Goal: Communication & Community: Answer question/provide support

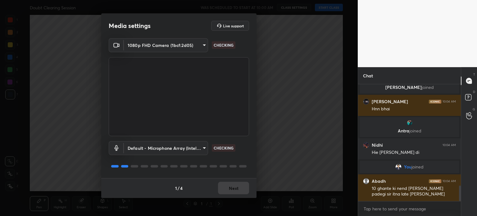
scroll to position [759, 0]
click at [242, 187] on button "Next" at bounding box center [233, 188] width 31 height 12
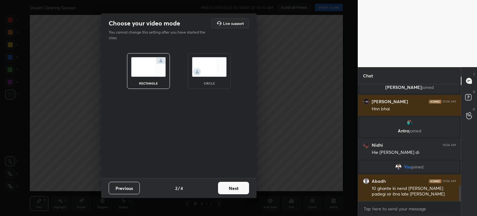
click at [242, 187] on button "Next" at bounding box center [233, 188] width 31 height 12
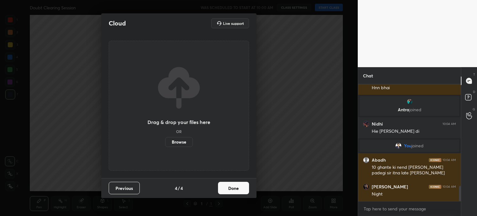
click at [242, 187] on button "Done" at bounding box center [233, 188] width 31 height 12
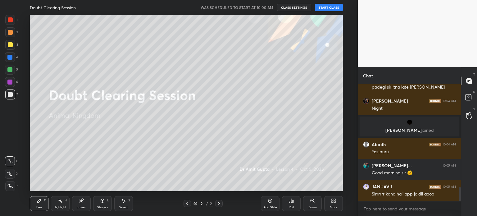
scroll to position [869, 0]
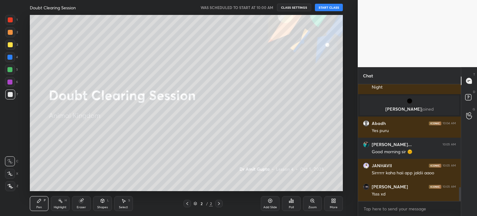
click at [330, 8] on button "START CLASS" at bounding box center [329, 7] width 28 height 7
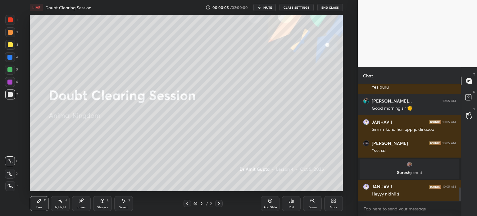
scroll to position [900, 0]
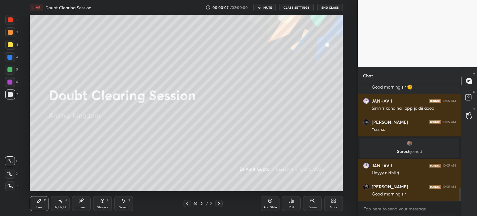
click at [12, 176] on div at bounding box center [10, 173] width 10 height 10
click at [14, 174] on div at bounding box center [10, 173] width 10 height 10
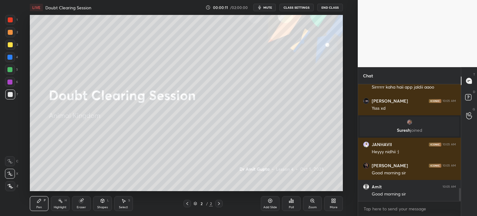
scroll to position [943, 0]
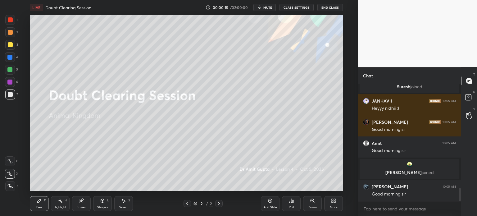
click at [43, 202] on div "Pen P" at bounding box center [39, 203] width 19 height 15
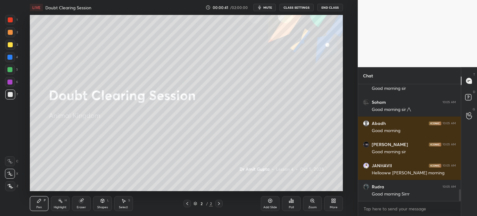
drag, startPoint x: 269, startPoint y: 9, endPoint x: 261, endPoint y: 13, distance: 9.6
click at [270, 10] on button "mute" at bounding box center [264, 7] width 22 height 7
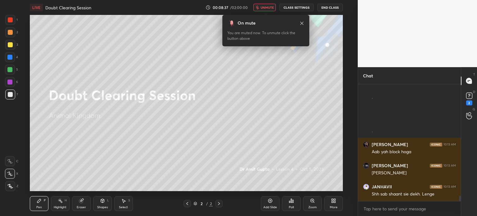
scroll to position [2482, 0]
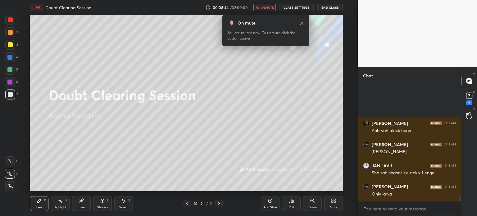
click at [258, 7] on icon "button" at bounding box center [256, 8] width 3 height 4
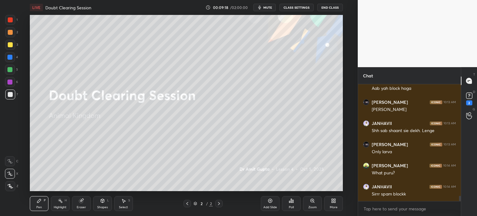
scroll to position [2, 2]
click at [268, 201] on icon at bounding box center [270, 201] width 4 height 4
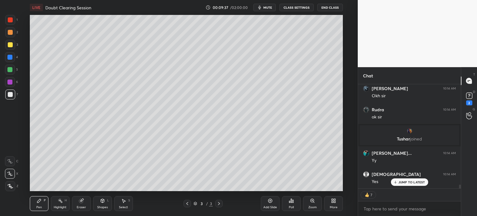
scroll to position [2713, 0]
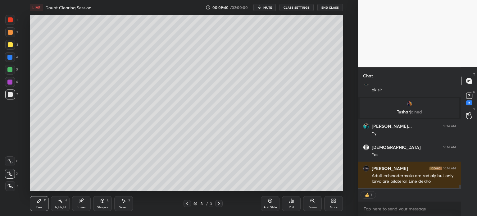
type textarea "x"
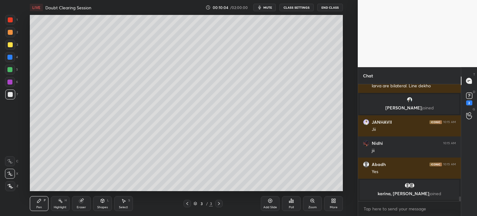
scroll to position [2563, 0]
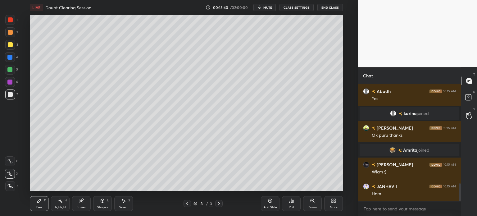
scroll to position [2, 2]
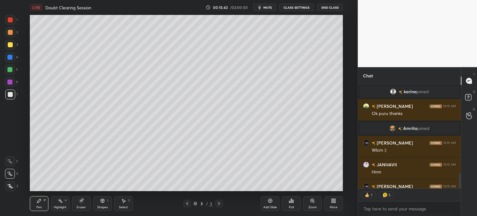
click at [9, 33] on div at bounding box center [10, 32] width 5 height 5
click at [12, 185] on icon at bounding box center [10, 186] width 6 height 4
click at [14, 185] on div at bounding box center [10, 186] width 10 height 10
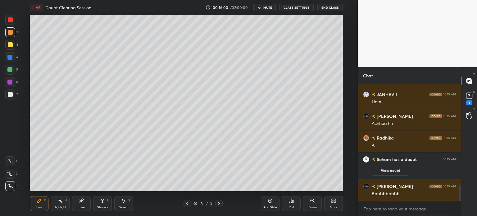
scroll to position [723, 0]
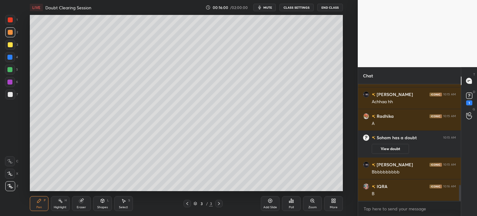
click at [292, 202] on icon at bounding box center [292, 201] width 1 height 3
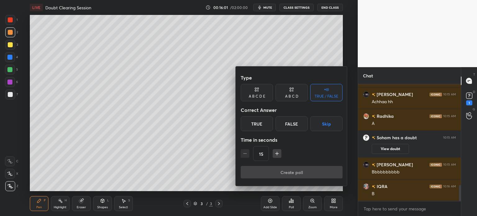
drag, startPoint x: 293, startPoint y: 92, endPoint x: 295, endPoint y: 95, distance: 4.2
click at [293, 92] on icon at bounding box center [291, 89] width 5 height 6
click at [334, 126] on button "Skip" at bounding box center [333, 123] width 18 height 15
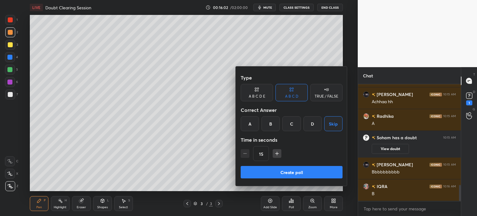
click at [297, 174] on button "Create poll" at bounding box center [291, 172] width 102 height 12
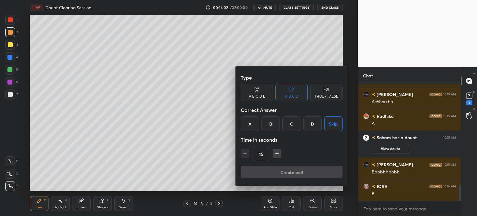
scroll to position [0, 0]
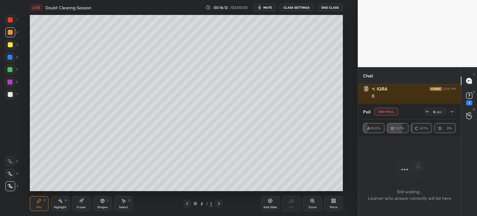
click at [381, 111] on button "End Poll" at bounding box center [386, 111] width 24 height 7
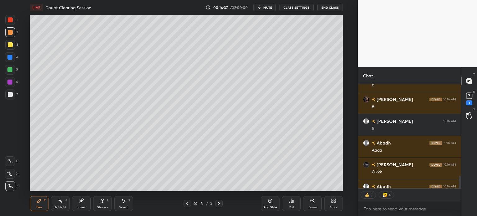
type textarea "x"
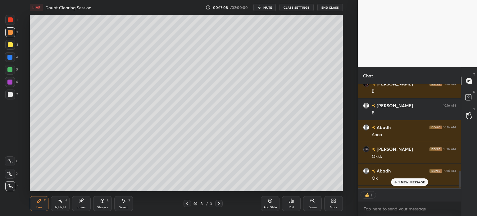
scroll to position [2, 2]
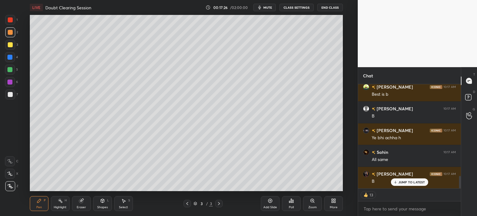
click at [291, 203] on div "Poll" at bounding box center [291, 203] width 19 height 15
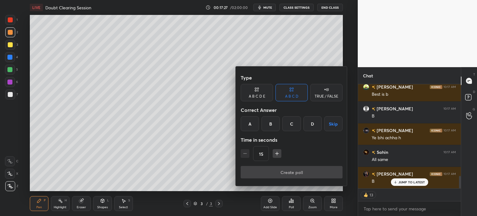
click at [335, 123] on button "Skip" at bounding box center [333, 123] width 18 height 15
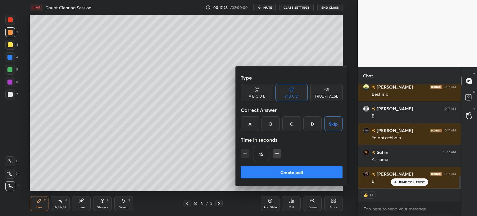
click at [301, 172] on button "Create poll" at bounding box center [291, 172] width 102 height 12
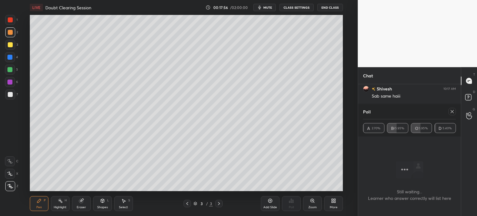
click at [452, 111] on icon at bounding box center [451, 111] width 5 height 5
type textarea "x"
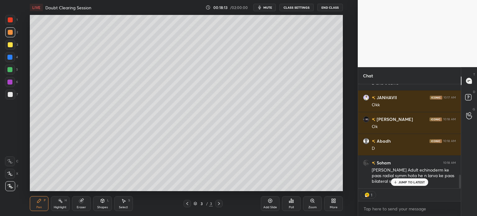
scroll to position [691, 0]
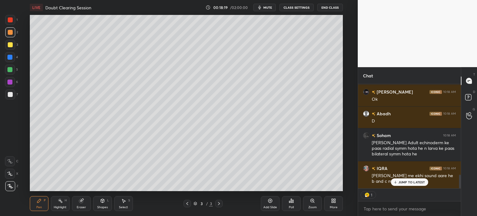
type textarea "x"
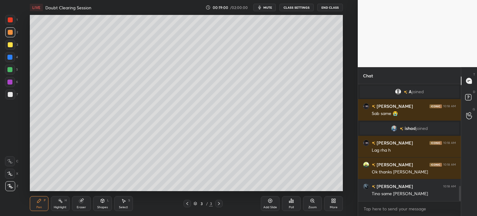
scroll to position [0, 0]
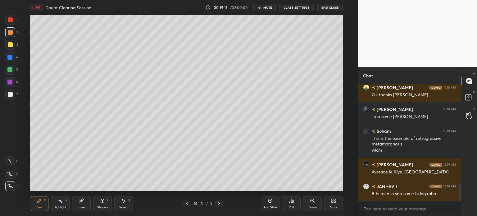
scroll to position [30851, 30694]
drag, startPoint x: 82, startPoint y: 204, endPoint x: 88, endPoint y: 194, distance: 12.1
click at [84, 203] on div "Eraser" at bounding box center [81, 203] width 19 height 15
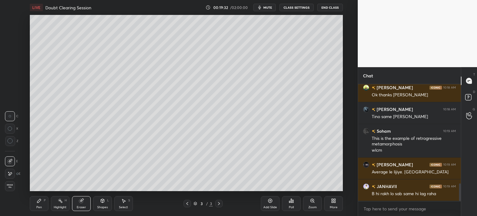
click at [101, 202] on icon at bounding box center [102, 200] width 5 height 5
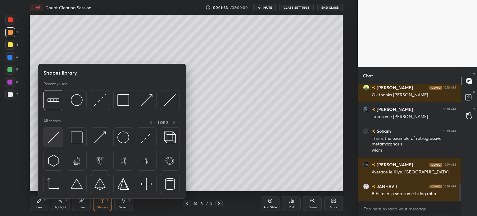
click at [58, 136] on img at bounding box center [53, 137] width 12 height 12
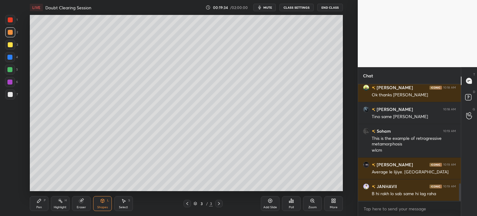
click at [13, 94] on div at bounding box center [10, 94] width 10 height 10
click at [39, 204] on div "Pen P" at bounding box center [39, 203] width 19 height 15
drag, startPoint x: 40, startPoint y: 204, endPoint x: 38, endPoint y: 193, distance: 10.9
click at [40, 203] on div "Pen P" at bounding box center [39, 203] width 19 height 15
click at [11, 68] on div at bounding box center [9, 69] width 5 height 5
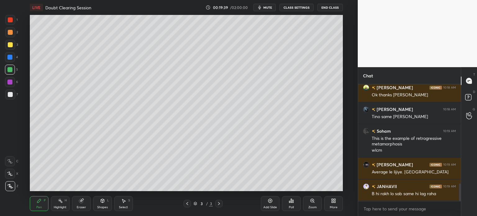
click at [11, 68] on div at bounding box center [9, 69] width 5 height 5
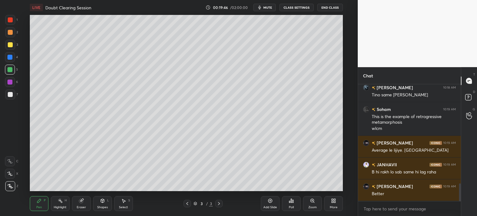
scroll to position [667, 0]
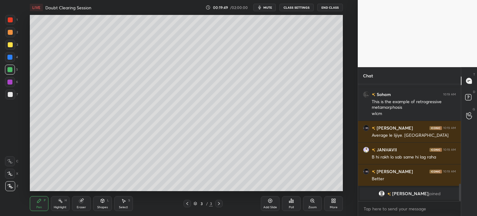
click at [12, 44] on div at bounding box center [10, 44] width 5 height 5
click at [12, 46] on div at bounding box center [10, 45] width 10 height 10
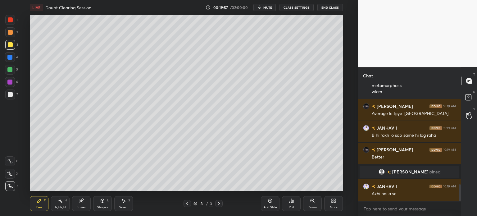
scroll to position [698, 0]
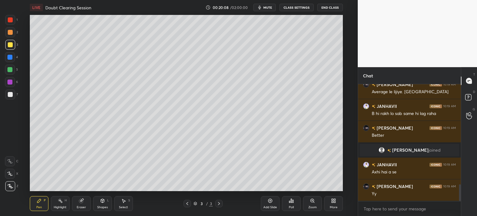
click at [290, 203] on icon at bounding box center [291, 200] width 5 height 5
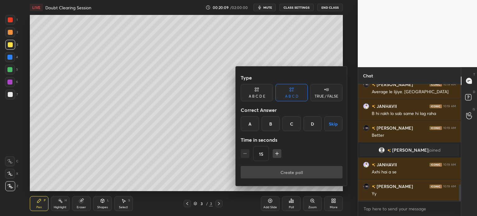
drag, startPoint x: 336, startPoint y: 121, endPoint x: 334, endPoint y: 125, distance: 4.0
click at [336, 121] on button "Skip" at bounding box center [333, 123] width 18 height 15
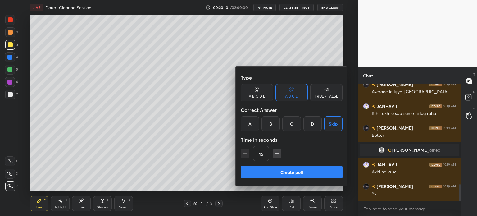
click at [307, 172] on button "Create poll" at bounding box center [291, 172] width 102 height 12
type textarea "x"
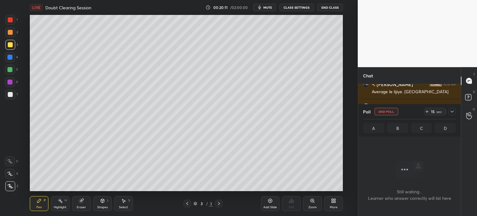
scroll to position [0, 0]
click at [269, 7] on span "mute" at bounding box center [267, 7] width 9 height 4
click at [269, 10] on button "unmute" at bounding box center [264, 7] width 22 height 7
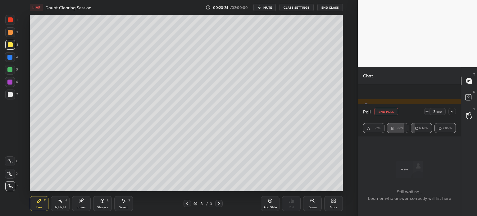
scroll to position [752, 0]
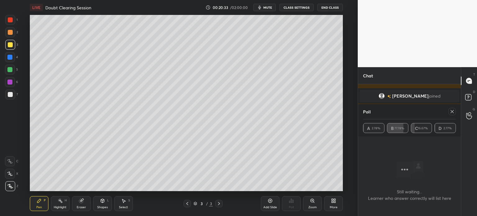
click at [82, 204] on div "Eraser" at bounding box center [81, 203] width 19 height 15
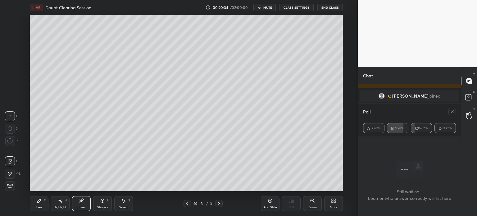
click at [11, 173] on icon at bounding box center [9, 173] width 5 height 5
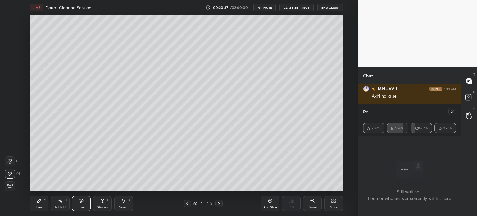
click at [44, 204] on div "Pen P" at bounding box center [39, 203] width 19 height 15
click at [46, 205] on div "Pen P" at bounding box center [39, 203] width 19 height 15
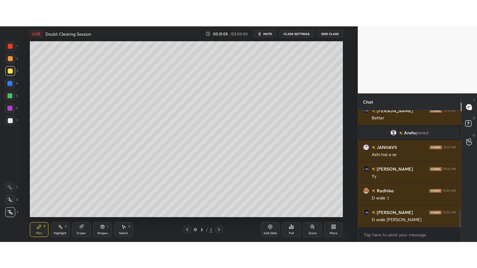
scroll to position [630, 0]
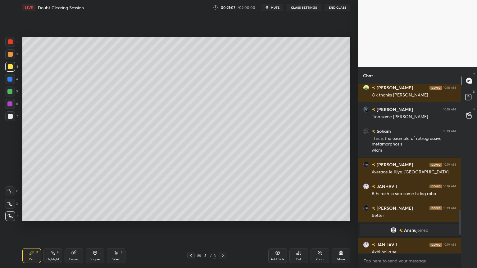
click at [12, 70] on div at bounding box center [10, 67] width 10 height 10
drag, startPoint x: 14, startPoint y: 67, endPoint x: 19, endPoint y: 71, distance: 6.4
click at [13, 70] on div at bounding box center [10, 67] width 10 height 10
click at [13, 205] on div at bounding box center [10, 204] width 10 height 10
click at [78, 215] on div "Eraser" at bounding box center [74, 255] width 19 height 15
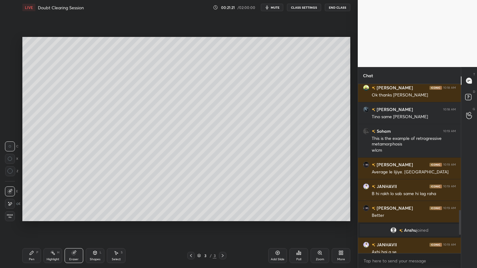
click at [30, 215] on div "Pen" at bounding box center [32, 259] width 6 height 3
drag, startPoint x: 7, startPoint y: 54, endPoint x: 10, endPoint y: 56, distance: 3.4
click at [8, 56] on div at bounding box center [10, 54] width 5 height 5
click at [10, 59] on div at bounding box center [10, 54] width 10 height 10
click at [11, 69] on div at bounding box center [10, 66] width 5 height 5
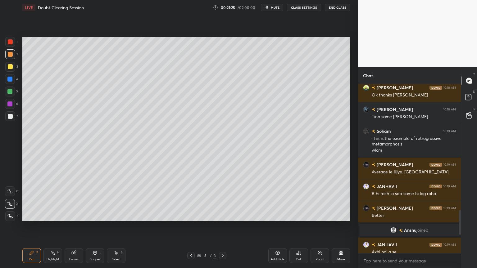
click at [11, 70] on div at bounding box center [10, 67] width 10 height 10
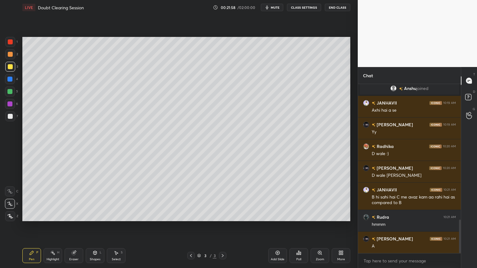
scroll to position [682, 0]
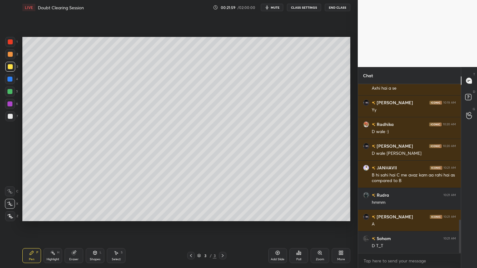
click at [300, 215] on div "Poll" at bounding box center [298, 255] width 19 height 15
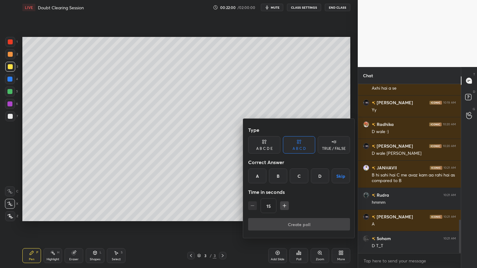
click at [339, 176] on button "Skip" at bounding box center [340, 175] width 18 height 15
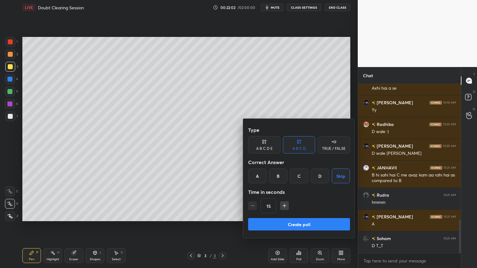
click at [307, 215] on button "Create poll" at bounding box center [299, 224] width 102 height 12
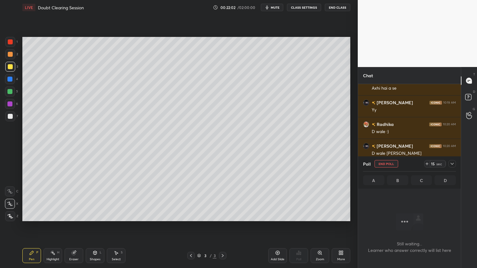
scroll to position [0, 0]
click at [279, 6] on span "mute" at bounding box center [275, 7] width 9 height 4
drag, startPoint x: 279, startPoint y: 7, endPoint x: 283, endPoint y: 14, distance: 7.5
click at [279, 7] on span "unmute" at bounding box center [274, 7] width 13 height 4
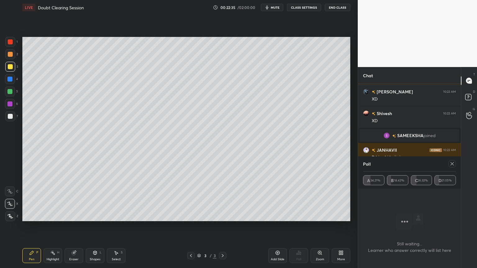
scroll to position [907, 0]
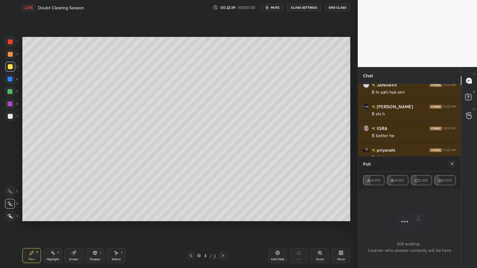
click at [55, 215] on icon at bounding box center [52, 252] width 5 height 5
click at [74, 215] on icon at bounding box center [74, 253] width 4 height 4
drag, startPoint x: 10, startPoint y: 204, endPoint x: 17, endPoint y: 202, distance: 7.8
click at [11, 206] on icon at bounding box center [9, 203] width 5 height 5
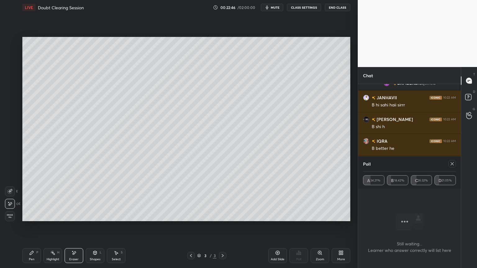
scroll to position [895, 0]
drag, startPoint x: 34, startPoint y: 252, endPoint x: 28, endPoint y: 240, distance: 13.3
click at [31, 215] on icon at bounding box center [31, 252] width 5 height 5
click at [11, 113] on div "1 2 3 4 5 6 7" at bounding box center [11, 80] width 13 height 87
drag, startPoint x: 75, startPoint y: 252, endPoint x: 92, endPoint y: 221, distance: 35.3
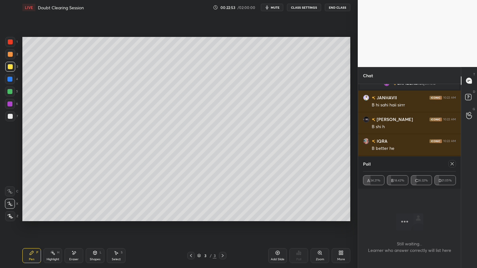
click at [76, 215] on icon at bounding box center [73, 252] width 5 height 5
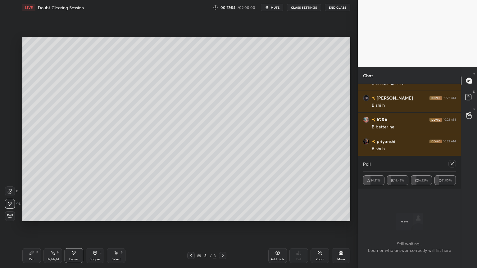
click at [34, 215] on div "Pen P" at bounding box center [31, 255] width 19 height 15
click at [32, 215] on icon at bounding box center [31, 252] width 5 height 5
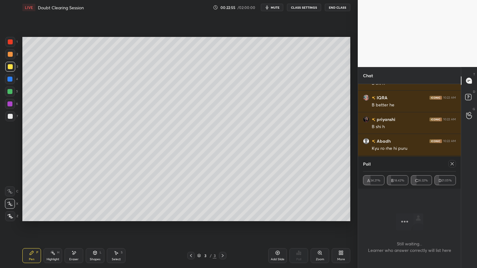
click at [11, 59] on div at bounding box center [10, 54] width 10 height 10
drag, startPoint x: 12, startPoint y: 63, endPoint x: 14, endPoint y: 67, distance: 4.4
click at [12, 65] on div at bounding box center [10, 67] width 10 height 10
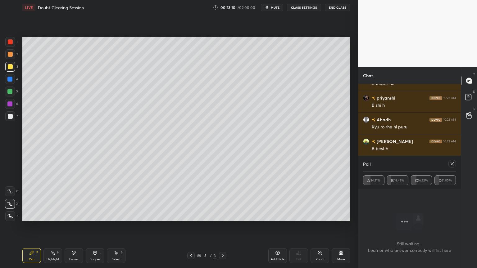
click at [452, 162] on icon at bounding box center [451, 163] width 5 height 5
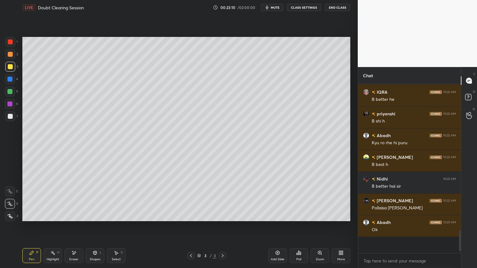
scroll to position [2, 2]
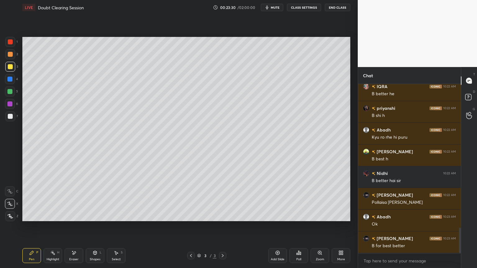
click at [300, 215] on icon at bounding box center [300, 253] width 1 height 3
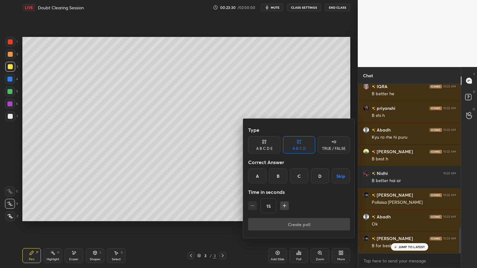
scroll to position [971, 0]
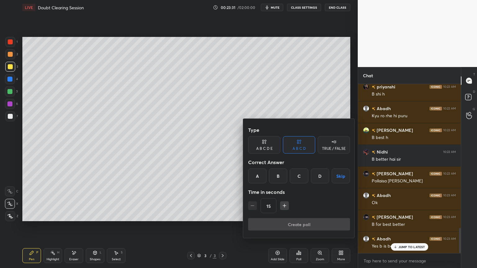
click at [341, 176] on button "Skip" at bounding box center [340, 175] width 18 height 15
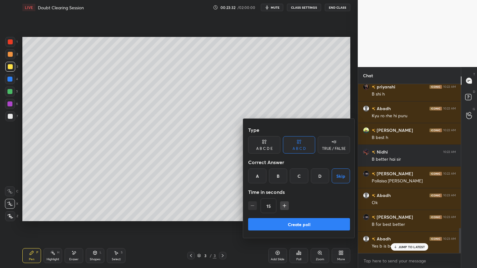
scroll to position [993, 0]
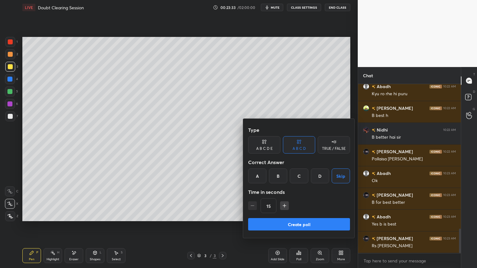
click at [304, 215] on button "Create poll" at bounding box center [299, 224] width 102 height 12
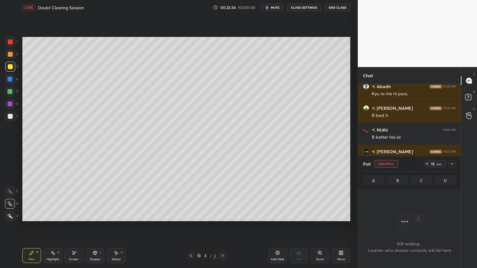
scroll to position [2, 2]
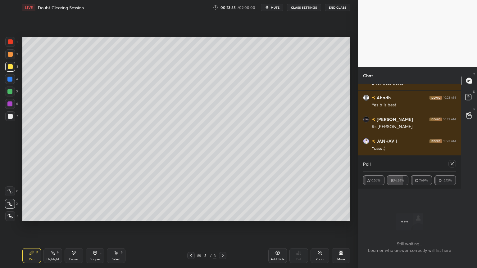
click at [451, 164] on icon at bounding box center [451, 163] width 5 height 5
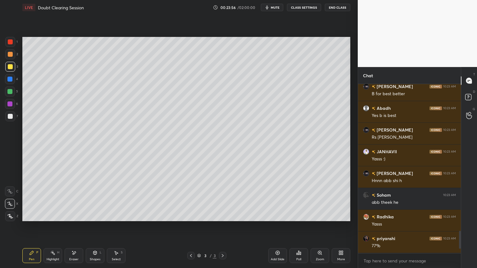
drag, startPoint x: 7, startPoint y: 90, endPoint x: 10, endPoint y: 91, distance: 3.2
click at [6, 92] on div at bounding box center [10, 92] width 10 height 10
drag, startPoint x: 10, startPoint y: 91, endPoint x: 10, endPoint y: 94, distance: 3.1
click at [10, 94] on div at bounding box center [10, 92] width 10 height 10
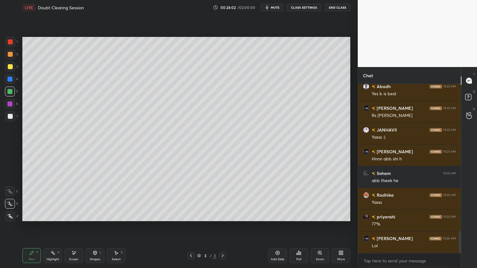
click at [11, 54] on div at bounding box center [10, 54] width 5 height 5
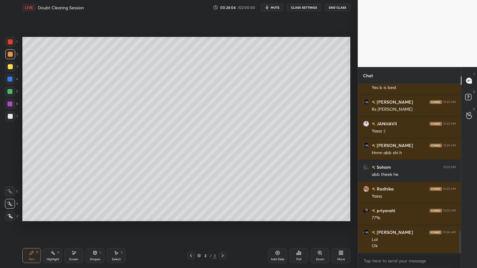
click at [119, 215] on div "Select S" at bounding box center [116, 255] width 19 height 15
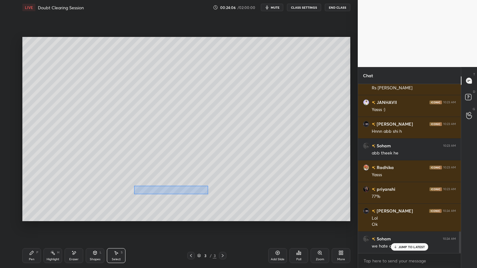
drag, startPoint x: 144, startPoint y: 189, endPoint x: 205, endPoint y: 194, distance: 60.7
click at [207, 194] on div "0 ° Undo Copy Duplicate Duplicate to new slide Delete" at bounding box center [186, 129] width 328 height 184
drag, startPoint x: 183, startPoint y: 192, endPoint x: 185, endPoint y: 206, distance: 14.2
click at [179, 211] on div "0 ° Undo Copy Duplicate Duplicate to new slide Delete" at bounding box center [186, 129] width 328 height 184
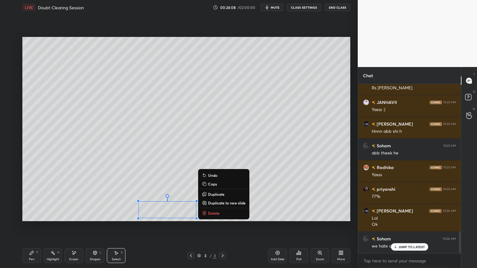
click at [267, 184] on div "0 ° Undo Copy Duplicate Duplicate to new slide Delete" at bounding box center [186, 129] width 328 height 184
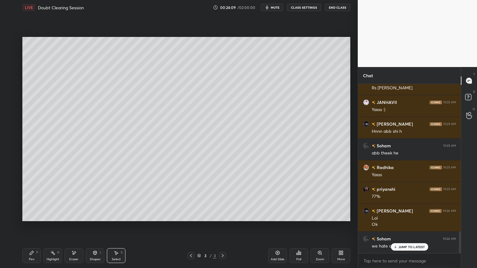
click at [27, 215] on div "Pen P" at bounding box center [31, 255] width 19 height 15
click at [30, 215] on icon at bounding box center [31, 252] width 5 height 5
click at [8, 71] on div at bounding box center [10, 67] width 10 height 10
click at [9, 70] on div at bounding box center [10, 67] width 10 height 10
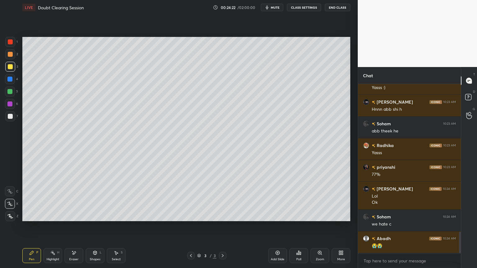
click at [303, 215] on div "Poll" at bounding box center [298, 255] width 19 height 15
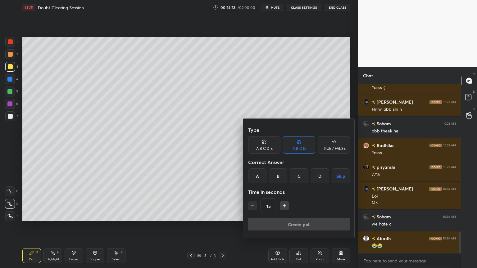
drag, startPoint x: 337, startPoint y: 177, endPoint x: 335, endPoint y: 181, distance: 4.9
click at [337, 177] on button "Skip" at bounding box center [340, 175] width 18 height 15
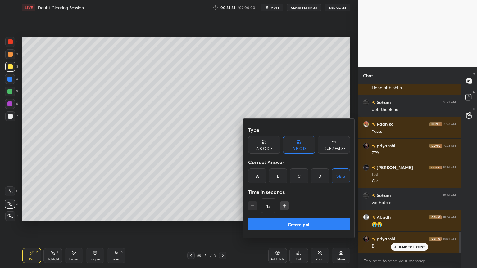
click at [268, 149] on div "A B C D E" at bounding box center [264, 149] width 16 height 4
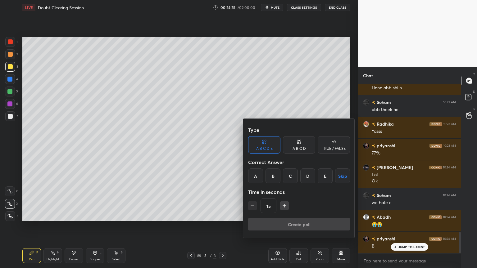
drag, startPoint x: 341, startPoint y: 177, endPoint x: 337, endPoint y: 187, distance: 11.2
click at [341, 177] on button "Skip" at bounding box center [342, 175] width 15 height 15
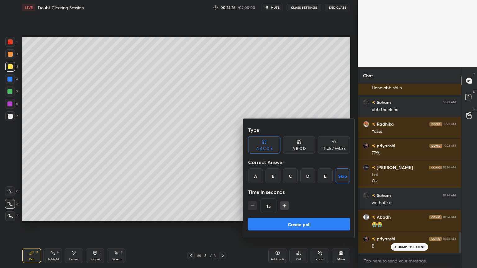
click at [323, 215] on button "Create poll" at bounding box center [299, 224] width 102 height 12
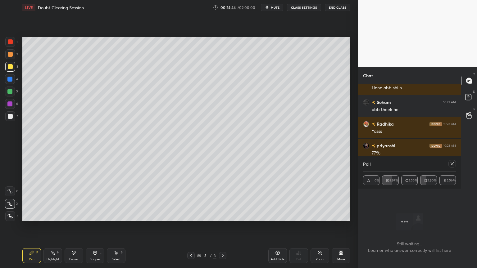
click at [451, 163] on icon at bounding box center [451, 163] width 5 height 5
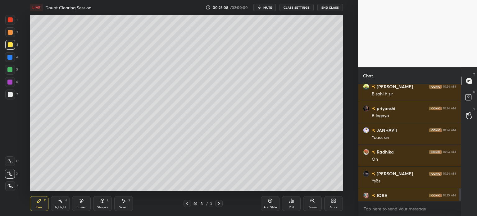
type textarea "x"
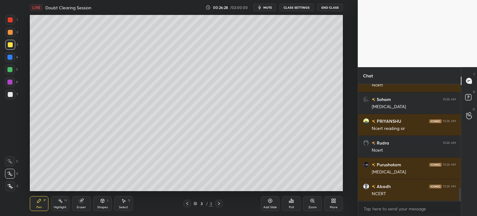
scroll to position [925, 0]
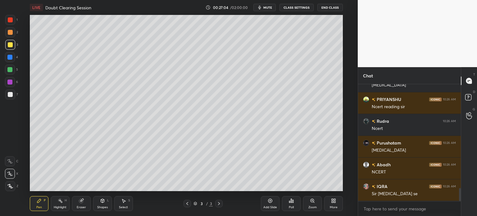
click at [218, 205] on icon at bounding box center [218, 203] width 5 height 5
click at [272, 201] on div "Add Slide" at bounding box center [270, 203] width 19 height 15
click at [334, 201] on icon at bounding box center [335, 202] width 2 height 2
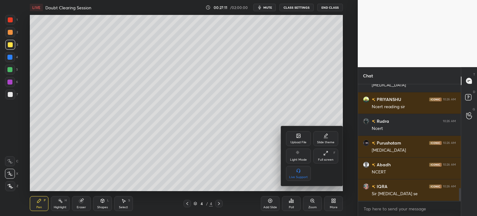
click at [469, 96] on div at bounding box center [238, 108] width 477 height 216
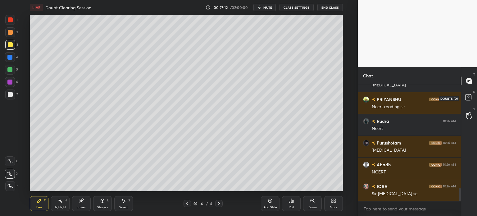
click at [469, 96] on rect at bounding box center [468, 97] width 6 height 6
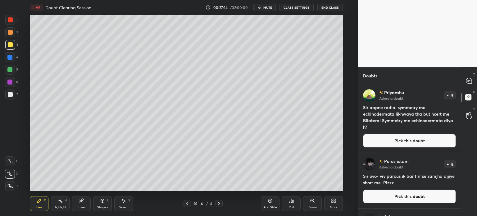
click at [220, 200] on div at bounding box center [218, 203] width 7 height 7
click at [264, 206] on div "Add Slide" at bounding box center [270, 206] width 14 height 3
click at [401, 143] on button "Pick this doubt" at bounding box center [409, 141] width 93 height 14
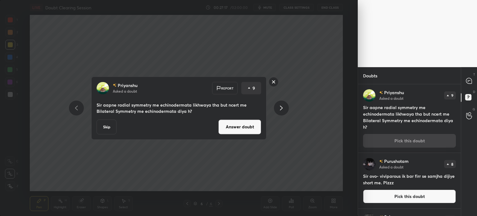
click at [253, 123] on button "Answer doubt" at bounding box center [239, 126] width 43 height 15
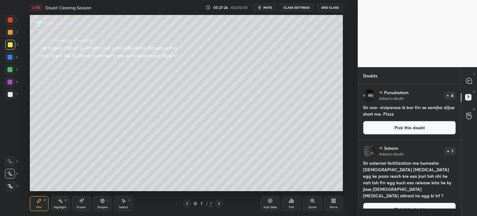
click at [402, 129] on button "Pick this doubt" at bounding box center [409, 128] width 93 height 14
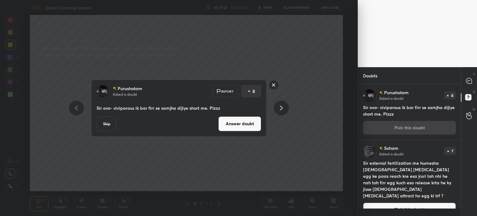
click at [255, 122] on button "Answer doubt" at bounding box center [239, 123] width 43 height 15
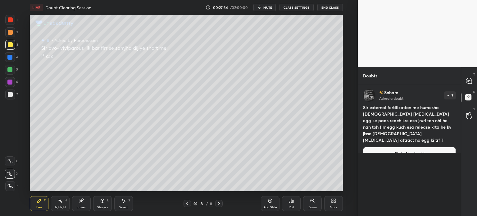
click at [376, 147] on button "Pick this doubt" at bounding box center [409, 154] width 93 height 14
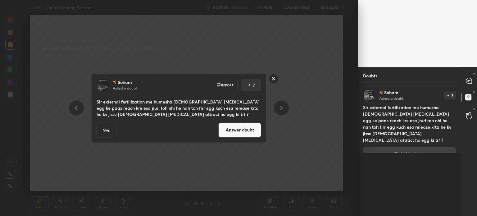
click at [247, 128] on button "Answer doubt" at bounding box center [239, 129] width 43 height 15
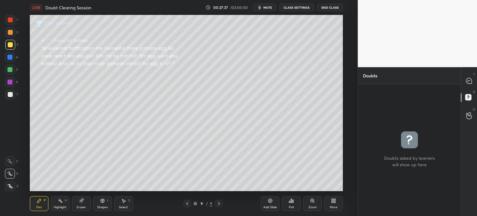
click at [272, 8] on span "mute" at bounding box center [267, 7] width 9 height 4
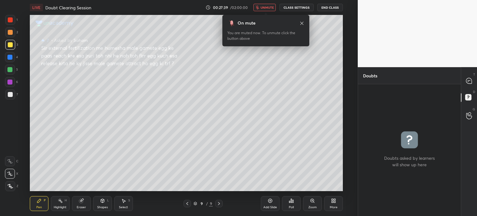
click at [273, 8] on span "unmute" at bounding box center [266, 7] width 13 height 4
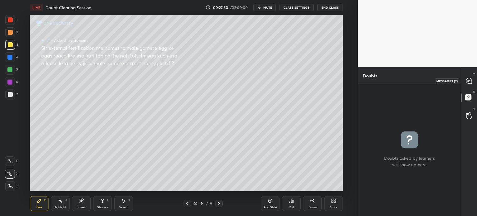
click at [467, 78] on icon at bounding box center [468, 81] width 7 height 7
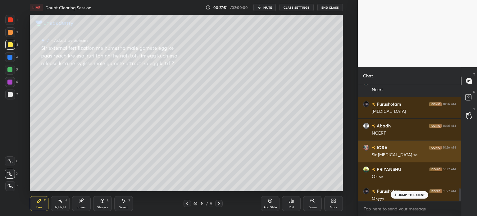
scroll to position [956, 0]
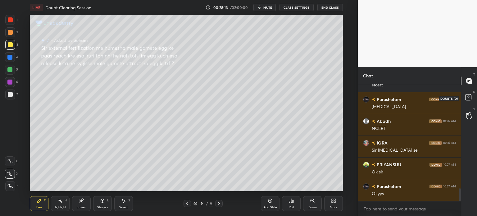
click at [469, 96] on rect at bounding box center [468, 97] width 6 height 6
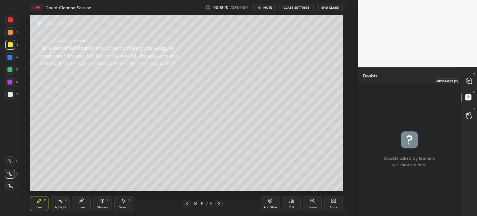
click at [469, 81] on icon at bounding box center [469, 81] width 6 height 6
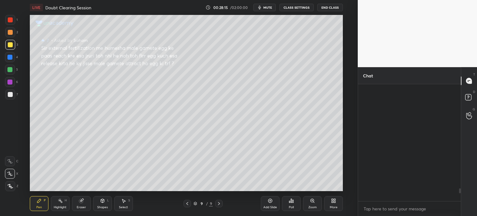
scroll to position [115, 101]
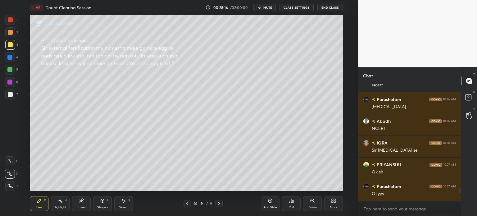
click at [294, 5] on button "CLASS SETTINGS" at bounding box center [296, 7] width 34 height 7
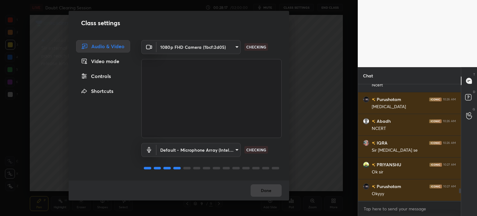
click at [100, 78] on div "Controls" at bounding box center [103, 76] width 54 height 12
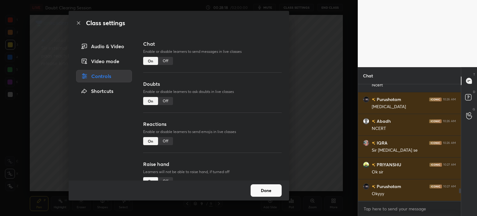
click at [165, 103] on div "Off" at bounding box center [165, 101] width 15 height 8
click at [165, 139] on div "Off" at bounding box center [165, 141] width 15 height 8
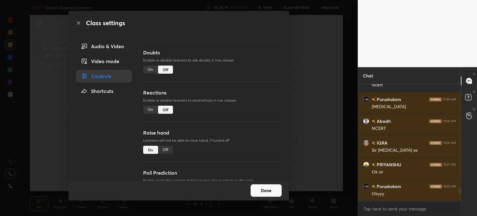
scroll to position [977, 0]
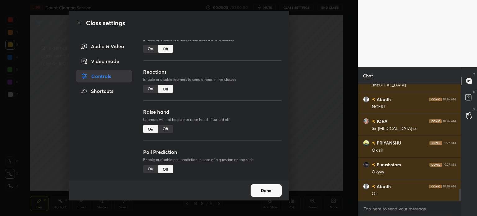
click at [165, 125] on div "Off" at bounding box center [165, 129] width 15 height 8
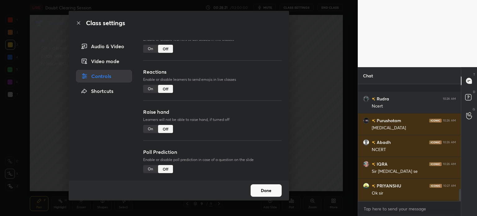
scroll to position [1020, 0]
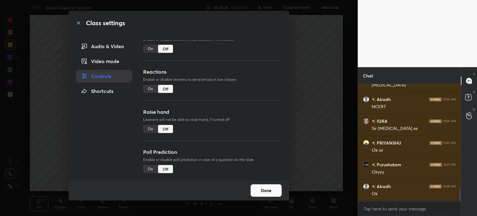
click at [271, 190] on button "Done" at bounding box center [265, 190] width 31 height 12
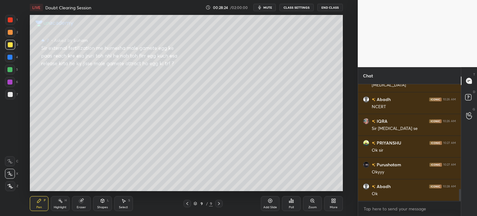
click at [186, 202] on icon at bounding box center [187, 203] width 5 height 5
click at [268, 204] on div "Add Slide" at bounding box center [270, 203] width 19 height 15
click at [337, 202] on div "More" at bounding box center [333, 203] width 19 height 15
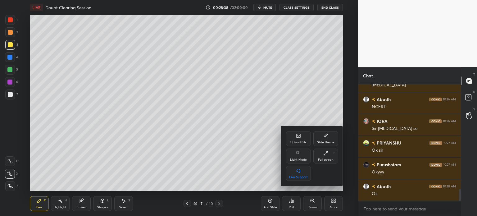
click at [294, 136] on div "Upload File" at bounding box center [298, 138] width 25 height 15
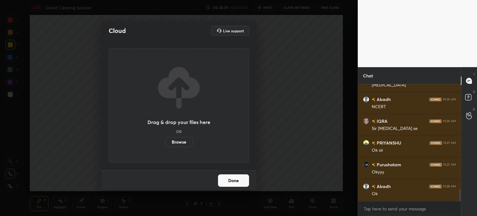
click at [178, 140] on label "Browse" at bounding box center [179, 142] width 28 height 10
click at [165, 140] on input "Browse" at bounding box center [165, 142] width 0 height 10
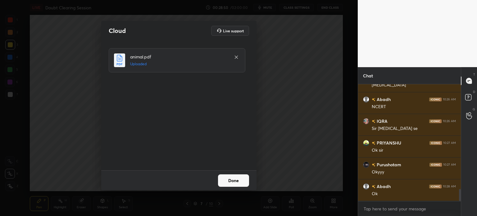
click at [246, 180] on button "Done" at bounding box center [233, 180] width 31 height 12
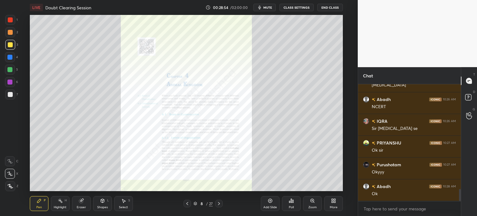
click at [316, 200] on div "Zoom" at bounding box center [312, 203] width 19 height 15
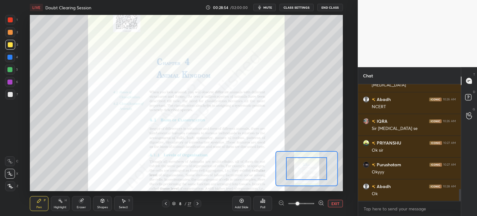
click at [316, 200] on div at bounding box center [301, 203] width 46 height 7
click at [319, 203] on icon at bounding box center [321, 203] width 6 height 6
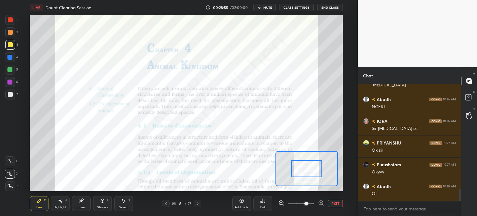
click at [319, 203] on icon at bounding box center [321, 203] width 6 height 6
click at [308, 203] on span at bounding box center [306, 203] width 4 height 4
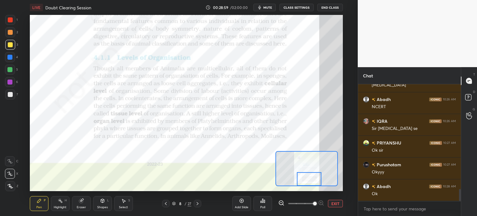
drag, startPoint x: 307, startPoint y: 167, endPoint x: 309, endPoint y: 178, distance: 11.4
click at [309, 178] on div at bounding box center [309, 179] width 25 height 14
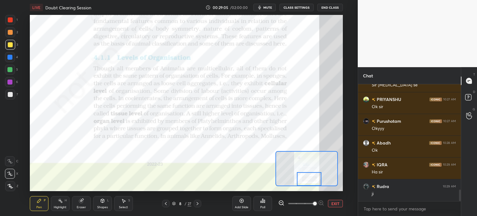
scroll to position [1085, 0]
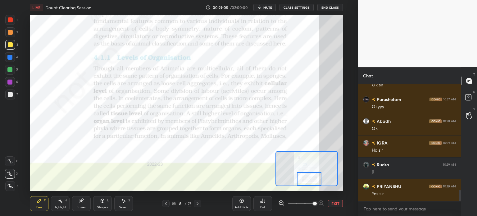
click at [198, 200] on div at bounding box center [197, 203] width 7 height 7
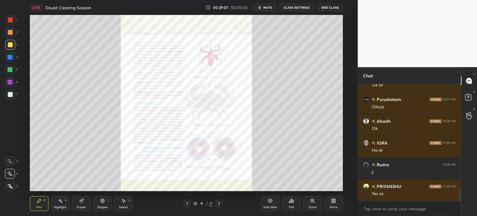
scroll to position [1107, 0]
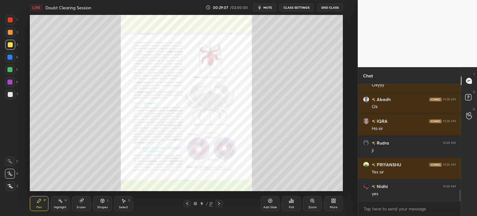
click at [312, 200] on icon at bounding box center [312, 200] width 0 height 1
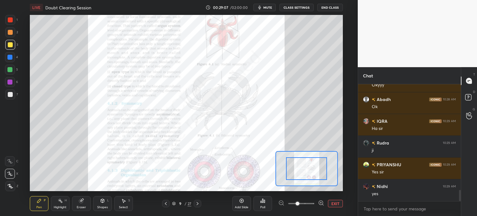
click at [312, 200] on span at bounding box center [301, 203] width 26 height 9
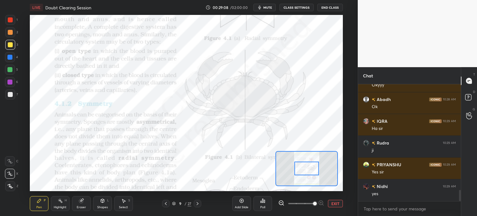
click at [313, 201] on span at bounding box center [315, 203] width 4 height 4
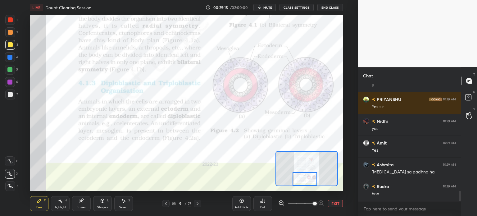
scroll to position [1194, 0]
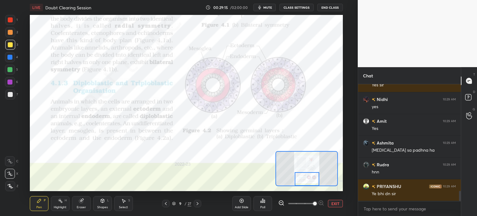
drag, startPoint x: 302, startPoint y: 171, endPoint x: 302, endPoint y: 191, distance: 19.9
click at [302, 191] on div "LIVE Doubt Clearing Session 00:29:15 / 02:00:00 mute CLASS SETTINGS End Class S…" at bounding box center [186, 108] width 333 height 216
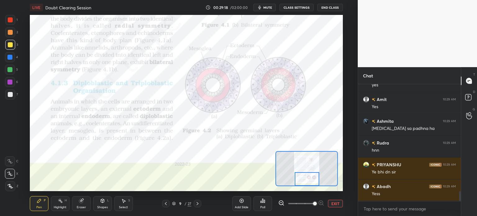
click at [196, 203] on icon at bounding box center [197, 203] width 5 height 5
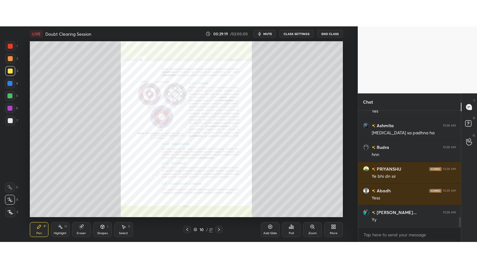
scroll to position [1259, 0]
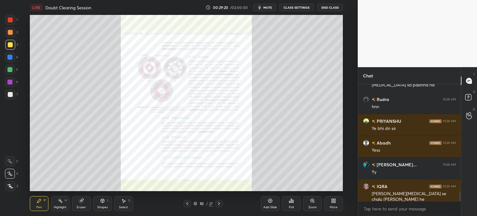
click at [268, 8] on span "mute" at bounding box center [267, 7] width 9 height 4
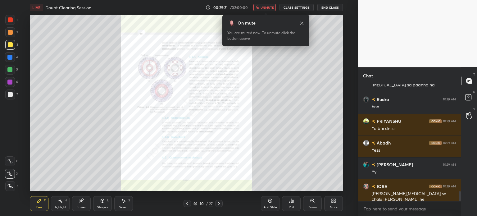
click at [268, 8] on span "unmute" at bounding box center [266, 7] width 13 height 4
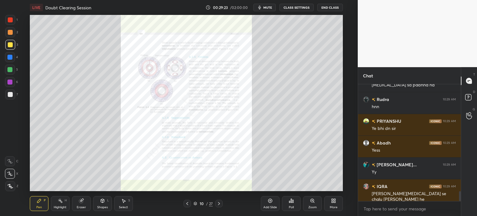
click at [306, 200] on div "Zoom" at bounding box center [312, 203] width 19 height 15
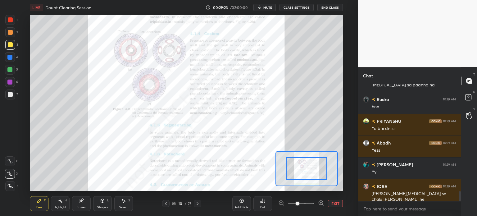
click at [316, 202] on div at bounding box center [301, 203] width 46 height 7
click at [318, 202] on icon at bounding box center [321, 203] width 6 height 6
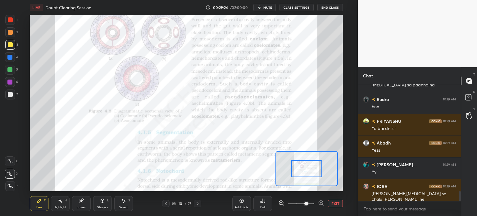
click at [318, 202] on icon at bounding box center [321, 203] width 6 height 6
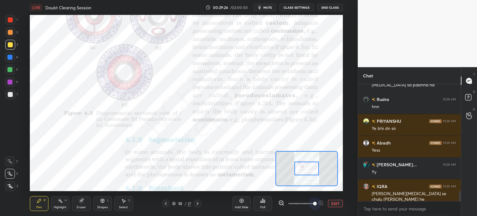
click at [316, 202] on span at bounding box center [315, 203] width 4 height 4
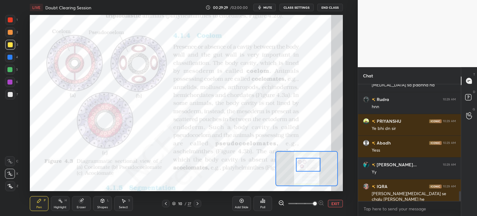
drag, startPoint x: 311, startPoint y: 168, endPoint x: 312, endPoint y: 165, distance: 4.0
click at [312, 165] on div at bounding box center [308, 165] width 25 height 14
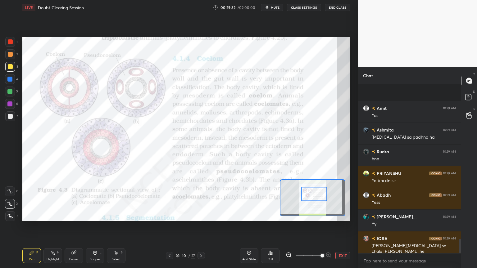
scroll to position [1207, 0]
click at [12, 42] on div at bounding box center [10, 41] width 5 height 5
drag, startPoint x: 9, startPoint y: 79, endPoint x: 6, endPoint y: 119, distance: 40.5
click at [8, 79] on div at bounding box center [9, 79] width 5 height 5
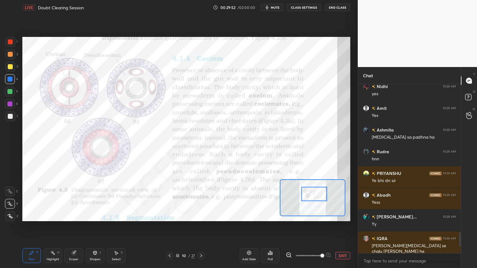
click at [13, 193] on div at bounding box center [10, 191] width 10 height 10
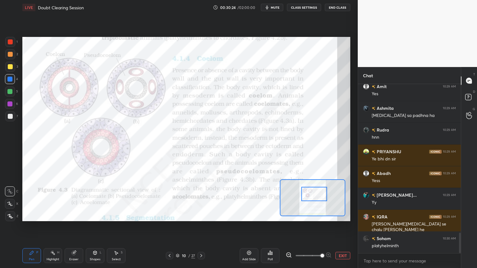
drag, startPoint x: 9, startPoint y: 41, endPoint x: 4, endPoint y: 65, distance: 24.8
click at [9, 43] on div at bounding box center [10, 42] width 10 height 10
drag, startPoint x: 11, startPoint y: 78, endPoint x: 12, endPoint y: 105, distance: 26.4
click at [10, 78] on div at bounding box center [9, 79] width 5 height 5
click at [14, 192] on div at bounding box center [10, 191] width 10 height 10
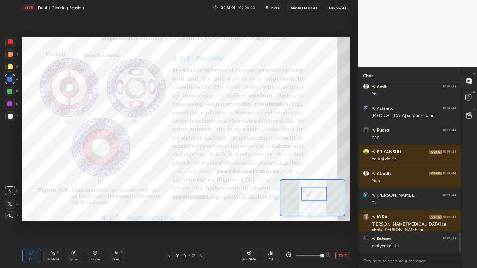
scroll to position [1250, 0]
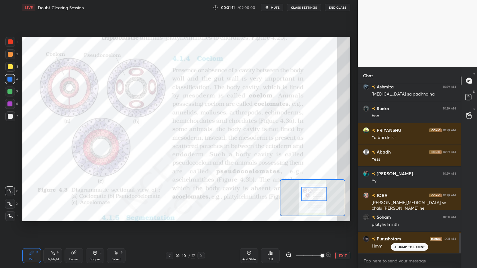
drag, startPoint x: 8, startPoint y: 44, endPoint x: 6, endPoint y: 64, distance: 19.9
click at [8, 45] on div at bounding box center [10, 42] width 10 height 10
click at [14, 192] on div at bounding box center [10, 191] width 10 height 10
click at [10, 105] on div at bounding box center [9, 103] width 5 height 5
drag, startPoint x: 10, startPoint y: 106, endPoint x: 21, endPoint y: 113, distance: 12.7
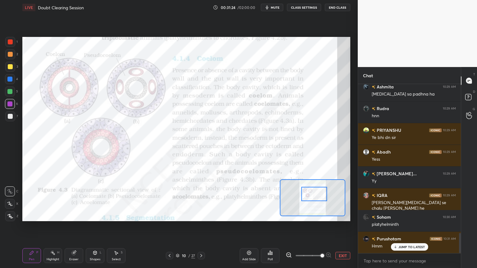
click at [12, 107] on div at bounding box center [10, 104] width 10 height 10
drag, startPoint x: 14, startPoint y: 91, endPoint x: 15, endPoint y: 102, distance: 11.5
click at [14, 92] on div at bounding box center [10, 92] width 10 height 10
click at [56, 215] on div "Highlight" at bounding box center [53, 259] width 13 height 3
click at [98, 215] on div "Shapes L" at bounding box center [95, 255] width 19 height 15
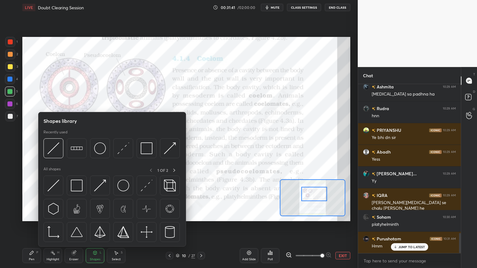
click at [10, 44] on div at bounding box center [10, 42] width 10 height 10
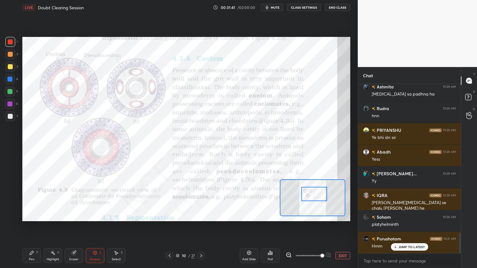
drag, startPoint x: 11, startPoint y: 43, endPoint x: 20, endPoint y: 66, distance: 24.5
click at [11, 44] on div at bounding box center [10, 42] width 10 height 10
click at [97, 215] on div "Shapes" at bounding box center [95, 259] width 11 height 3
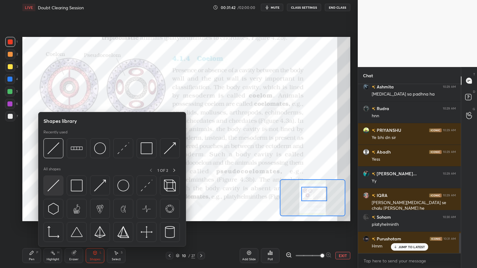
click at [58, 193] on div at bounding box center [53, 186] width 20 height 20
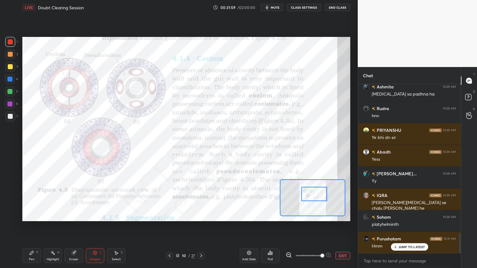
scroll to position [1265, 0]
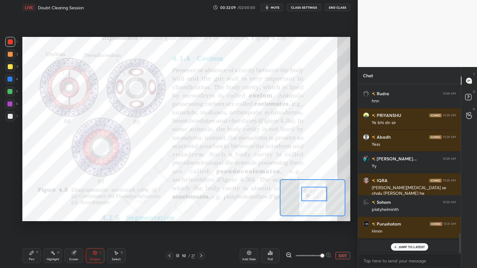
click at [12, 79] on div at bounding box center [9, 79] width 5 height 5
click at [14, 79] on div at bounding box center [10, 79] width 10 height 10
click at [13, 107] on div at bounding box center [10, 104] width 10 height 10
click at [57, 215] on div "Highlight H" at bounding box center [52, 255] width 19 height 15
click at [11, 215] on div at bounding box center [10, 216] width 10 height 10
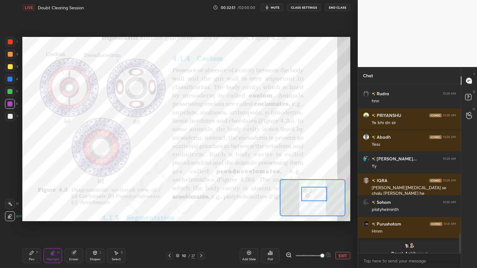
click at [89, 215] on div "Shapes L" at bounding box center [95, 255] width 19 height 15
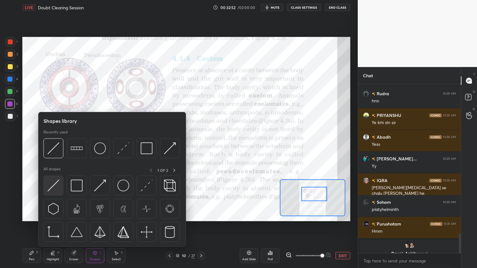
click at [55, 187] on img at bounding box center [53, 186] width 12 height 12
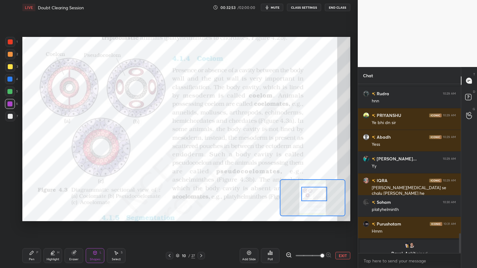
click at [12, 81] on div at bounding box center [10, 79] width 10 height 10
click at [14, 81] on div at bounding box center [10, 79] width 10 height 10
click at [99, 215] on div "Shapes L" at bounding box center [95, 255] width 19 height 15
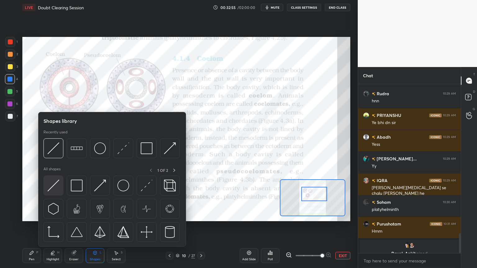
click at [55, 187] on img at bounding box center [53, 186] width 12 height 12
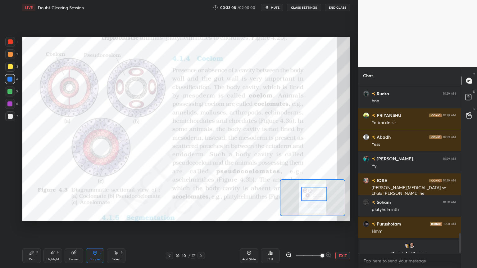
click at [53, 215] on div "Highlight H" at bounding box center [52, 255] width 19 height 15
click at [11, 206] on icon at bounding box center [9, 203] width 5 height 5
click at [30, 215] on div "Pen" at bounding box center [32, 259] width 6 height 3
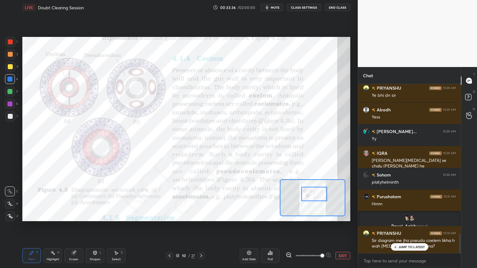
click at [12, 215] on div "1 2 3 4 5 6 7 C X Z C X Z E E Erase all H H LIVE Doubt Clearing Session 00:33:3…" at bounding box center [176, 134] width 352 height 268
click at [11, 93] on div at bounding box center [9, 91] width 5 height 5
click at [10, 55] on div at bounding box center [10, 54] width 5 height 5
click at [11, 56] on div at bounding box center [10, 54] width 5 height 5
click at [12, 98] on div "5" at bounding box center [11, 93] width 13 height 12
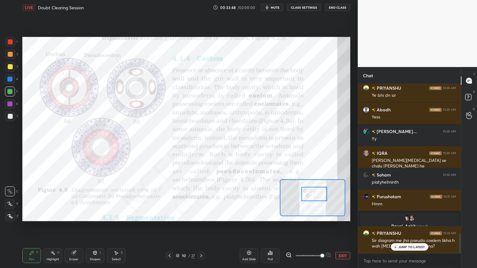
click at [9, 190] on icon at bounding box center [10, 191] width 6 height 4
drag, startPoint x: 10, startPoint y: 189, endPoint x: 11, endPoint y: 186, distance: 3.2
click at [11, 188] on div at bounding box center [10, 191] width 10 height 10
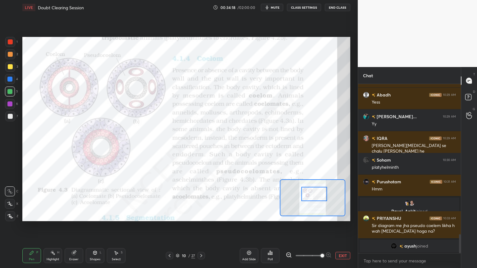
scroll to position [1329, 0]
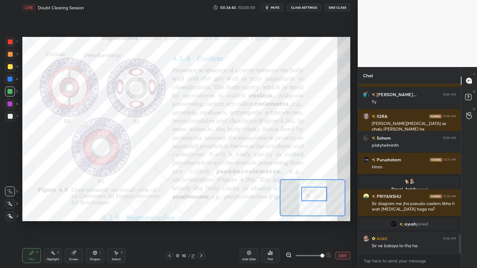
click at [10, 66] on div at bounding box center [10, 66] width 5 height 5
click at [8, 57] on div at bounding box center [10, 54] width 10 height 10
drag, startPoint x: 8, startPoint y: 216, endPoint x: 9, endPoint y: 210, distance: 5.8
click at [9, 214] on icon at bounding box center [10, 216] width 5 height 4
drag, startPoint x: 9, startPoint y: 42, endPoint x: 16, endPoint y: 44, distance: 6.9
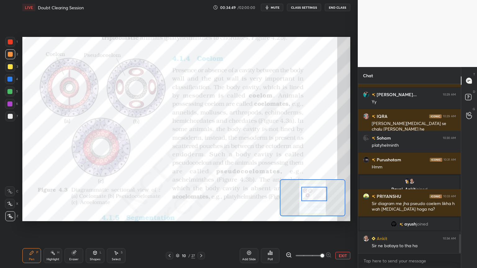
click at [11, 42] on div at bounding box center [10, 41] width 5 height 5
click at [11, 103] on div at bounding box center [9, 103] width 5 height 5
drag, startPoint x: 11, startPoint y: 194, endPoint x: 10, endPoint y: 191, distance: 3.2
click at [11, 193] on div at bounding box center [10, 191] width 10 height 10
click at [10, 190] on icon at bounding box center [10, 191] width 6 height 4
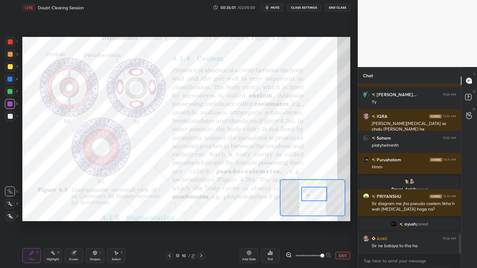
click at [13, 215] on div at bounding box center [10, 216] width 10 height 10
click at [9, 117] on div at bounding box center [10, 116] width 5 height 5
click at [10, 118] on div at bounding box center [10, 116] width 5 height 5
drag, startPoint x: 12, startPoint y: 79, endPoint x: 13, endPoint y: 103, distance: 23.9
click at [11, 81] on div at bounding box center [9, 79] width 5 height 5
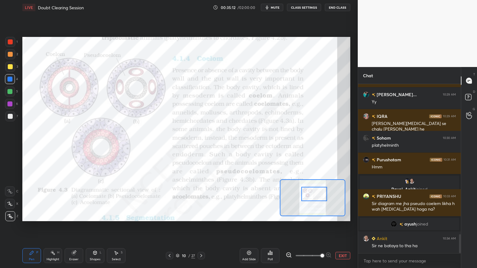
click at [10, 192] on icon at bounding box center [10, 191] width 6 height 4
click at [104, 215] on div "Pen P Highlight H Eraser Shapes L Select S" at bounding box center [76, 255] width 109 height 15
click at [99, 215] on div "Shapes L" at bounding box center [95, 255] width 19 height 15
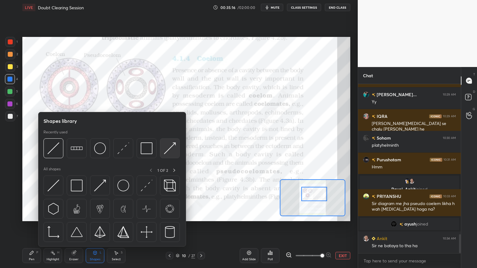
click at [171, 150] on img at bounding box center [170, 148] width 12 height 12
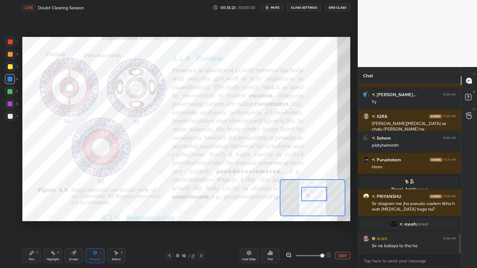
click at [35, 215] on div "Pen P" at bounding box center [31, 255] width 19 height 15
drag, startPoint x: 36, startPoint y: 255, endPoint x: 29, endPoint y: 234, distance: 22.3
click at [36, 215] on div "Pen P" at bounding box center [31, 255] width 19 height 15
click at [9, 103] on div at bounding box center [9, 103] width 5 height 5
click at [10, 112] on div "1 2 3 4 5 6 7" at bounding box center [11, 80] width 13 height 87
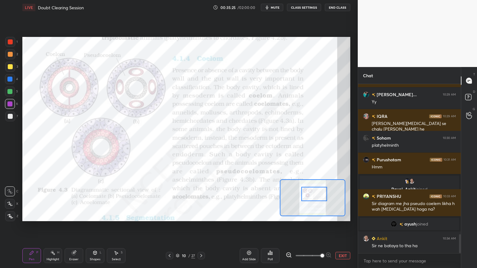
drag, startPoint x: 14, startPoint y: 190, endPoint x: 21, endPoint y: 151, distance: 39.5
click at [13, 191] on div at bounding box center [10, 191] width 10 height 10
click at [276, 9] on span "mute" at bounding box center [275, 7] width 9 height 4
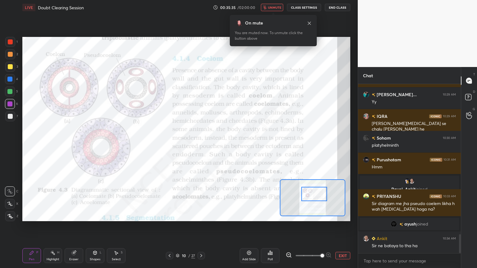
click at [278, 7] on span "unmute" at bounding box center [274, 7] width 13 height 4
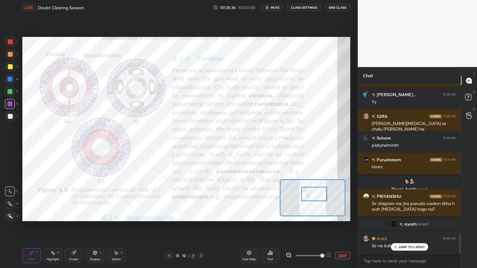
scroll to position [1350, 0]
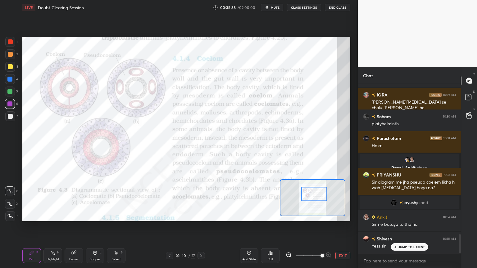
drag, startPoint x: 32, startPoint y: 253, endPoint x: 29, endPoint y: 233, distance: 20.6
click at [32, 215] on icon at bounding box center [32, 253] width 4 height 4
click at [7, 83] on div at bounding box center [10, 79] width 10 height 10
drag, startPoint x: 10, startPoint y: 82, endPoint x: 10, endPoint y: 91, distance: 9.0
click at [9, 84] on div "4" at bounding box center [11, 80] width 13 height 12
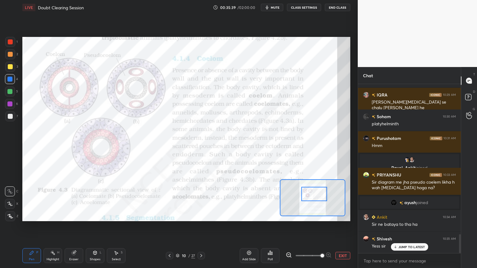
click at [53, 215] on div "Highlight H" at bounding box center [52, 255] width 19 height 15
click at [53, 215] on div "Highlight" at bounding box center [53, 259] width 13 height 3
click at [12, 207] on div at bounding box center [10, 204] width 10 height 10
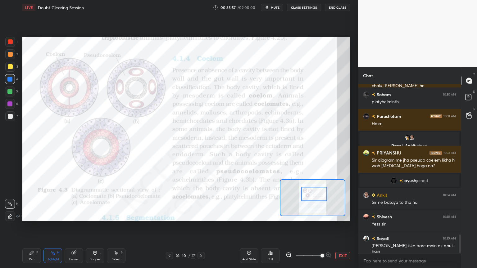
scroll to position [1394, 0]
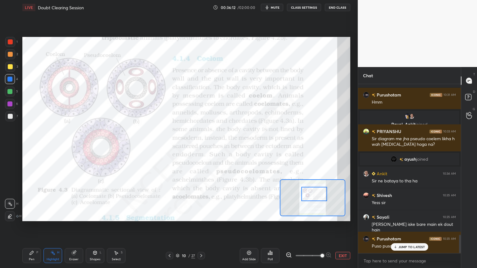
click at [95, 215] on icon at bounding box center [94, 252] width 5 height 5
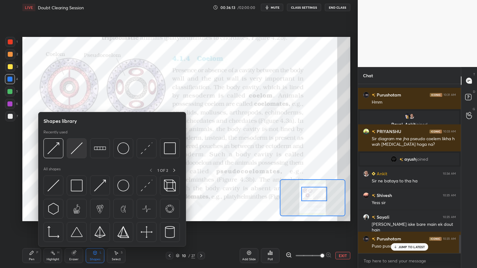
click at [76, 152] on img at bounding box center [77, 148] width 12 height 12
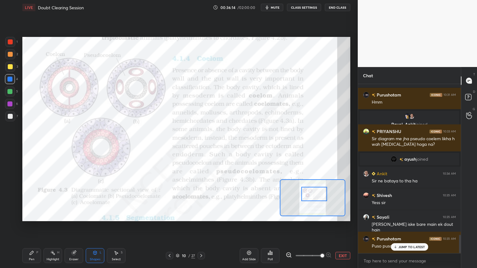
click at [10, 57] on div at bounding box center [10, 54] width 10 height 10
drag, startPoint x: 86, startPoint y: 253, endPoint x: 91, endPoint y: 250, distance: 5.0
click at [91, 215] on div "Pen P Highlight H Eraser Shapes L Select S" at bounding box center [76, 255] width 109 height 15
click at [97, 215] on icon at bounding box center [94, 252] width 5 height 5
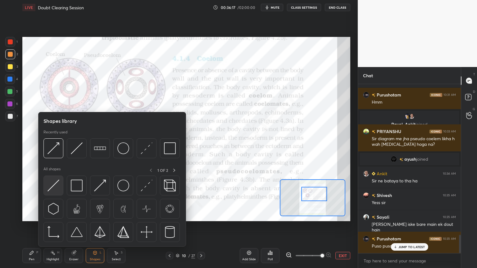
click at [55, 189] on img at bounding box center [53, 186] width 12 height 12
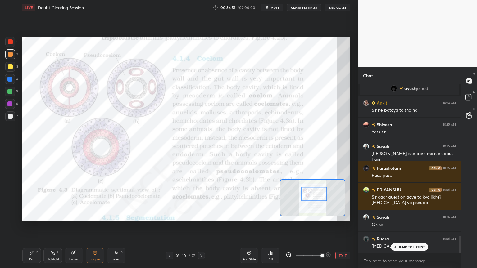
scroll to position [1486, 0]
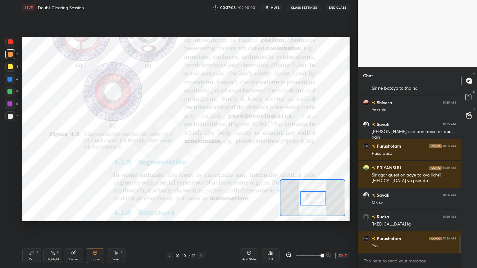
drag, startPoint x: 321, startPoint y: 196, endPoint x: 318, endPoint y: 200, distance: 5.5
click at [321, 202] on div at bounding box center [313, 198] width 26 height 14
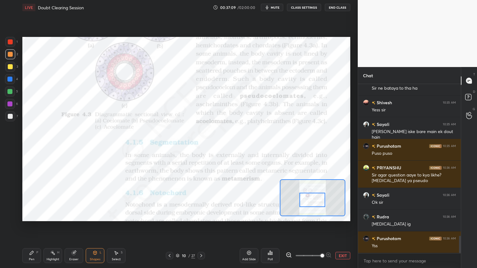
click at [7, 45] on div at bounding box center [10, 42] width 10 height 10
click at [12, 106] on div at bounding box center [10, 104] width 10 height 10
click at [54, 215] on div "Highlight H" at bounding box center [52, 255] width 19 height 15
click at [11, 215] on icon at bounding box center [9, 216] width 5 height 5
drag, startPoint x: 13, startPoint y: 90, endPoint x: 20, endPoint y: 101, distance: 12.3
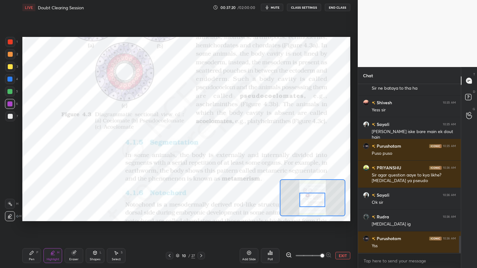
click at [14, 91] on div at bounding box center [10, 92] width 10 height 10
drag, startPoint x: 98, startPoint y: 257, endPoint x: 95, endPoint y: 253, distance: 4.6
click at [98, 215] on div "Shapes L" at bounding box center [95, 255] width 19 height 15
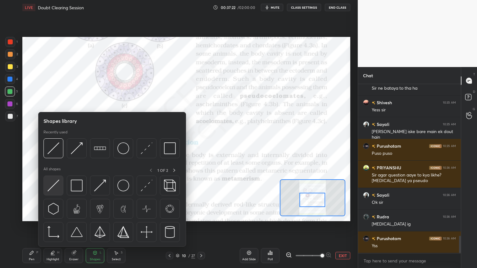
click at [55, 188] on img at bounding box center [53, 186] width 12 height 12
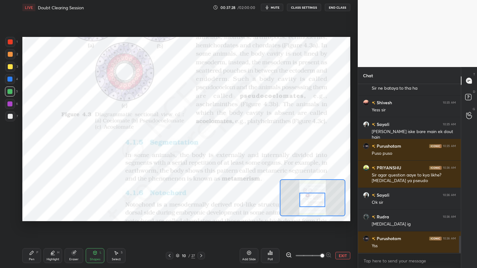
drag, startPoint x: 56, startPoint y: 253, endPoint x: 54, endPoint y: 244, distance: 9.5
click at [57, 215] on div "H" at bounding box center [58, 252] width 2 height 3
click at [16, 215] on div "H" at bounding box center [13, 216] width 16 height 10
drag, startPoint x: 14, startPoint y: 103, endPoint x: 11, endPoint y: 105, distance: 3.9
click at [12, 103] on div at bounding box center [10, 104] width 10 height 10
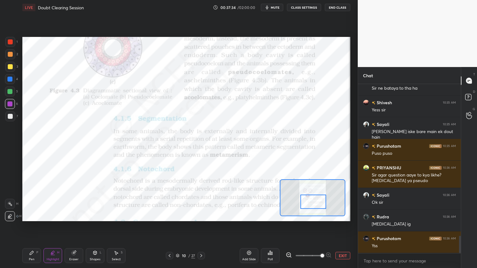
click at [317, 201] on div at bounding box center [313, 202] width 26 height 14
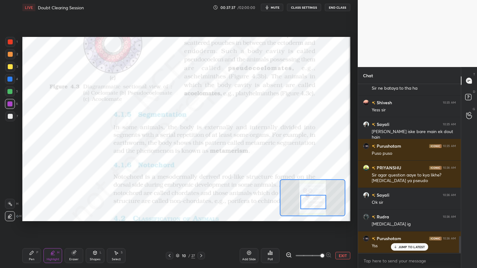
scroll to position [1508, 0]
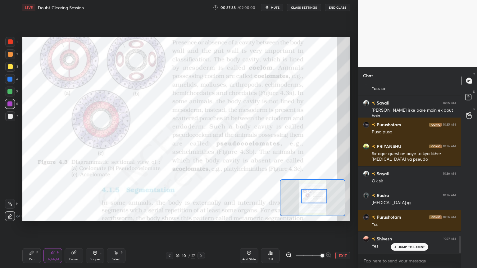
drag, startPoint x: 320, startPoint y: 207, endPoint x: 317, endPoint y: 192, distance: 14.8
click at [321, 200] on div at bounding box center [314, 196] width 26 height 14
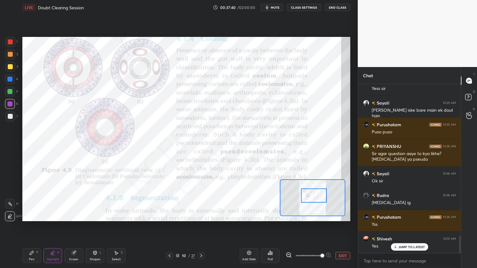
click at [279, 7] on span "mute" at bounding box center [275, 7] width 9 height 4
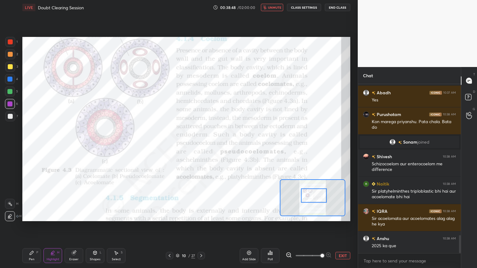
scroll to position [1433, 0]
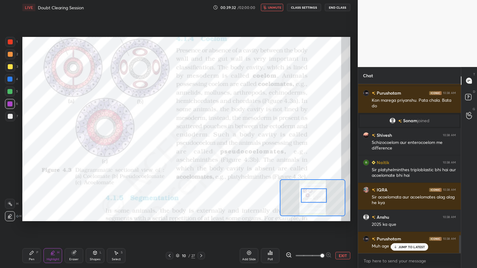
click at [278, 5] on button "unmute" at bounding box center [272, 7] width 22 height 7
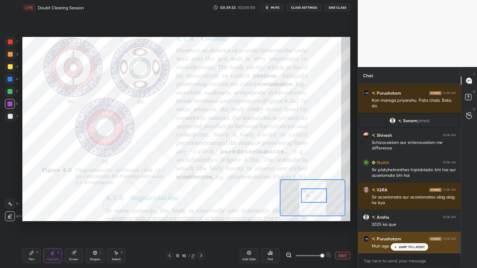
drag, startPoint x: 396, startPoint y: 246, endPoint x: 390, endPoint y: 248, distance: 5.9
click at [396, 215] on icon at bounding box center [395, 247] width 4 height 4
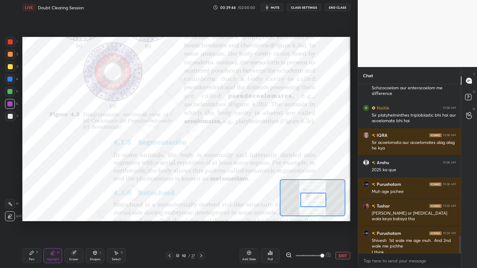
scroll to position [1494, 0]
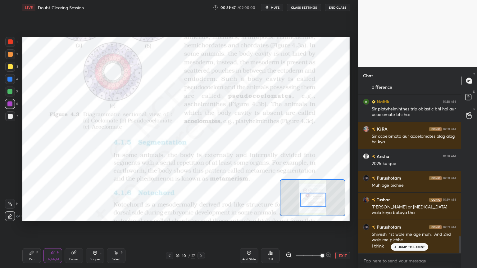
drag, startPoint x: 314, startPoint y: 195, endPoint x: 314, endPoint y: 199, distance: 3.2
click at [314, 200] on div at bounding box center [313, 200] width 26 height 14
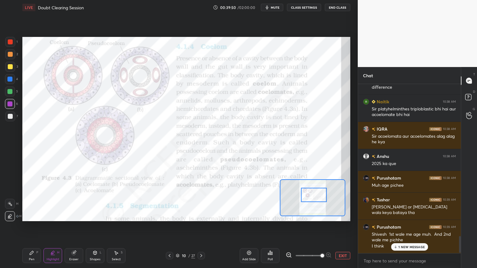
scroll to position [1516, 0]
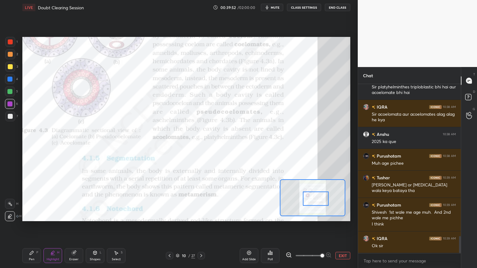
click at [320, 200] on div at bounding box center [316, 198] width 26 height 14
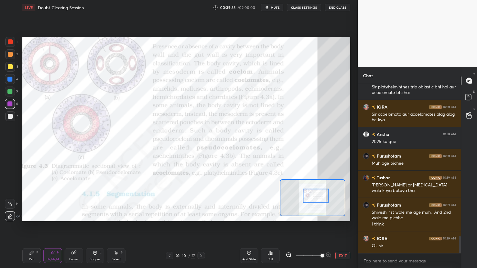
click at [319, 196] on div at bounding box center [316, 196] width 26 height 14
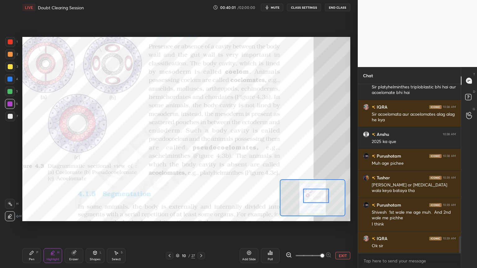
drag, startPoint x: 278, startPoint y: 8, endPoint x: 273, endPoint y: 9, distance: 5.0
click at [278, 9] on span "mute" at bounding box center [275, 7] width 9 height 4
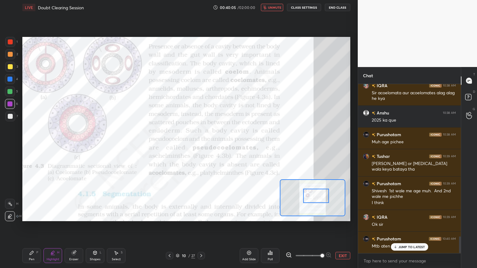
click at [280, 6] on span "unmute" at bounding box center [274, 7] width 13 height 4
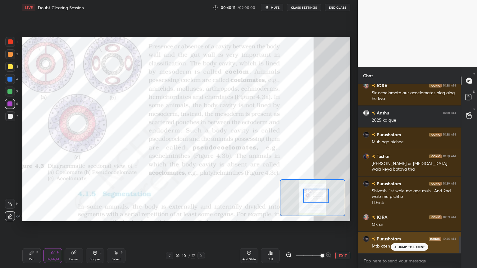
click at [405, 215] on p "JUMP TO LATEST" at bounding box center [411, 247] width 27 height 4
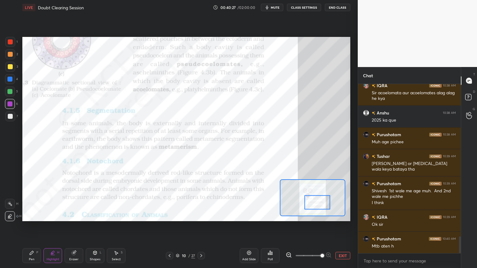
drag, startPoint x: 316, startPoint y: 195, endPoint x: 317, endPoint y: 202, distance: 6.9
click at [317, 202] on div at bounding box center [317, 202] width 26 height 14
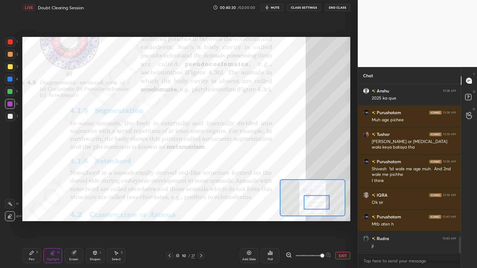
scroll to position [1581, 0]
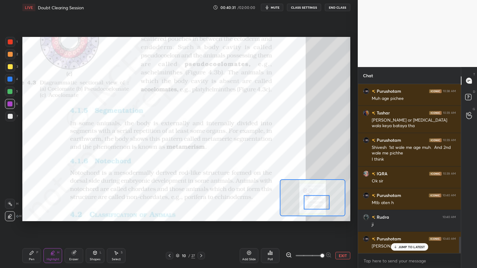
click at [12, 84] on div "4" at bounding box center [11, 80] width 13 height 12
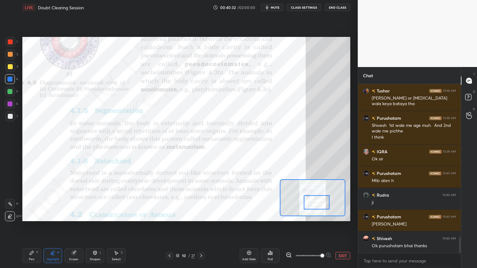
drag, startPoint x: 96, startPoint y: 257, endPoint x: 89, endPoint y: 248, distance: 11.4
click at [96, 215] on div "Shapes" at bounding box center [95, 259] width 11 height 3
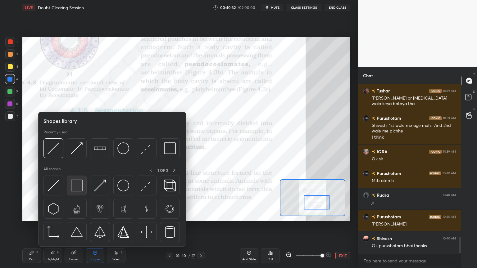
click at [75, 191] on div at bounding box center [77, 186] width 20 height 20
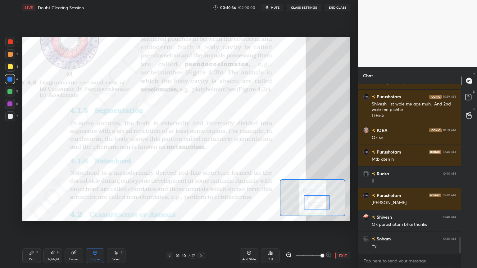
scroll to position [1647, 0]
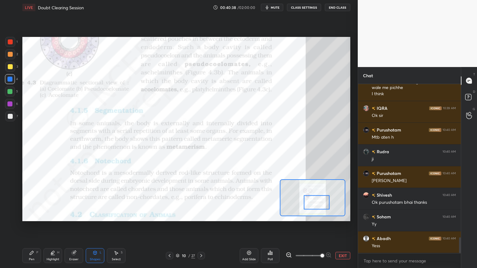
click at [11, 93] on div at bounding box center [9, 91] width 5 height 5
click at [99, 215] on div "Shapes L" at bounding box center [95, 255] width 19 height 15
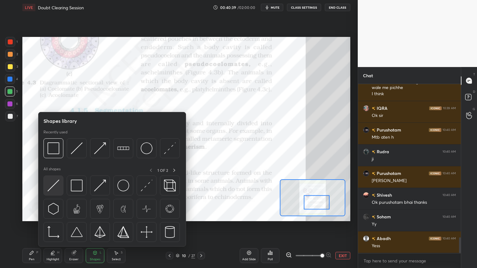
click at [54, 191] on img at bounding box center [53, 186] width 12 height 12
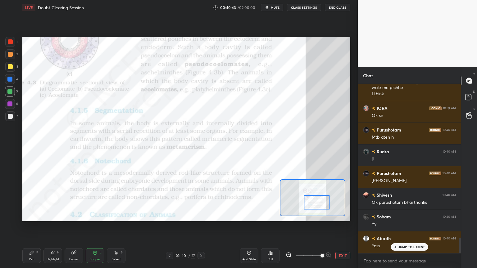
scroll to position [1668, 0]
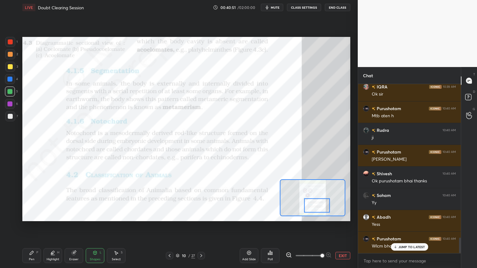
drag, startPoint x: 315, startPoint y: 200, endPoint x: 315, endPoint y: 204, distance: 3.1
click at [315, 204] on div at bounding box center [317, 205] width 26 height 14
drag, startPoint x: 96, startPoint y: 256, endPoint x: 89, endPoint y: 251, distance: 7.8
click at [94, 215] on div "Shapes L" at bounding box center [95, 255] width 19 height 15
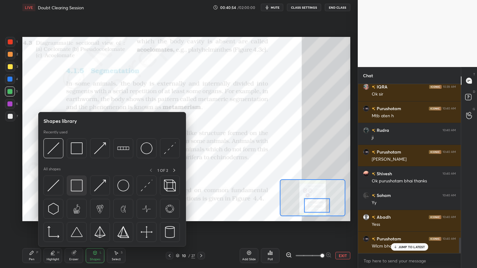
click at [72, 190] on img at bounding box center [77, 186] width 12 height 12
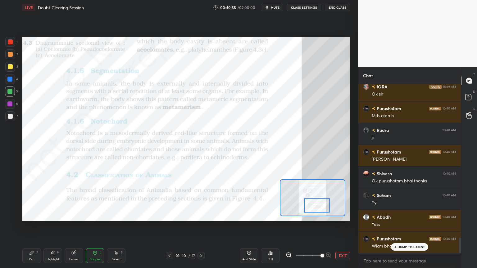
click at [11, 78] on div at bounding box center [10, 79] width 10 height 10
click at [12, 44] on div at bounding box center [10, 42] width 10 height 10
click at [92, 215] on div "Shapes L" at bounding box center [95, 255] width 19 height 15
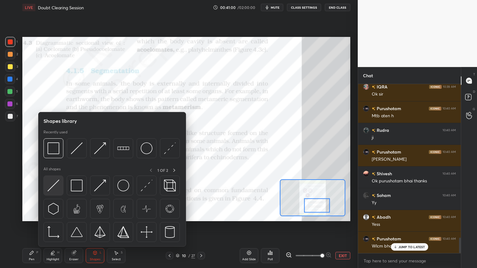
click at [54, 189] on img at bounding box center [53, 186] width 12 height 12
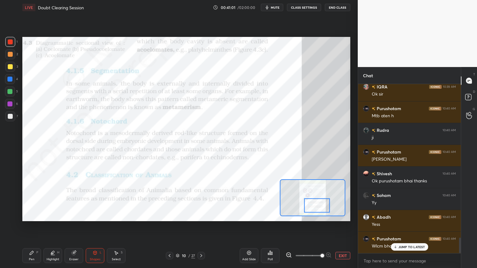
drag, startPoint x: 96, startPoint y: 257, endPoint x: 92, endPoint y: 252, distance: 6.0
click at [95, 215] on div "Shapes L" at bounding box center [95, 255] width 19 height 15
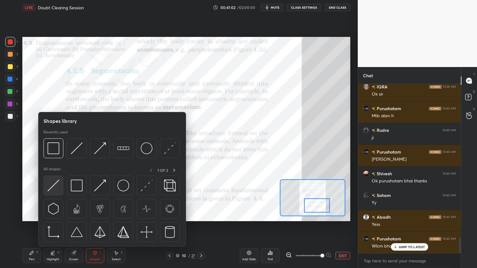
click at [54, 190] on img at bounding box center [53, 186] width 12 height 12
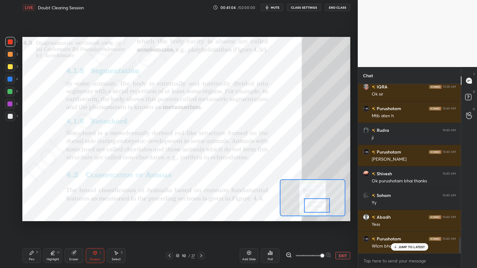
drag, startPoint x: 11, startPoint y: 42, endPoint x: 13, endPoint y: 49, distance: 7.8
click at [11, 43] on div at bounding box center [10, 41] width 5 height 5
drag, startPoint x: 9, startPoint y: 45, endPoint x: 21, endPoint y: 55, distance: 15.3
click at [10, 46] on div at bounding box center [10, 42] width 10 height 10
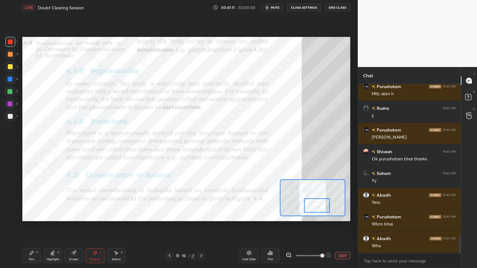
click at [9, 91] on div at bounding box center [9, 91] width 5 height 5
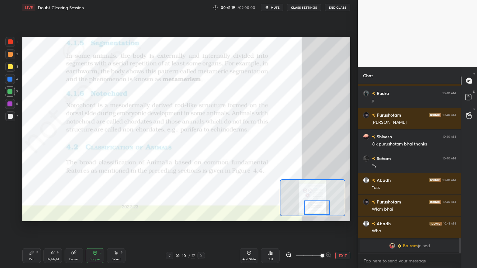
click at [314, 209] on div at bounding box center [317, 207] width 26 height 14
drag, startPoint x: 54, startPoint y: 255, endPoint x: 52, endPoint y: 252, distance: 3.7
click at [53, 215] on div "Highlight H" at bounding box center [52, 255] width 19 height 15
click at [14, 205] on div at bounding box center [10, 204] width 10 height 10
click at [15, 205] on div at bounding box center [10, 204] width 10 height 10
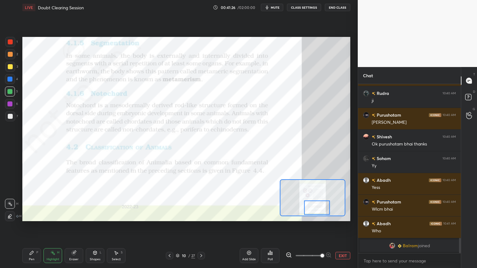
click at [202, 215] on icon at bounding box center [201, 255] width 5 height 5
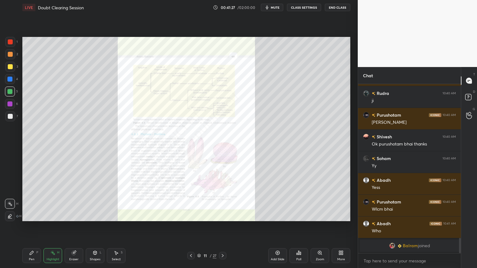
click at [321, 215] on div "Zoom" at bounding box center [320, 259] width 8 height 3
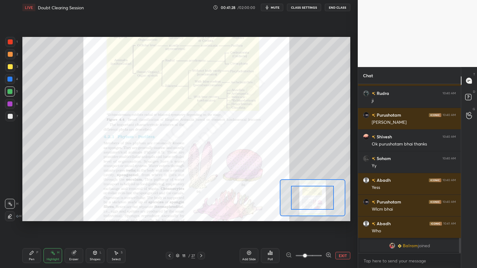
click at [327, 215] on icon at bounding box center [328, 255] width 6 height 6
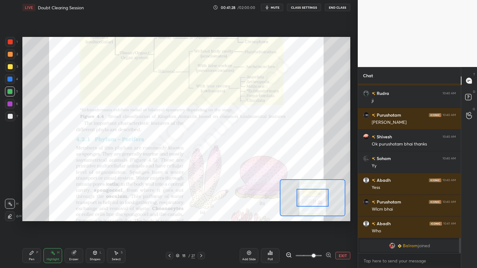
click at [328, 215] on icon at bounding box center [328, 255] width 6 height 6
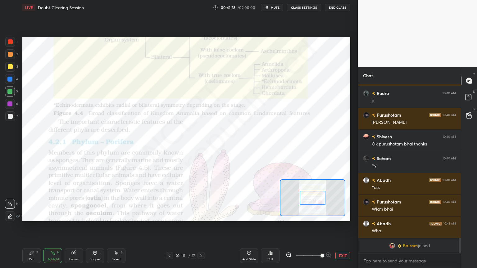
click at [329, 215] on div at bounding box center [308, 255] width 46 height 7
click at [330, 215] on div at bounding box center [308, 255] width 46 height 7
drag, startPoint x: 329, startPoint y: 257, endPoint x: 326, endPoint y: 247, distance: 9.7
click at [329, 215] on div at bounding box center [308, 255] width 46 height 7
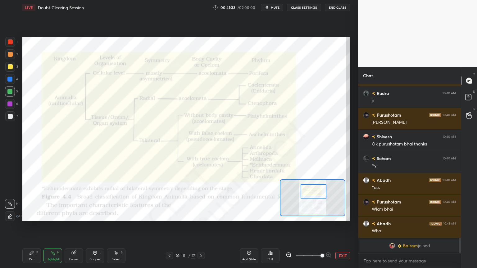
drag, startPoint x: 312, startPoint y: 197, endPoint x: 311, endPoint y: 184, distance: 13.4
click at [314, 191] on div at bounding box center [313, 191] width 26 height 14
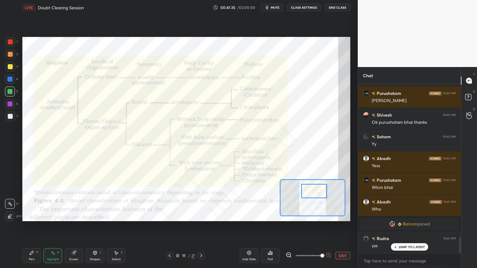
scroll to position [1628, 0]
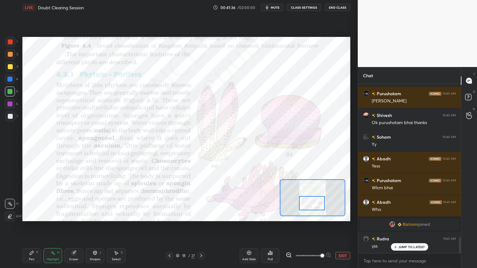
drag, startPoint x: 316, startPoint y: 193, endPoint x: 313, endPoint y: 204, distance: 11.1
click at [314, 204] on div at bounding box center [312, 203] width 26 height 14
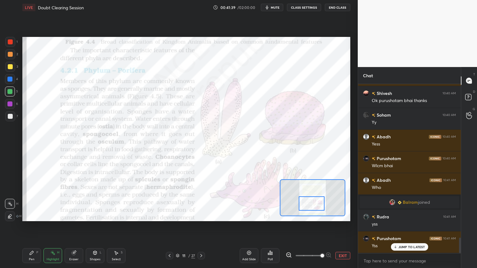
scroll to position [1672, 0]
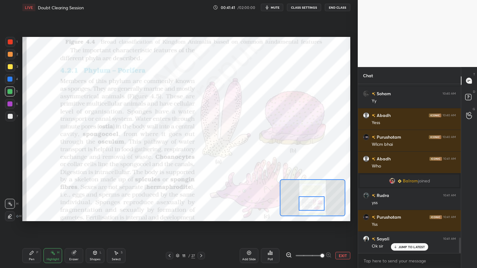
click at [185, 215] on div "LIVE Doubt Clearing Session 00:41:41 / 02:00:00 mute CLASS SETTINGS End Class S…" at bounding box center [186, 134] width 333 height 268
click at [341, 215] on button "EXIT" at bounding box center [342, 255] width 15 height 7
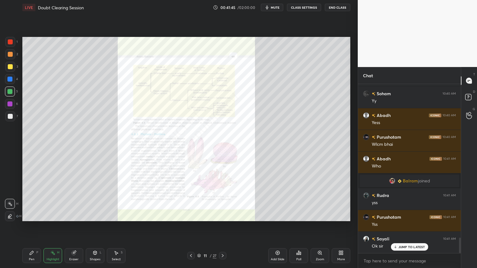
click at [191, 215] on div "Pen P Highlight H Eraser Shapes L Select S 11 / 27 Add Slide Poll Zoom More" at bounding box center [186, 255] width 328 height 25
click at [191, 215] on icon at bounding box center [190, 255] width 5 height 5
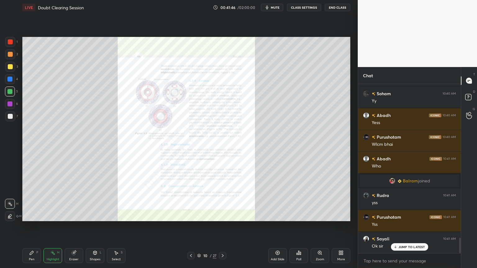
click at [192, 215] on div at bounding box center [190, 255] width 7 height 7
click at [191, 215] on icon at bounding box center [190, 255] width 5 height 5
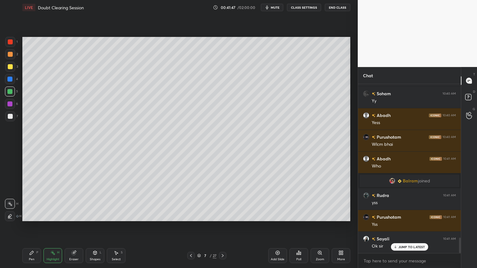
click at [191, 215] on icon at bounding box center [191, 255] width 2 height 3
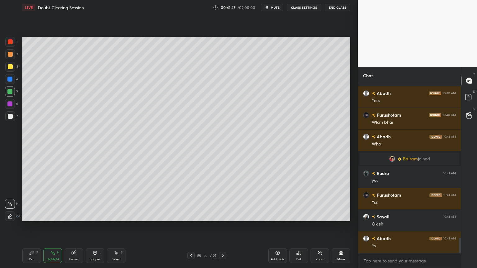
click at [191, 215] on icon at bounding box center [191, 255] width 2 height 3
click at [191, 215] on icon at bounding box center [190, 255] width 5 height 5
click at [192, 215] on icon at bounding box center [190, 255] width 5 height 5
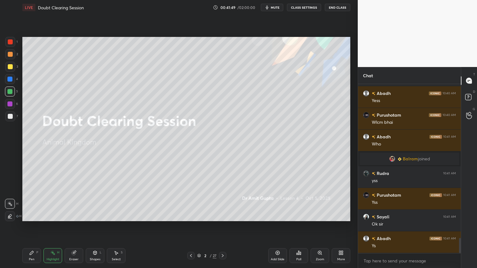
click at [191, 215] on icon at bounding box center [190, 255] width 5 height 5
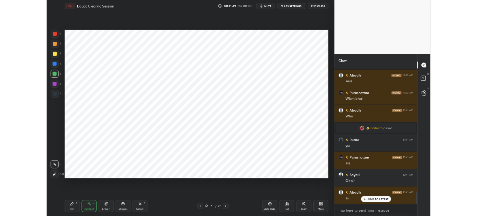
scroll to position [1715, 0]
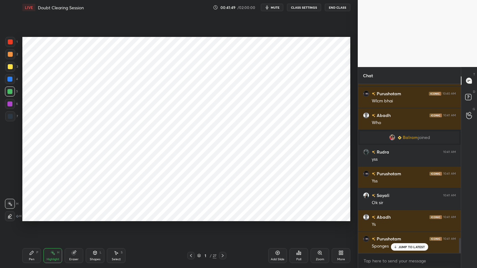
click at [221, 215] on icon at bounding box center [222, 255] width 5 height 5
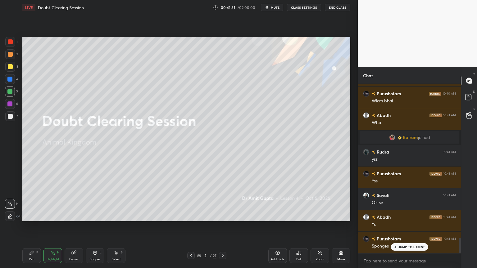
click at [222, 215] on icon at bounding box center [222, 255] width 5 height 5
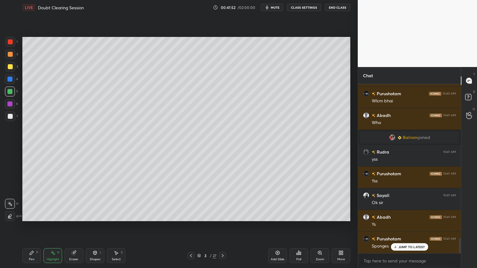
click at [223, 215] on icon at bounding box center [222, 255] width 5 height 5
click at [222, 215] on icon at bounding box center [222, 255] width 5 height 5
click at [223, 215] on icon at bounding box center [222, 255] width 5 height 5
click at [222, 215] on icon at bounding box center [222, 255] width 5 height 5
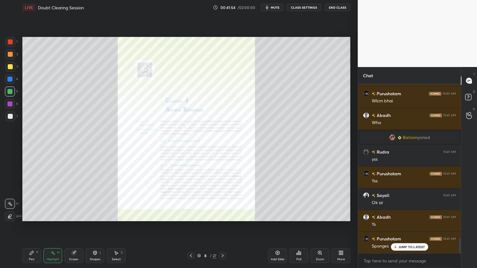
click at [191, 215] on icon at bounding box center [190, 255] width 5 height 5
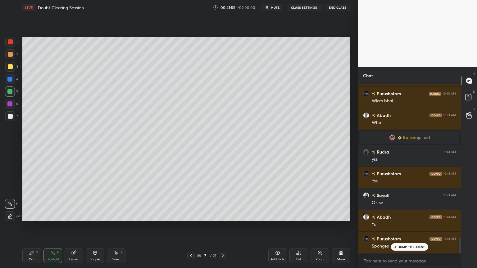
click at [339, 215] on icon at bounding box center [340, 252] width 5 height 5
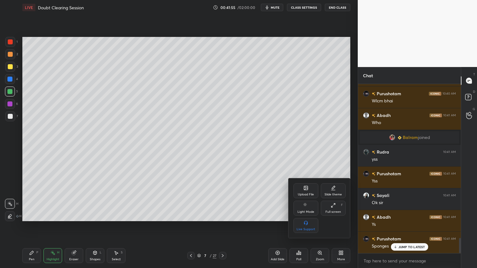
click at [303, 191] on div "Upload File" at bounding box center [305, 190] width 25 height 15
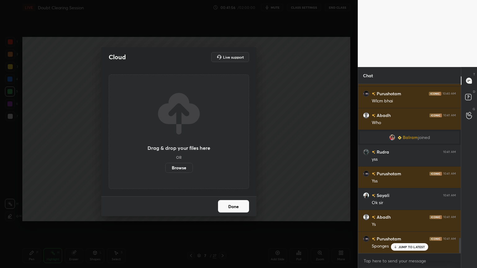
click at [184, 169] on label "Browse" at bounding box center [179, 168] width 28 height 10
click at [165, 169] on input "Browse" at bounding box center [165, 168] width 0 height 10
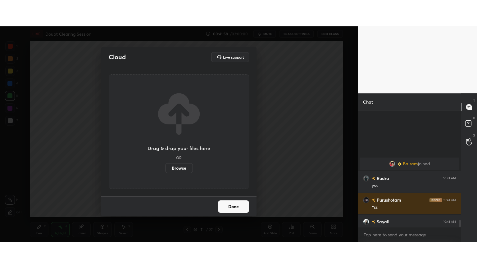
scroll to position [1790, 0]
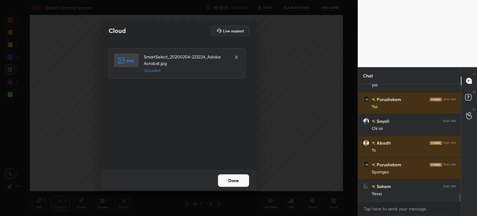
click at [231, 179] on button "Done" at bounding box center [233, 180] width 31 height 12
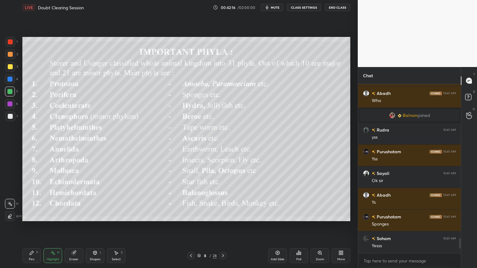
scroll to position [1737, 0]
drag, startPoint x: 6, startPoint y: 62, endPoint x: 10, endPoint y: 65, distance: 5.3
click at [6, 63] on div at bounding box center [10, 67] width 10 height 10
drag, startPoint x: 90, startPoint y: 256, endPoint x: 89, endPoint y: 249, distance: 6.9
click at [92, 215] on div "Shapes L" at bounding box center [95, 255] width 19 height 15
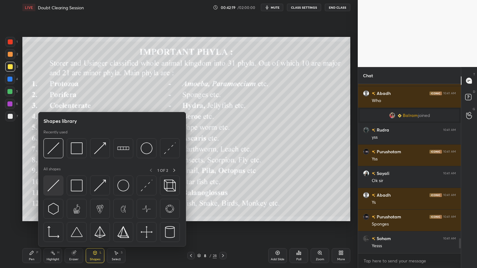
click at [56, 189] on img at bounding box center [53, 186] width 12 height 12
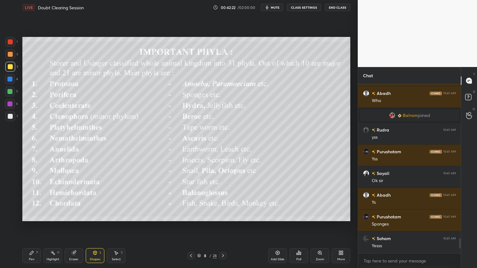
scroll to position [1764, 0]
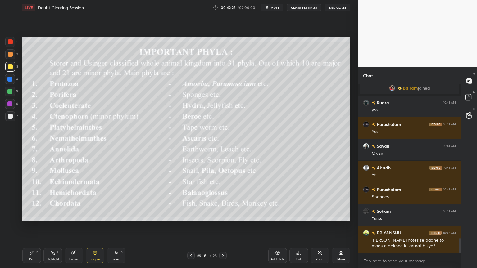
click at [8, 41] on div at bounding box center [10, 41] width 5 height 5
drag, startPoint x: 10, startPoint y: 42, endPoint x: 22, endPoint y: 42, distance: 11.8
click at [11, 43] on div at bounding box center [10, 41] width 5 height 5
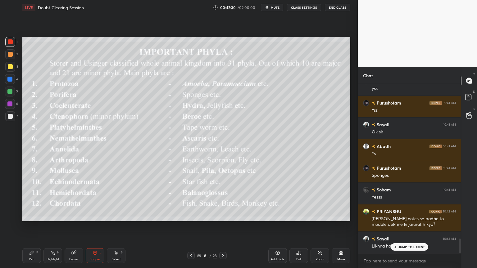
click at [31, 215] on icon at bounding box center [31, 252] width 5 height 5
drag, startPoint x: 32, startPoint y: 252, endPoint x: 29, endPoint y: 233, distance: 18.9
click at [31, 215] on icon at bounding box center [31, 252] width 5 height 5
drag, startPoint x: 11, startPoint y: 47, endPoint x: 11, endPoint y: 78, distance: 31.6
click at [11, 47] on div "1" at bounding box center [11, 43] width 12 height 12
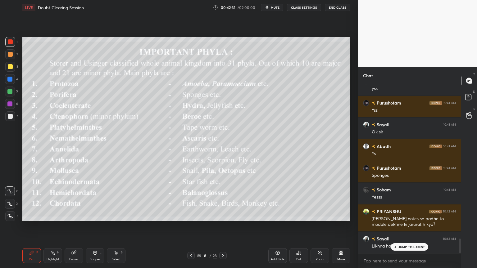
click at [12, 215] on icon at bounding box center [10, 216] width 6 height 4
drag, startPoint x: 14, startPoint y: 217, endPoint x: 45, endPoint y: 235, distance: 36.3
click at [15, 215] on div "Z" at bounding box center [11, 216] width 13 height 10
click at [102, 215] on div "Shapes L" at bounding box center [95, 255] width 19 height 15
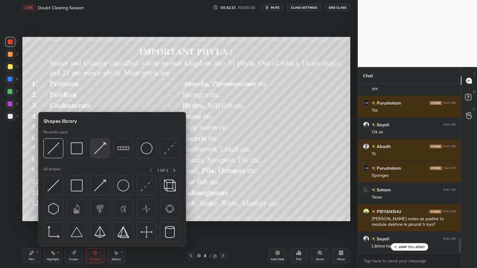
click at [101, 152] on img at bounding box center [100, 148] width 12 height 12
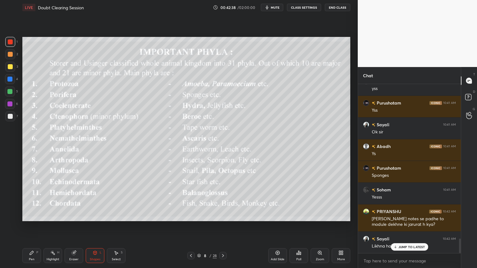
drag, startPoint x: 42, startPoint y: 256, endPoint x: 45, endPoint y: 259, distance: 4.2
click at [43, 215] on div "Pen P Highlight H Eraser Shapes L Select S" at bounding box center [83, 255] width 123 height 15
click at [32, 215] on div "Pen P" at bounding box center [31, 255] width 19 height 15
click at [32, 215] on div "Pen P Highlight H Eraser Shapes L Select S 8 / 28 Add Slide Poll Zoom More" at bounding box center [186, 255] width 328 height 25
click at [12, 120] on div at bounding box center [10, 116] width 10 height 10
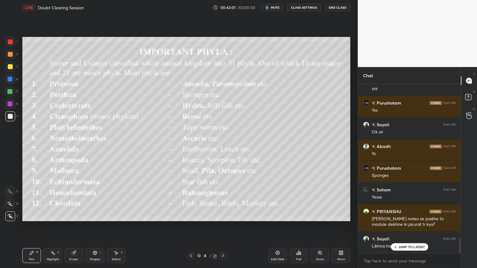
click at [11, 191] on icon at bounding box center [10, 191] width 6 height 4
click at [11, 194] on div at bounding box center [10, 191] width 10 height 10
drag, startPoint x: 99, startPoint y: 253, endPoint x: 94, endPoint y: 248, distance: 7.2
click at [99, 215] on div "Shapes L" at bounding box center [95, 255] width 19 height 15
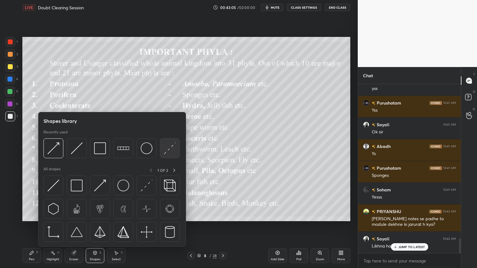
click at [168, 150] on img at bounding box center [170, 148] width 12 height 12
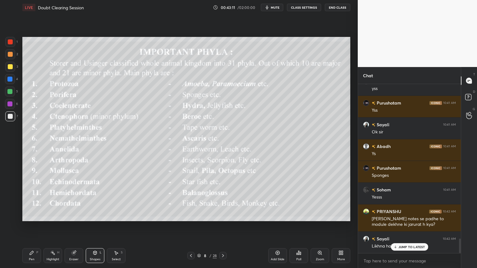
click at [31, 215] on div "Pen P" at bounding box center [31, 255] width 19 height 15
click at [32, 215] on icon at bounding box center [32, 253] width 4 height 4
click at [11, 215] on icon at bounding box center [10, 216] width 6 height 4
click at [12, 215] on icon at bounding box center [10, 216] width 6 height 4
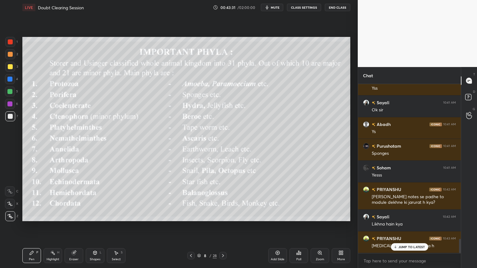
scroll to position [1829, 0]
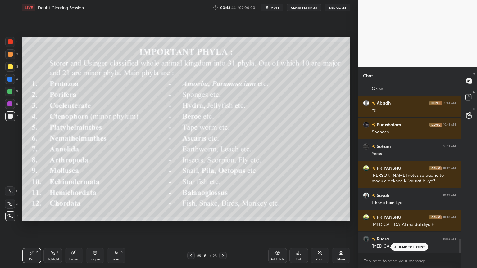
click at [416, 215] on div "Rudra 10:40 AM ji Purushotam 10:40 AM [PERSON_NAME] Shivesh 10:40 AM Ok purusho…" at bounding box center [409, 168] width 103 height 169
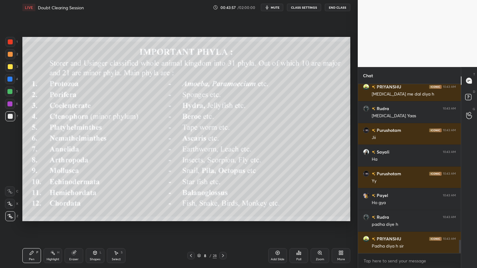
scroll to position [1982, 0]
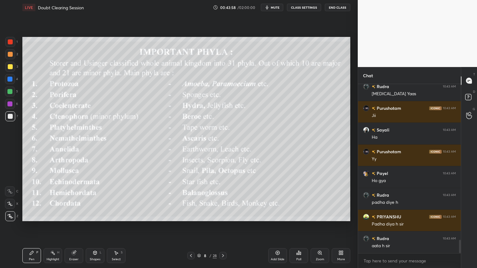
drag, startPoint x: 7, startPoint y: 67, endPoint x: 10, endPoint y: 70, distance: 3.7
click at [7, 70] on div at bounding box center [10, 67] width 10 height 10
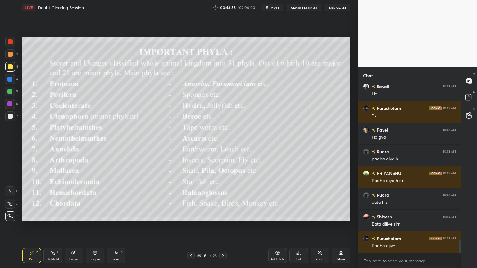
click at [10, 195] on div at bounding box center [10, 191] width 10 height 10
click at [17, 190] on div "C" at bounding box center [11, 191] width 13 height 10
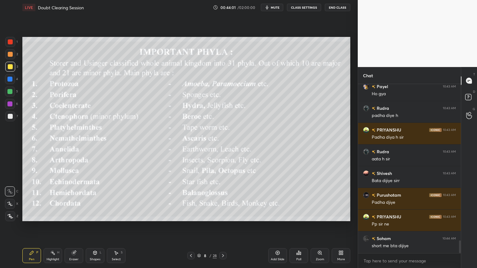
scroll to position [2112, 0]
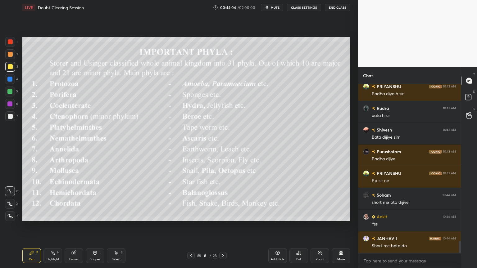
drag, startPoint x: 95, startPoint y: 257, endPoint x: 92, endPoint y: 247, distance: 10.5
click at [94, 215] on div "Shapes L" at bounding box center [95, 255] width 19 height 15
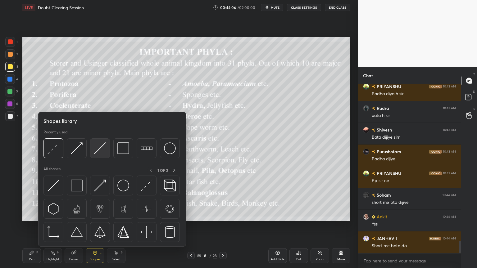
scroll to position [2133, 0]
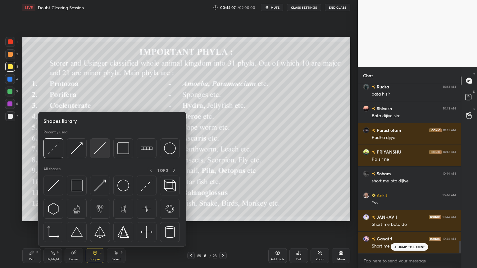
click at [104, 150] on img at bounding box center [100, 148] width 12 height 12
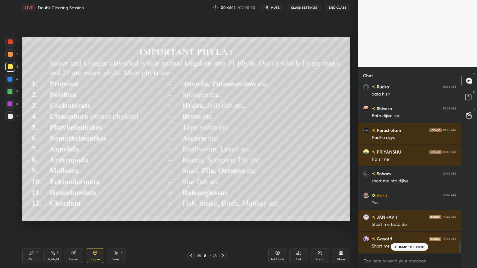
click at [97, 215] on div "Shapes L" at bounding box center [95, 255] width 19 height 15
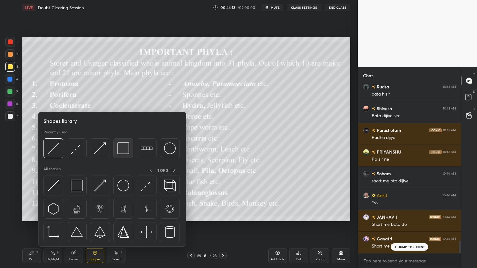
click at [122, 149] on img at bounding box center [123, 148] width 12 height 12
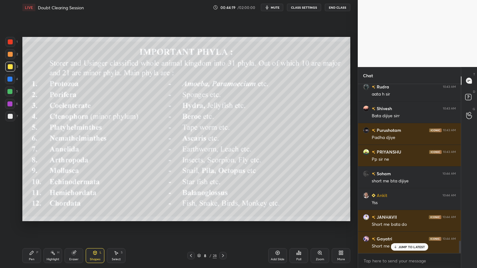
click at [34, 215] on div "Pen P" at bounding box center [31, 255] width 19 height 15
drag, startPoint x: 34, startPoint y: 255, endPoint x: 27, endPoint y: 226, distance: 30.3
click at [34, 215] on div "Pen P" at bounding box center [31, 255] width 19 height 15
drag, startPoint x: 9, startPoint y: 201, endPoint x: 21, endPoint y: 177, distance: 27.3
click at [9, 202] on div at bounding box center [10, 204] width 10 height 10
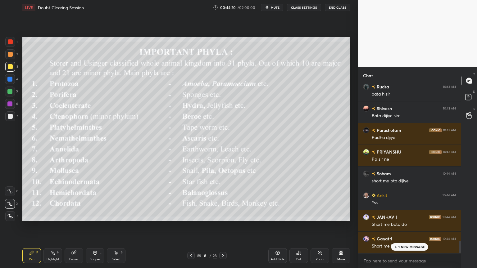
scroll to position [2148, 0]
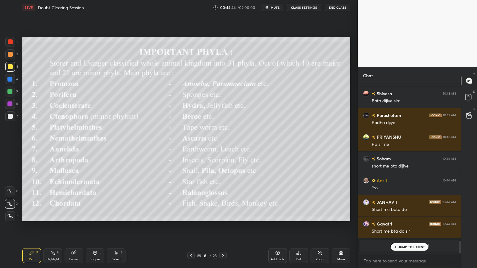
click at [279, 215] on icon at bounding box center [277, 252] width 5 height 5
click at [190, 215] on icon at bounding box center [190, 255] width 5 height 5
click at [190, 215] on icon at bounding box center [191, 255] width 2 height 3
click at [190, 215] on icon at bounding box center [190, 255] width 5 height 5
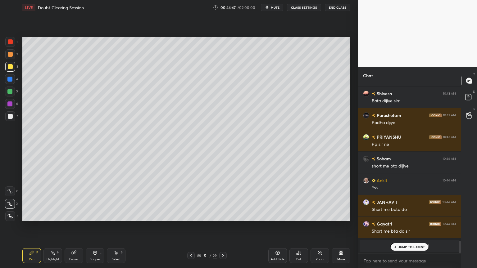
click at [190, 215] on icon at bounding box center [190, 255] width 5 height 5
click at [222, 215] on icon at bounding box center [222, 255] width 5 height 5
click at [221, 215] on icon at bounding box center [222, 255] width 5 height 5
click at [220, 215] on div at bounding box center [222, 255] width 7 height 7
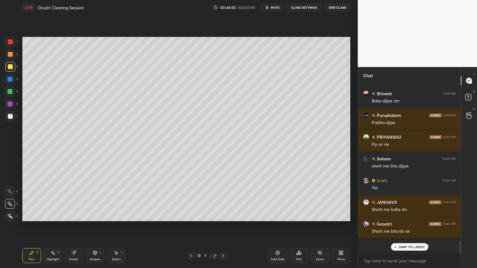
click at [220, 215] on div at bounding box center [222, 255] width 7 height 7
drag, startPoint x: 194, startPoint y: 257, endPoint x: 191, endPoint y: 257, distance: 3.1
click at [192, 215] on div at bounding box center [190, 255] width 7 height 7
click at [191, 215] on icon at bounding box center [190, 255] width 5 height 5
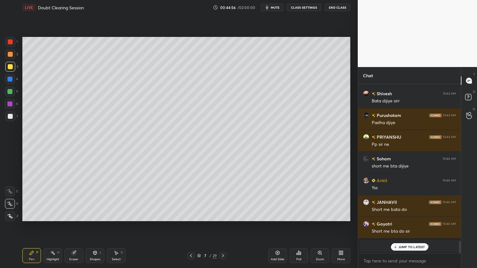
click at [191, 215] on icon at bounding box center [190, 255] width 5 height 5
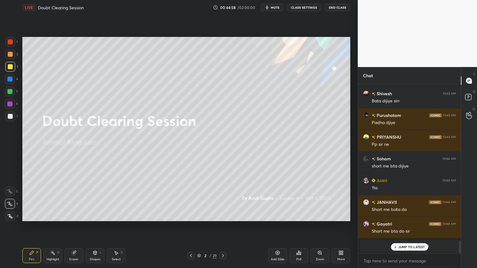
click at [222, 215] on icon at bounding box center [222, 255] width 5 height 5
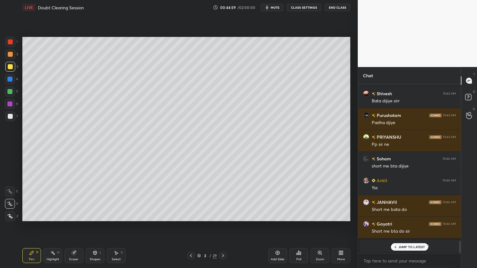
click at [12, 115] on div at bounding box center [10, 116] width 10 height 10
click at [12, 116] on div at bounding box center [10, 116] width 10 height 10
drag, startPoint x: 97, startPoint y: 253, endPoint x: 96, endPoint y: 247, distance: 6.2
click at [98, 215] on div "Shapes L" at bounding box center [95, 255] width 19 height 15
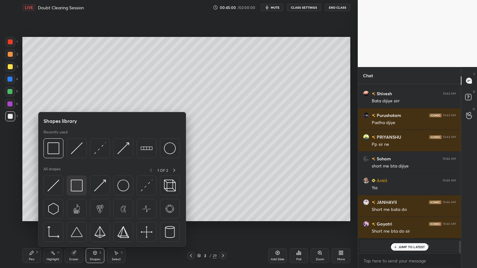
click at [82, 187] on img at bounding box center [77, 186] width 12 height 12
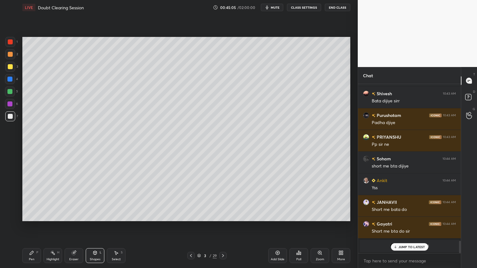
click at [31, 215] on div "Pen P" at bounding box center [31, 255] width 19 height 15
click at [32, 215] on div "Pen P" at bounding box center [31, 255] width 19 height 15
click at [9, 206] on icon at bounding box center [10, 204] width 6 height 4
click at [12, 54] on div at bounding box center [10, 54] width 5 height 5
click at [409, 215] on p "JUMP TO LATEST" at bounding box center [411, 247] width 27 height 4
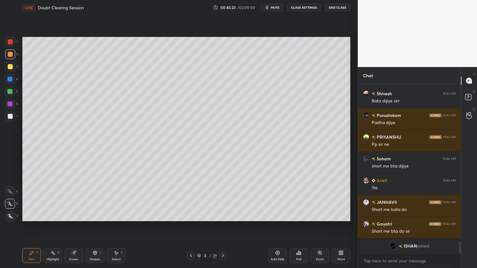
scroll to position [2170, 0]
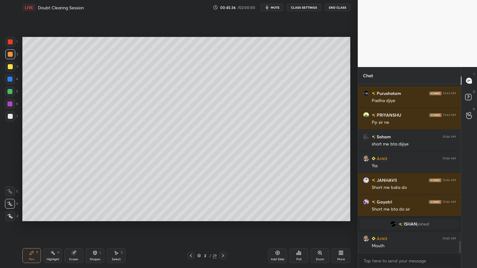
click at [15, 79] on div at bounding box center [10, 79] width 10 height 10
click at [12, 82] on div at bounding box center [10, 79] width 10 height 10
click at [98, 215] on div "Shapes" at bounding box center [95, 259] width 11 height 3
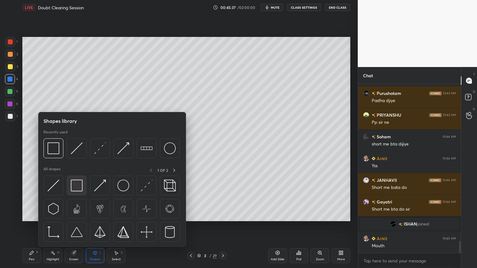
click at [80, 189] on img at bounding box center [77, 186] width 12 height 12
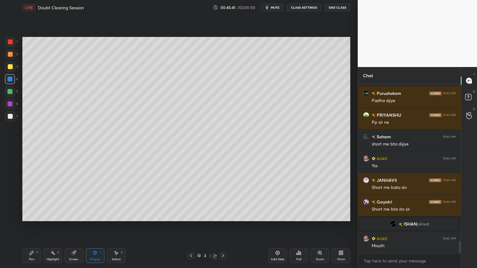
click at [33, 215] on icon at bounding box center [31, 252] width 5 height 5
click at [10, 204] on icon at bounding box center [10, 204] width 6 height 4
click at [94, 215] on icon at bounding box center [94, 253] width 3 height 4
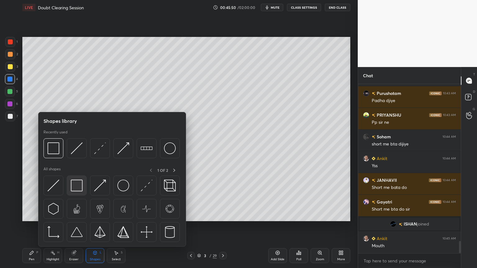
click at [79, 186] on img at bounding box center [77, 186] width 12 height 12
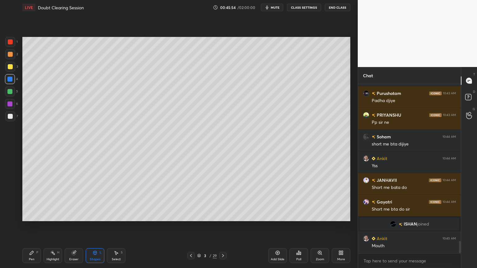
click at [36, 215] on div "P" at bounding box center [37, 252] width 2 height 3
click at [35, 215] on div "Pen P" at bounding box center [31, 255] width 19 height 15
drag, startPoint x: 99, startPoint y: 254, endPoint x: 97, endPoint y: 251, distance: 4.0
click at [99, 215] on div "Shapes L" at bounding box center [95, 255] width 19 height 15
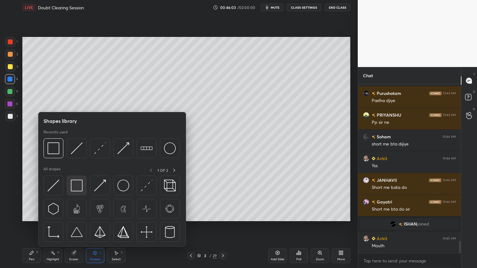
click at [78, 188] on img at bounding box center [77, 186] width 12 height 12
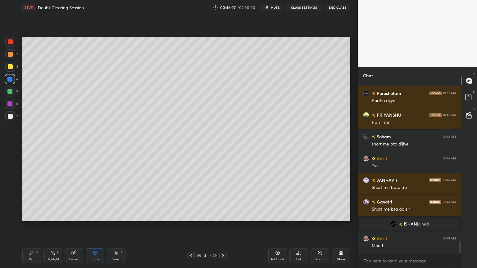
click at [34, 215] on div "Pen" at bounding box center [32, 259] width 6 height 3
click at [99, 215] on div "Shapes L" at bounding box center [95, 255] width 19 height 15
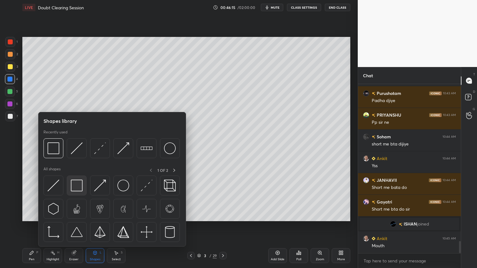
click at [76, 187] on img at bounding box center [77, 186] width 12 height 12
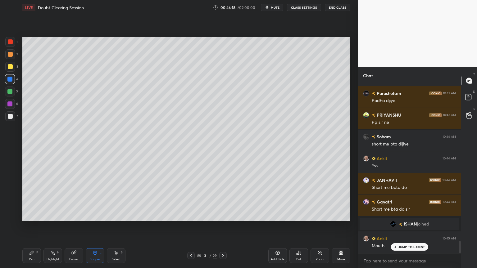
scroll to position [2192, 0]
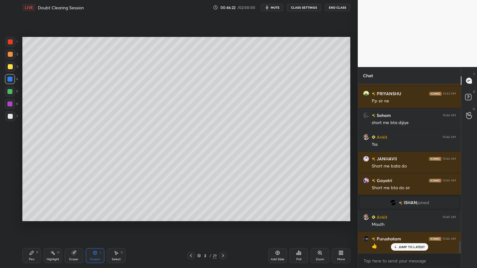
click at [33, 215] on div "Pen" at bounding box center [32, 259] width 6 height 3
click at [34, 215] on div "Pen P" at bounding box center [31, 255] width 19 height 15
click at [7, 204] on div at bounding box center [10, 204] width 10 height 10
click at [96, 215] on div "Shapes L" at bounding box center [95, 255] width 19 height 15
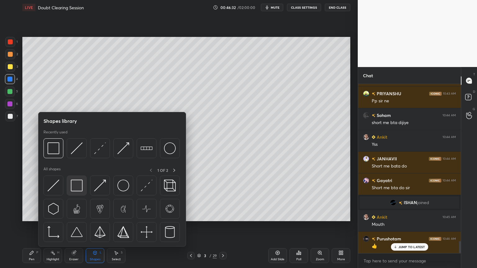
click at [78, 190] on img at bounding box center [77, 186] width 12 height 12
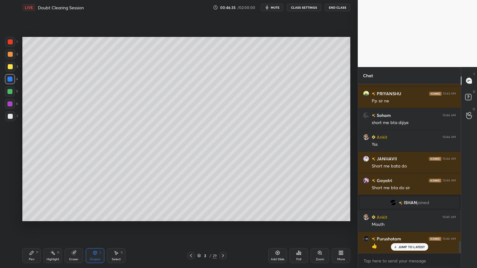
drag, startPoint x: 31, startPoint y: 262, endPoint x: 29, endPoint y: 257, distance: 5.3
click at [31, 215] on div "Pen P" at bounding box center [31, 255] width 19 height 15
drag, startPoint x: 10, startPoint y: 78, endPoint x: 15, endPoint y: 113, distance: 35.5
click at [11, 81] on div at bounding box center [9, 79] width 5 height 5
click at [96, 215] on icon at bounding box center [94, 253] width 3 height 4
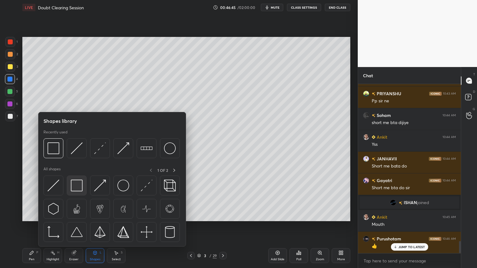
click at [79, 190] on img at bounding box center [77, 186] width 12 height 12
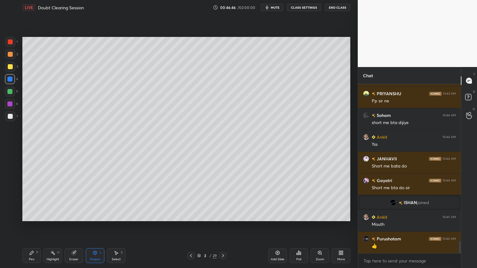
scroll to position [2214, 0]
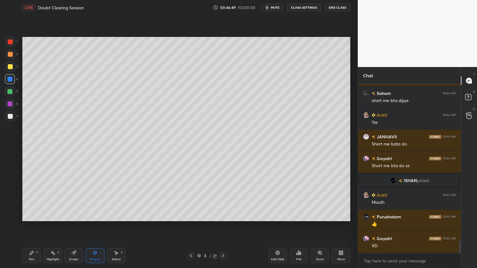
drag, startPoint x: 29, startPoint y: 258, endPoint x: 27, endPoint y: 252, distance: 6.3
click at [29, 215] on div "Pen" at bounding box center [32, 259] width 6 height 3
click at [98, 215] on div "Shapes L" at bounding box center [95, 255] width 19 height 15
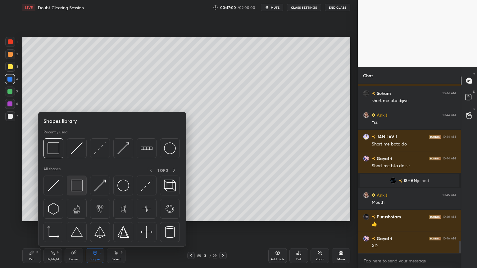
click at [76, 188] on img at bounding box center [77, 186] width 12 height 12
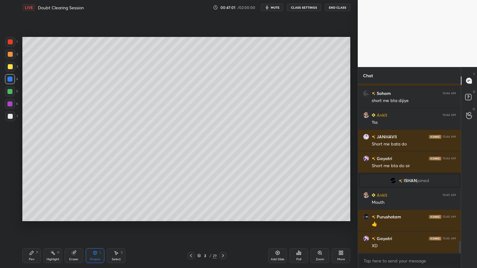
drag, startPoint x: 34, startPoint y: 224, endPoint x: 51, endPoint y: 228, distance: 17.5
click at [55, 215] on div "Setting up your live class Poll for secs No correct answer Start poll" at bounding box center [186, 129] width 333 height 228
click at [117, 215] on icon at bounding box center [116, 252] width 5 height 5
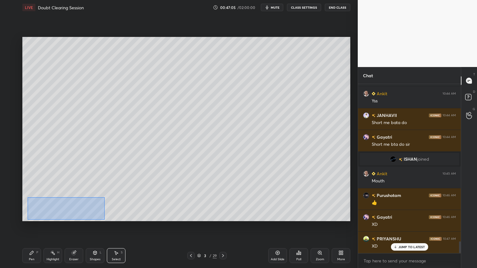
drag, startPoint x: 27, startPoint y: 197, endPoint x: 95, endPoint y: 217, distance: 70.5
click at [104, 215] on div "0 ° Undo Copy Duplicate Duplicate to new slide Delete" at bounding box center [186, 129] width 328 height 184
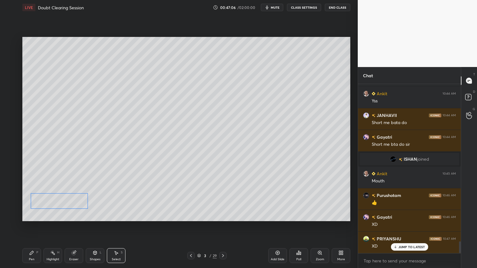
drag, startPoint x: 76, startPoint y: 206, endPoint x: 75, endPoint y: 200, distance: 5.9
click at [75, 200] on div "0 ° Undo Copy Duplicate Duplicate to new slide Delete" at bounding box center [186, 129] width 328 height 184
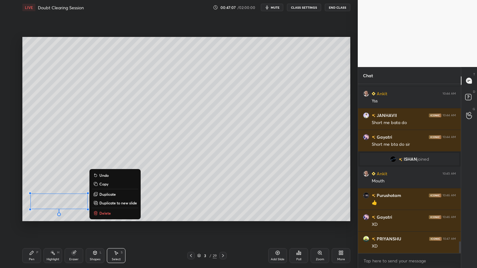
scroll to position [2257, 0]
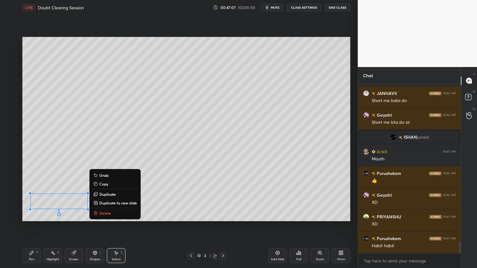
drag, startPoint x: 139, startPoint y: 156, endPoint x: 135, endPoint y: 163, distance: 7.5
click at [138, 157] on div "0 ° Undo Copy Duplicate Duplicate to new slide Delete" at bounding box center [186, 129] width 328 height 184
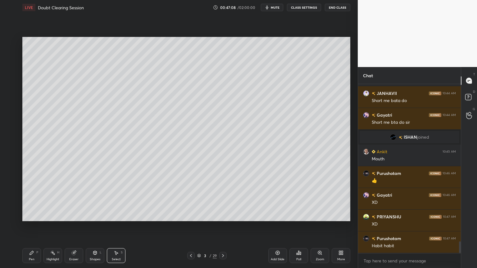
drag, startPoint x: 96, startPoint y: 256, endPoint x: 85, endPoint y: 247, distance: 13.4
click at [96, 215] on div "Shapes L" at bounding box center [95, 255] width 19 height 15
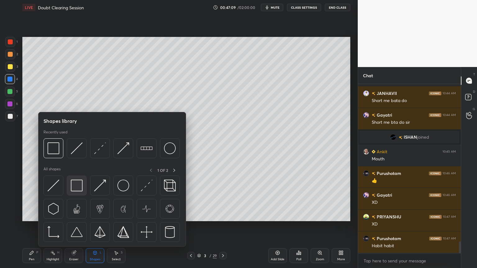
click at [76, 188] on img at bounding box center [77, 186] width 12 height 12
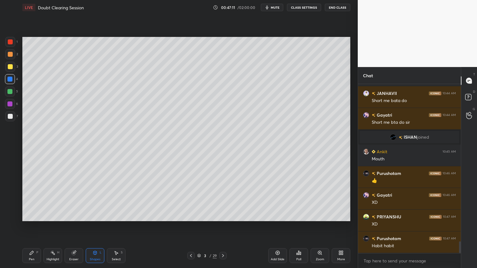
click at [65, 215] on div "Setting up your live class Poll for secs No correct answer Start poll" at bounding box center [186, 129] width 333 height 228
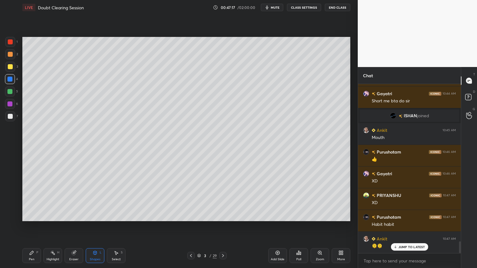
click at [51, 215] on div "Setting up your live class Poll for secs No correct answer Start poll" at bounding box center [186, 129] width 333 height 228
click at [10, 67] on div at bounding box center [10, 66] width 5 height 5
drag, startPoint x: 11, startPoint y: 67, endPoint x: 19, endPoint y: 69, distance: 7.8
click at [12, 67] on div at bounding box center [10, 66] width 5 height 5
click at [10, 56] on div at bounding box center [10, 54] width 5 height 5
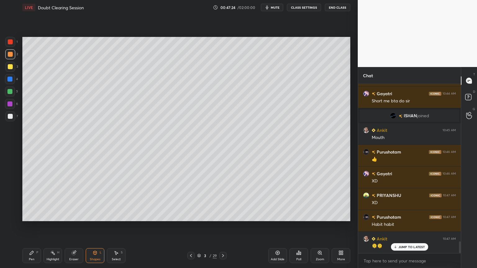
click at [11, 56] on div at bounding box center [10, 54] width 5 height 5
click at [32, 215] on div "Pen P" at bounding box center [31, 255] width 19 height 15
click at [12, 204] on icon at bounding box center [10, 204] width 6 height 4
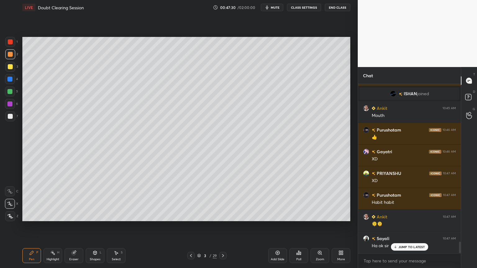
scroll to position [2322, 0]
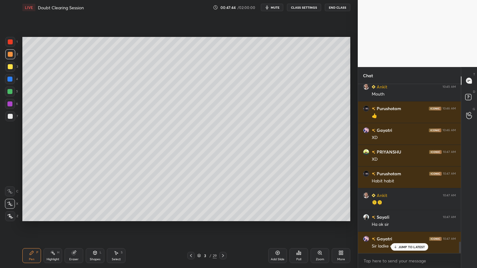
click at [11, 70] on div at bounding box center [10, 67] width 10 height 10
click at [12, 68] on div at bounding box center [10, 67] width 10 height 10
drag, startPoint x: 7, startPoint y: 54, endPoint x: 9, endPoint y: 56, distance: 3.2
click at [8, 54] on div at bounding box center [10, 54] width 5 height 5
drag, startPoint x: 9, startPoint y: 56, endPoint x: 20, endPoint y: 70, distance: 17.2
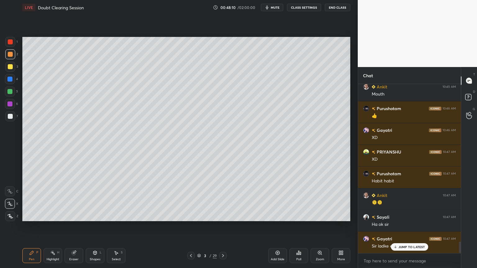
click at [9, 57] on div at bounding box center [10, 54] width 10 height 10
click at [275, 8] on span "mute" at bounding box center [275, 7] width 9 height 4
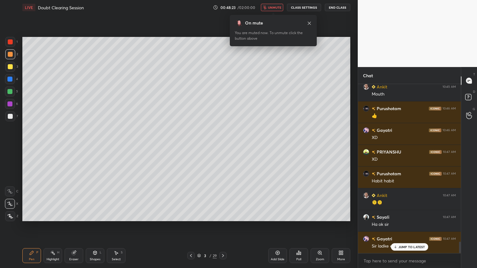
click at [274, 8] on span "unmute" at bounding box center [274, 7] width 13 height 4
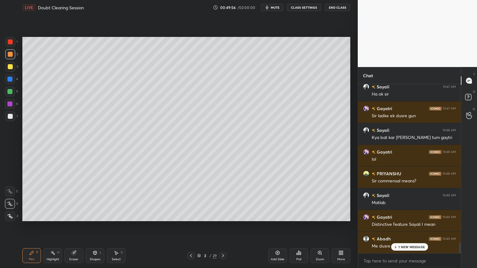
scroll to position [2474, 0]
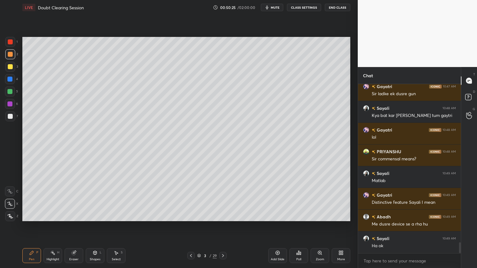
click at [280, 8] on button "mute" at bounding box center [272, 7] width 22 height 7
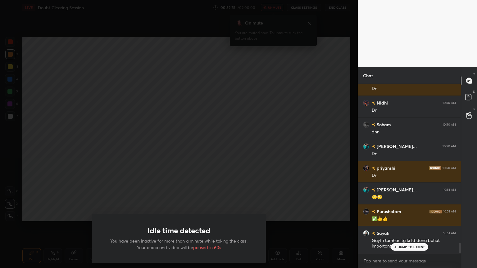
scroll to position [2675, 0]
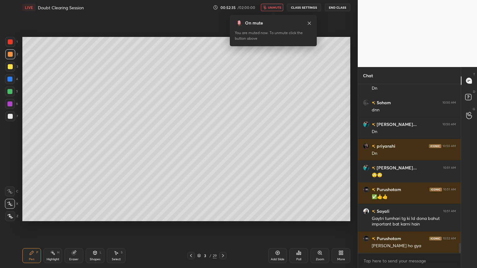
click at [280, 9] on span "unmute" at bounding box center [274, 7] width 13 height 4
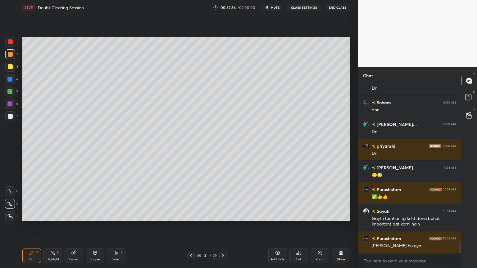
click at [301, 215] on div "Poll" at bounding box center [298, 255] width 19 height 15
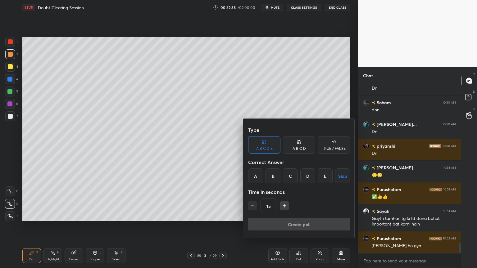
click at [299, 147] on div "A B C D" at bounding box center [298, 149] width 13 height 4
click at [329, 144] on div "TRUE / FALSE" at bounding box center [333, 144] width 32 height 17
click at [339, 179] on button "Skip" at bounding box center [333, 175] width 32 height 15
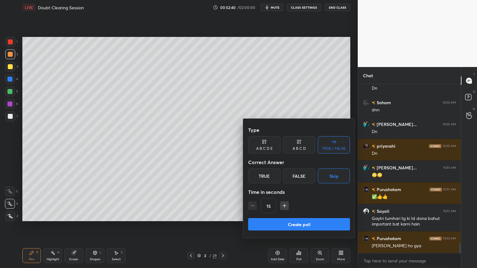
click at [314, 215] on button "Create poll" at bounding box center [299, 224] width 102 height 12
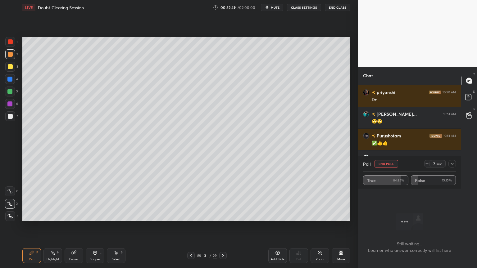
scroll to position [2751, 0]
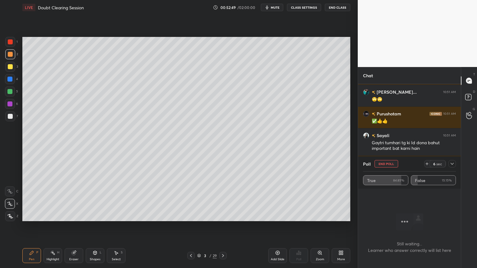
click at [389, 163] on button "End Poll" at bounding box center [386, 163] width 24 height 7
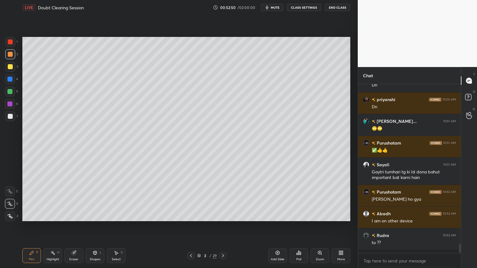
scroll to position [2, 2]
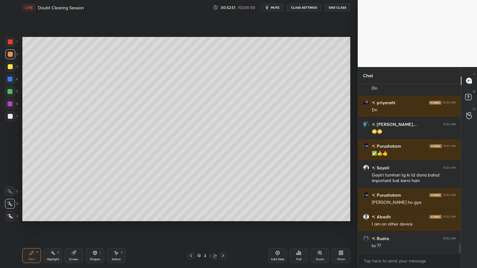
click at [278, 215] on icon at bounding box center [277, 252] width 5 height 5
drag, startPoint x: 11, startPoint y: 78, endPoint x: 20, endPoint y: 122, distance: 44.8
click at [11, 80] on div at bounding box center [9, 79] width 5 height 5
click at [96, 215] on div "Shapes L" at bounding box center [95, 255] width 19 height 15
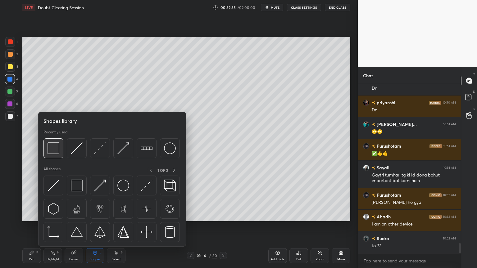
click at [52, 150] on img at bounding box center [53, 148] width 12 height 12
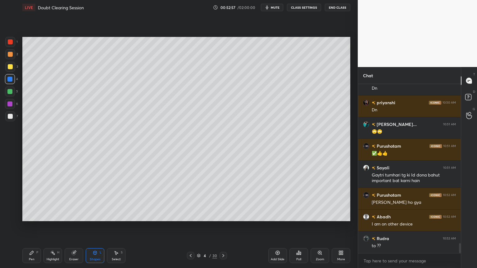
click at [34, 215] on div "Pen" at bounding box center [32, 259] width 6 height 3
drag, startPoint x: 34, startPoint y: 258, endPoint x: 17, endPoint y: 216, distance: 45.2
click at [34, 215] on div "Pen P" at bounding box center [31, 255] width 19 height 15
click at [12, 208] on div at bounding box center [10, 204] width 10 height 10
click at [71, 215] on div "Eraser" at bounding box center [74, 255] width 19 height 15
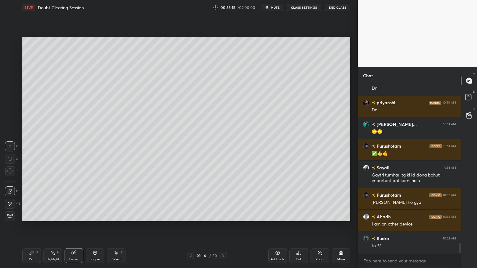
scroll to position [2740, 0]
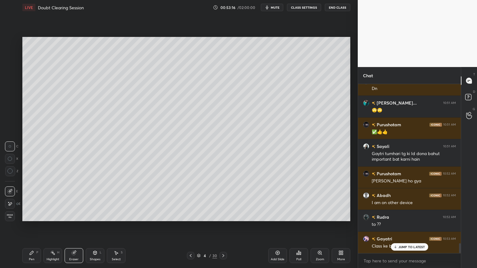
click at [32, 215] on icon at bounding box center [31, 252] width 5 height 5
click at [12, 205] on div at bounding box center [10, 204] width 10 height 10
click at [11, 68] on div at bounding box center [10, 66] width 5 height 5
click at [11, 56] on div at bounding box center [10, 54] width 5 height 5
drag, startPoint x: 11, startPoint y: 56, endPoint x: 15, endPoint y: 52, distance: 5.1
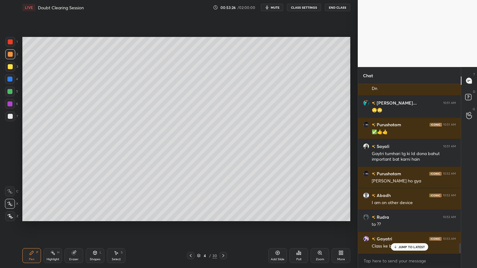
click at [12, 56] on div at bounding box center [10, 54] width 5 height 5
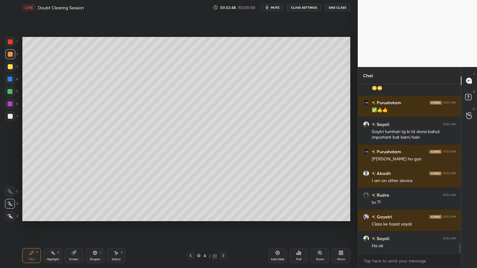
click at [12, 81] on div at bounding box center [10, 79] width 10 height 10
drag, startPoint x: 99, startPoint y: 252, endPoint x: 94, endPoint y: 248, distance: 6.9
click at [98, 215] on div "Shapes L" at bounding box center [95, 255] width 19 height 15
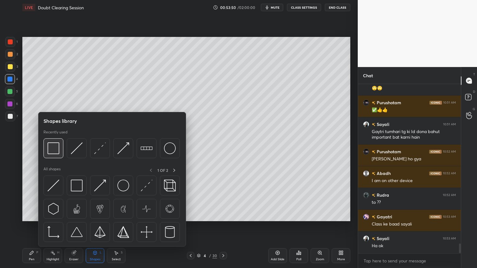
click at [56, 150] on img at bounding box center [53, 148] width 12 height 12
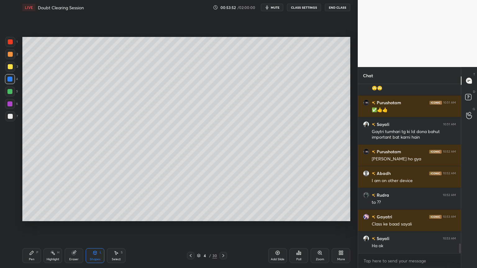
click at [31, 215] on div "Pen" at bounding box center [32, 259] width 6 height 3
click at [15, 201] on div "X" at bounding box center [11, 204] width 13 height 10
click at [11, 57] on div at bounding box center [10, 54] width 10 height 10
click at [10, 117] on div at bounding box center [10, 116] width 5 height 5
click at [11, 115] on div at bounding box center [10, 116] width 5 height 5
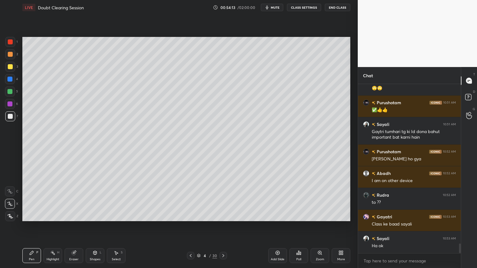
drag, startPoint x: 12, startPoint y: 43, endPoint x: 10, endPoint y: 45, distance: 3.7
click at [9, 45] on div at bounding box center [10, 42] width 10 height 10
click at [10, 46] on div at bounding box center [10, 42] width 10 height 10
drag, startPoint x: 11, startPoint y: 115, endPoint x: 21, endPoint y: 117, distance: 10.0
click at [13, 116] on div at bounding box center [10, 116] width 10 height 10
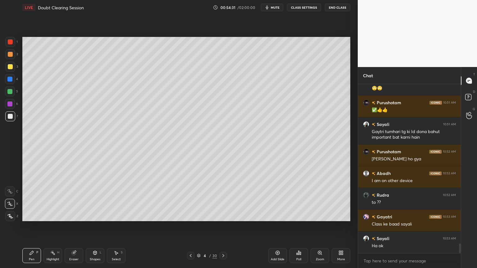
click at [11, 65] on div at bounding box center [10, 66] width 5 height 5
click at [11, 67] on div at bounding box center [10, 66] width 5 height 5
drag, startPoint x: 9, startPoint y: 42, endPoint x: 14, endPoint y: 46, distance: 6.3
click at [12, 44] on div at bounding box center [10, 42] width 10 height 10
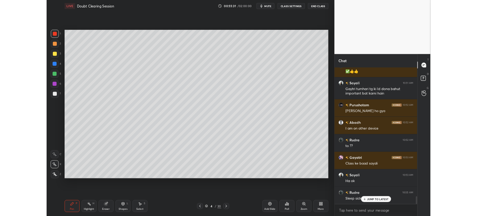
scroll to position [2806, 0]
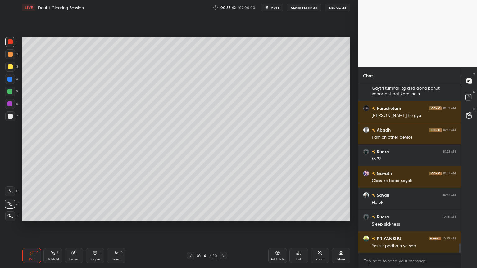
click at [341, 215] on icon at bounding box center [342, 254] width 2 height 2
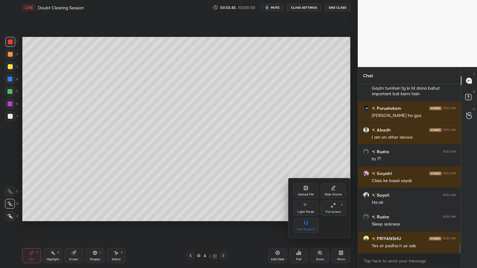
click at [300, 189] on div "Upload File" at bounding box center [305, 190] width 25 height 15
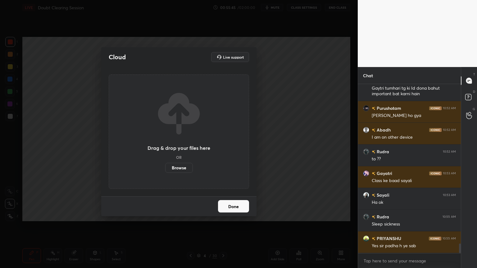
click at [182, 168] on label "Browse" at bounding box center [179, 168] width 28 height 10
click at [165, 168] on input "Browse" at bounding box center [165, 168] width 0 height 10
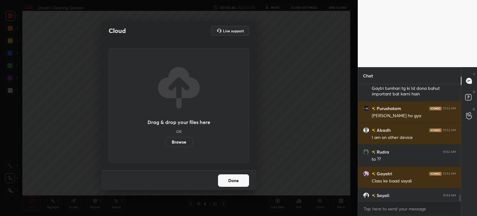
scroll to position [2, 2]
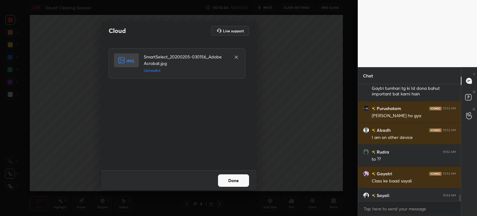
click at [243, 179] on button "Done" at bounding box center [233, 180] width 31 height 12
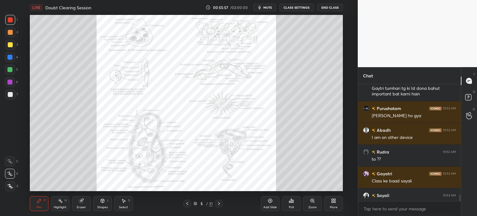
click at [314, 202] on div "Zoom" at bounding box center [312, 203] width 19 height 15
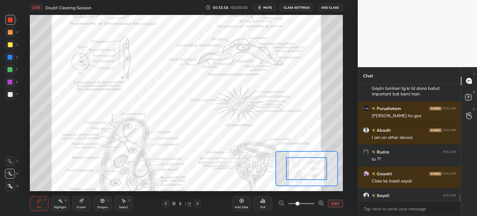
click at [315, 203] on div at bounding box center [301, 203] width 46 height 7
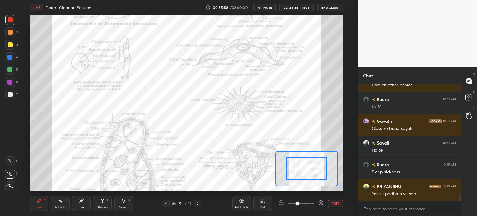
click at [317, 203] on div at bounding box center [301, 203] width 46 height 7
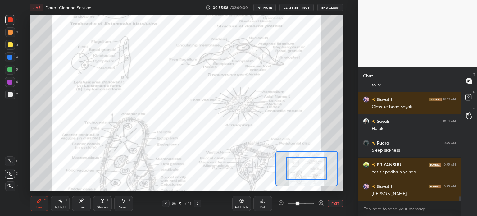
click at [317, 203] on div at bounding box center [301, 203] width 46 height 7
drag, startPoint x: 318, startPoint y: 202, endPoint x: 318, endPoint y: 198, distance: 4.3
click at [318, 202] on div at bounding box center [301, 203] width 46 height 7
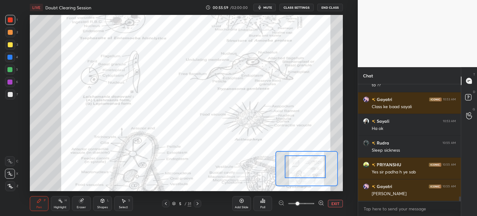
click at [304, 155] on div at bounding box center [305, 166] width 41 height 23
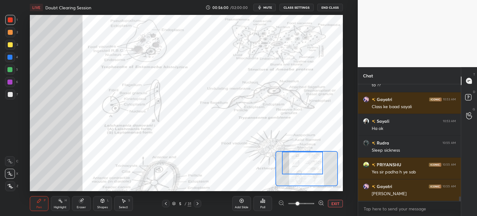
click at [307, 160] on div at bounding box center [302, 162] width 41 height 23
click at [318, 203] on icon at bounding box center [321, 203] width 6 height 6
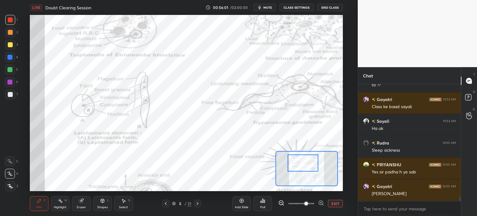
click at [320, 203] on icon at bounding box center [321, 203] width 6 height 6
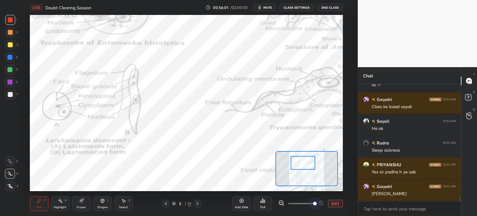
drag, startPoint x: 321, startPoint y: 202, endPoint x: 316, endPoint y: 190, distance: 13.2
click at [316, 202] on span at bounding box center [315, 203] width 4 height 4
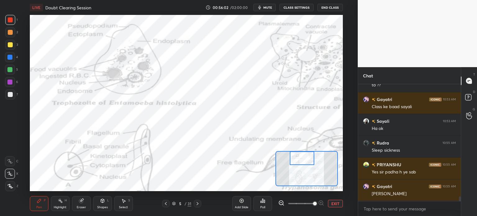
drag, startPoint x: 303, startPoint y: 162, endPoint x: 305, endPoint y: 152, distance: 10.2
click at [304, 159] on div at bounding box center [301, 158] width 25 height 14
click at [8, 22] on div at bounding box center [10, 19] width 5 height 5
drag, startPoint x: 98, startPoint y: 202, endPoint x: 98, endPoint y: 199, distance: 3.4
click at [98, 202] on div "Shapes L" at bounding box center [102, 203] width 19 height 15
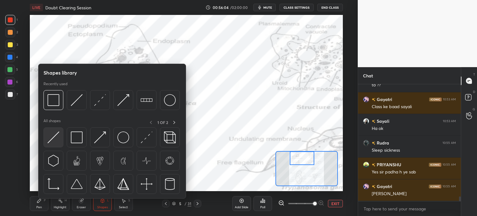
click at [53, 135] on img at bounding box center [53, 137] width 12 height 12
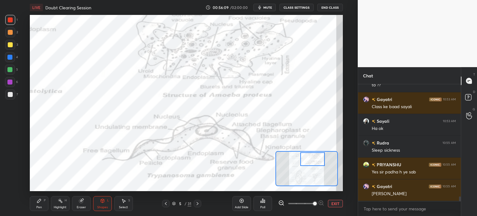
drag, startPoint x: 304, startPoint y: 159, endPoint x: 317, endPoint y: 161, distance: 13.1
click at [317, 161] on div at bounding box center [312, 159] width 25 height 14
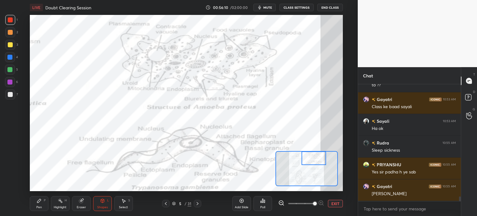
click at [315, 157] on div at bounding box center [313, 158] width 25 height 14
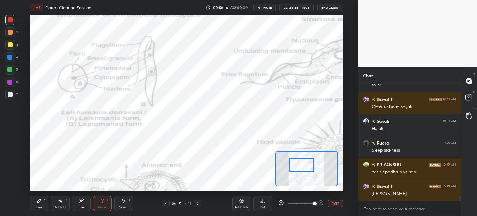
drag, startPoint x: 319, startPoint y: 157, endPoint x: 307, endPoint y: 164, distance: 14.0
click at [307, 164] on div at bounding box center [301, 165] width 25 height 14
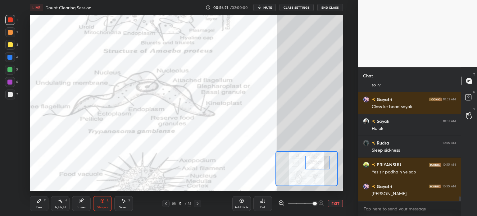
drag, startPoint x: 303, startPoint y: 165, endPoint x: 305, endPoint y: 159, distance: 6.6
click at [316, 163] on div at bounding box center [317, 162] width 25 height 14
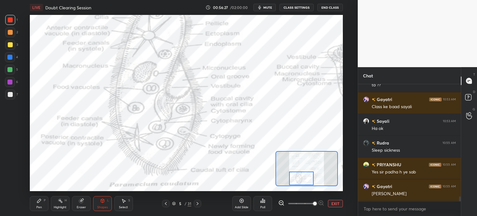
drag, startPoint x: 318, startPoint y: 165, endPoint x: 303, endPoint y: 179, distance: 20.6
click at [303, 179] on div at bounding box center [301, 178] width 25 height 14
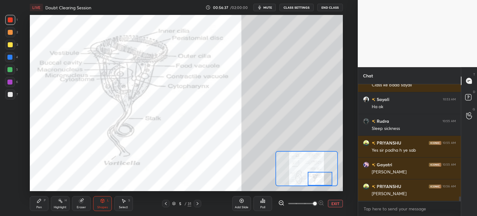
drag, startPoint x: 301, startPoint y: 173, endPoint x: 318, endPoint y: 176, distance: 17.6
click at [320, 176] on div at bounding box center [319, 179] width 25 height 14
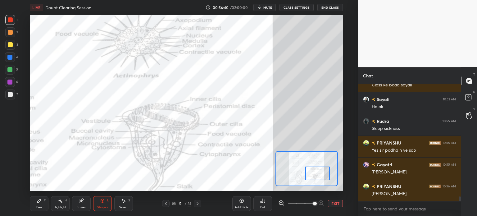
drag, startPoint x: 318, startPoint y: 171, endPoint x: 317, endPoint y: 167, distance: 4.4
click at [317, 167] on div at bounding box center [317, 173] width 25 height 14
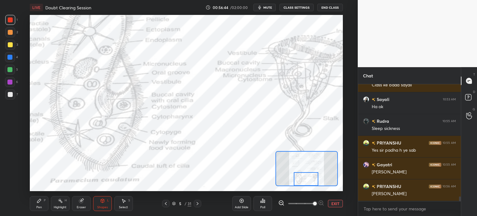
drag, startPoint x: 315, startPoint y: 168, endPoint x: 325, endPoint y: 188, distance: 22.3
click at [306, 182] on div at bounding box center [306, 179] width 25 height 14
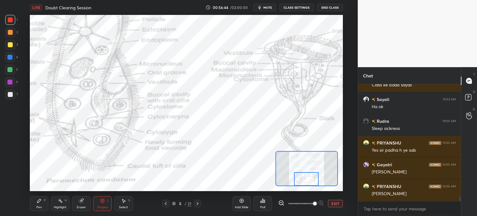
click at [337, 204] on button "EXIT" at bounding box center [335, 203] width 15 height 7
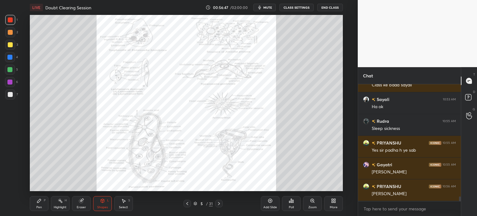
scroll to position [2929, 0]
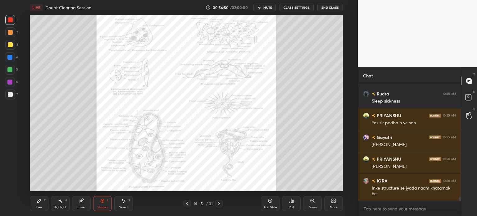
click at [186, 201] on icon at bounding box center [187, 203] width 5 height 5
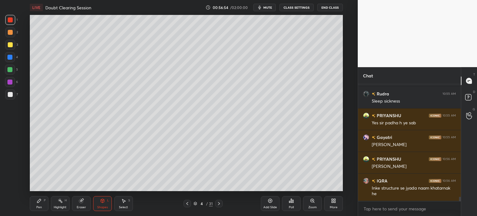
click at [63, 205] on div "Highlight H" at bounding box center [60, 203] width 19 height 15
click at [220, 203] on icon at bounding box center [218, 203] width 5 height 5
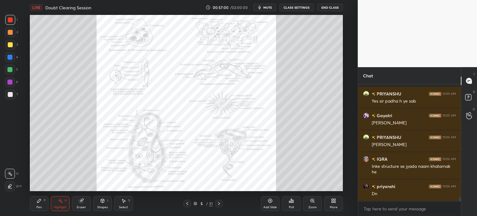
scroll to position [2972, 0]
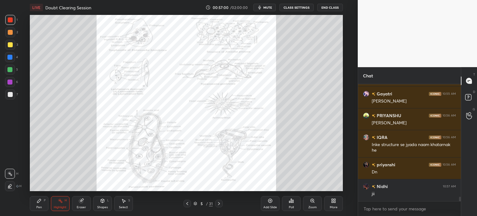
click at [336, 202] on div "More" at bounding box center [333, 203] width 19 height 15
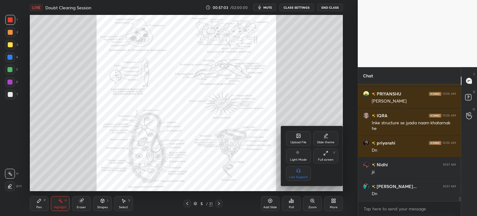
scroll to position [3016, 0]
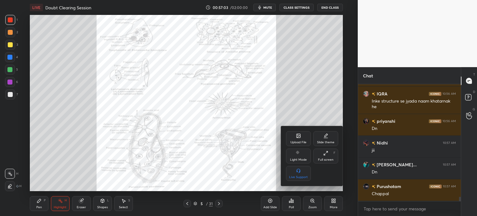
click at [297, 140] on div "Upload File" at bounding box center [298, 138] width 25 height 15
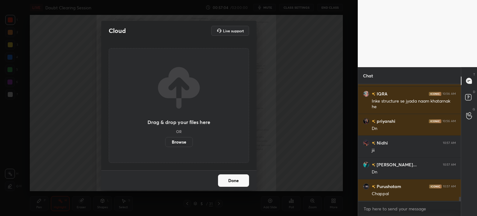
click at [178, 141] on label "Browse" at bounding box center [179, 142] width 28 height 10
click at [165, 141] on input "Browse" at bounding box center [165, 142] width 0 height 10
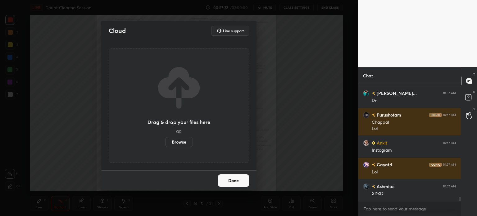
scroll to position [3109, 0]
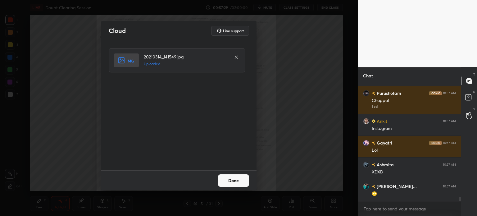
click at [234, 180] on button "Done" at bounding box center [233, 180] width 31 height 12
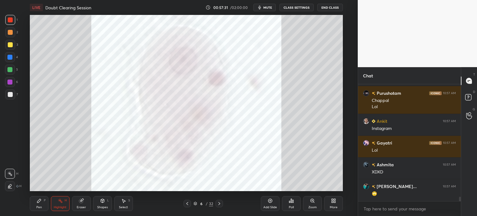
click at [9, 20] on div at bounding box center [10, 19] width 5 height 5
click at [41, 204] on div "Pen P" at bounding box center [39, 203] width 19 height 15
click at [39, 203] on div "Pen P" at bounding box center [39, 203] width 19 height 15
click at [15, 172] on div at bounding box center [10, 173] width 10 height 10
drag, startPoint x: 15, startPoint y: 172, endPoint x: 28, endPoint y: 161, distance: 17.4
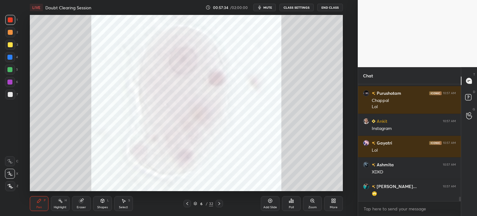
click at [16, 173] on div "X" at bounding box center [11, 173] width 13 height 10
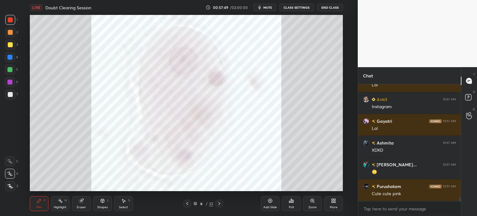
click at [343, 74] on div "Setting up your live class Poll for secs No correct answer Start poll" at bounding box center [186, 103] width 333 height 176
drag, startPoint x: 344, startPoint y: 73, endPoint x: 343, endPoint y: 77, distance: 3.8
click at [344, 75] on div "Setting up your live class Poll for secs No correct answer Start poll" at bounding box center [186, 103] width 333 height 176
click at [335, 201] on icon at bounding box center [333, 200] width 5 height 5
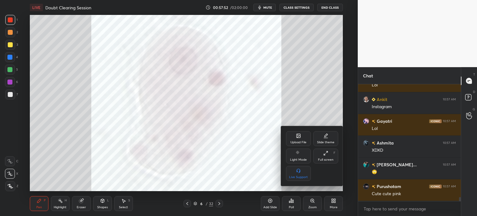
click at [302, 139] on div "Upload File" at bounding box center [298, 138] width 25 height 15
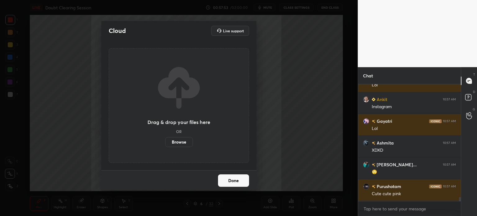
click at [186, 140] on label "Browse" at bounding box center [179, 142] width 28 height 10
click at [165, 140] on input "Browse" at bounding box center [165, 142] width 0 height 10
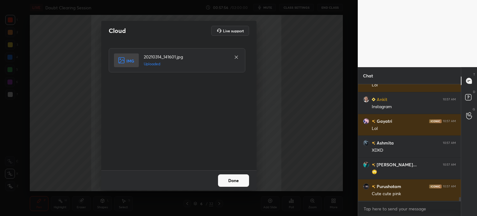
drag, startPoint x: 240, startPoint y: 180, endPoint x: 237, endPoint y: 173, distance: 7.6
click at [239, 180] on button "Done" at bounding box center [233, 180] width 31 height 12
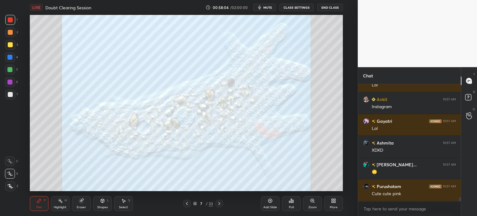
drag, startPoint x: 343, startPoint y: 40, endPoint x: 344, endPoint y: 46, distance: 6.3
click at [344, 46] on div "Setting up your live class Poll for secs No correct answer Start poll" at bounding box center [186, 103] width 333 height 176
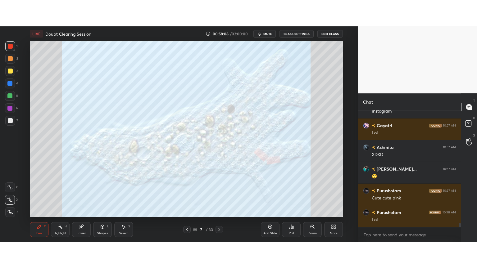
scroll to position [3174, 0]
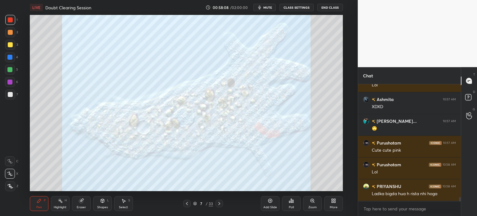
click at [337, 202] on div "More" at bounding box center [333, 203] width 19 height 15
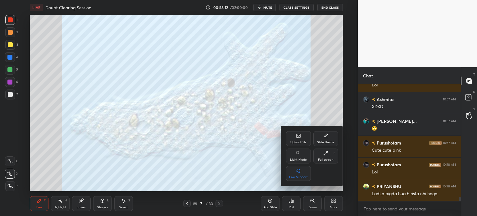
click at [298, 139] on div "Upload File" at bounding box center [298, 138] width 25 height 15
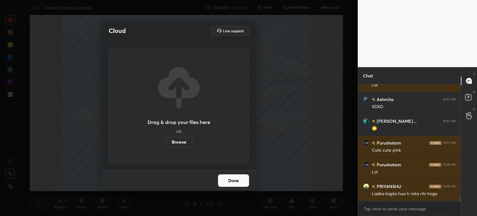
click at [179, 143] on label "Browse" at bounding box center [179, 142] width 28 height 10
click at [165, 143] on input "Browse" at bounding box center [165, 142] width 0 height 10
click at [74, 72] on div "Cloud Live support Drag & drop your files here OR Browse Done" at bounding box center [178, 108] width 357 height 216
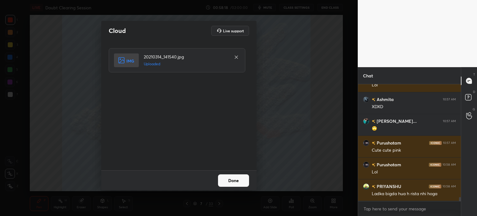
click at [240, 178] on button "Done" at bounding box center [233, 180] width 31 height 12
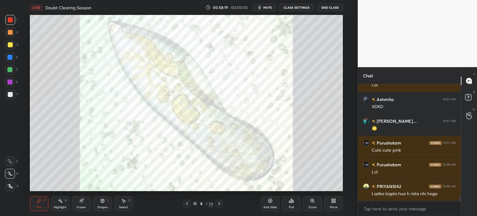
scroll to position [3122, 0]
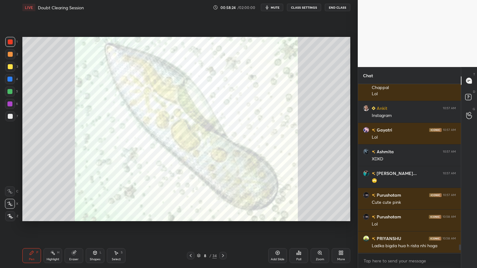
click at [343, 215] on icon at bounding box center [340, 252] width 5 height 5
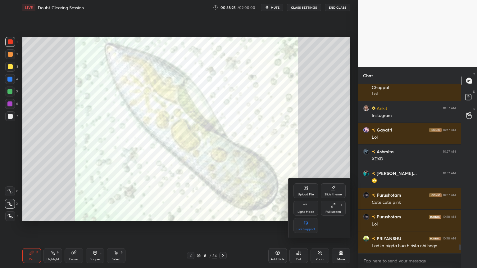
click at [303, 193] on div "Upload File" at bounding box center [305, 190] width 25 height 15
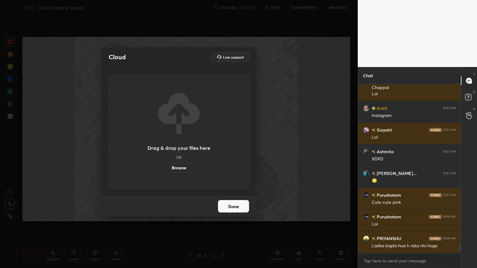
drag, startPoint x: 188, startPoint y: 169, endPoint x: 186, endPoint y: 132, distance: 37.0
click at [186, 170] on label "Browse" at bounding box center [179, 168] width 28 height 10
click at [165, 170] on input "Browse" at bounding box center [165, 168] width 0 height 10
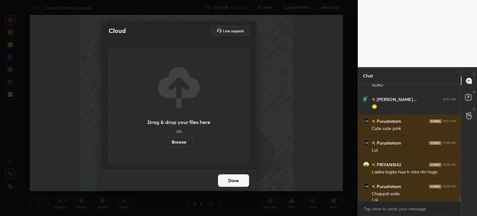
scroll to position [3202, 0]
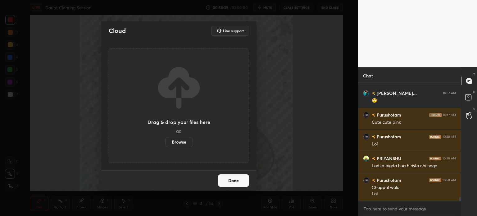
click at [223, 188] on div "Done" at bounding box center [178, 180] width 155 height 20
click at [235, 182] on button "Done" at bounding box center [233, 180] width 31 height 12
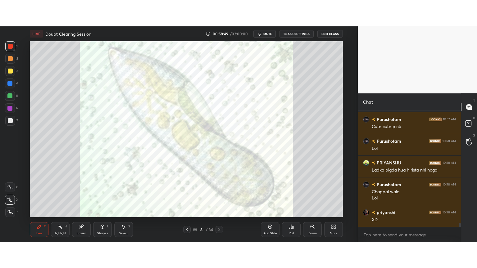
scroll to position [3245, 0]
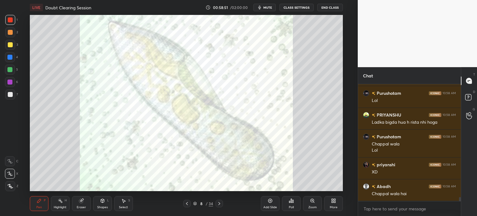
click at [187, 206] on div at bounding box center [186, 203] width 7 height 7
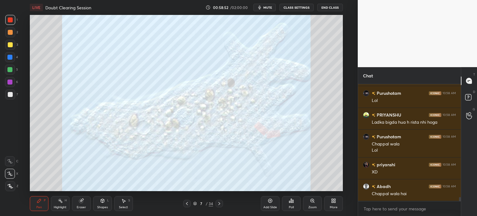
click at [187, 206] on div at bounding box center [186, 203] width 7 height 7
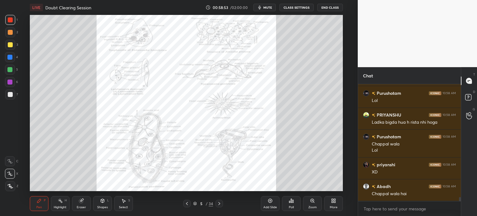
click at [187, 206] on div at bounding box center [186, 203] width 7 height 7
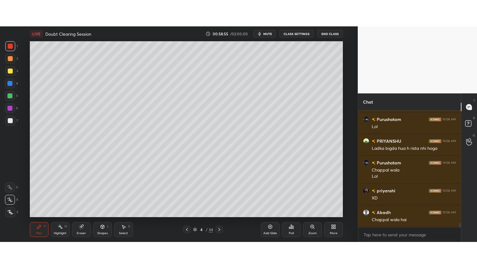
scroll to position [3193, 0]
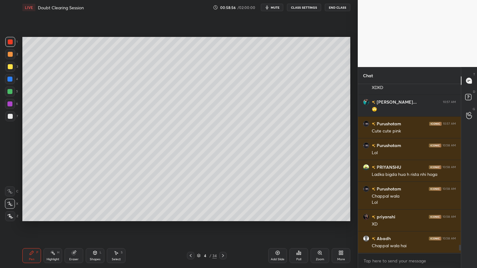
click at [57, 215] on div "Highlight H" at bounding box center [52, 255] width 19 height 15
click at [14, 122] on div "7" at bounding box center [11, 117] width 13 height 12
click at [11, 119] on div at bounding box center [10, 116] width 10 height 10
click at [11, 118] on div at bounding box center [10, 116] width 5 height 5
click at [301, 215] on icon at bounding box center [298, 252] width 5 height 5
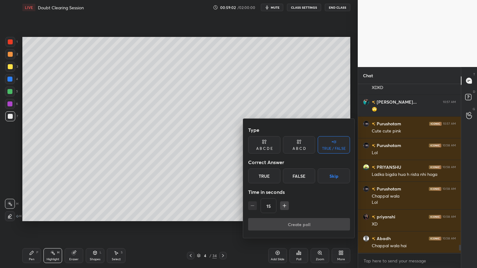
click at [333, 178] on button "Skip" at bounding box center [333, 175] width 32 height 15
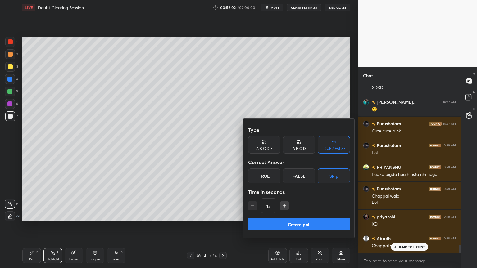
scroll to position [3214, 0]
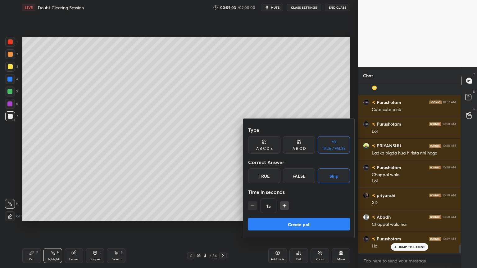
click at [303, 215] on button "Create poll" at bounding box center [299, 224] width 102 height 12
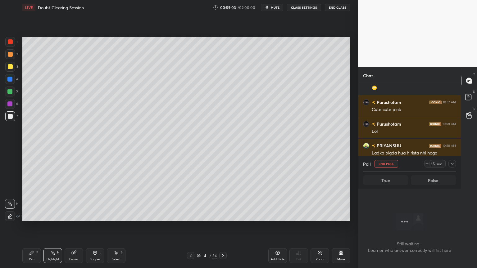
scroll to position [2, 2]
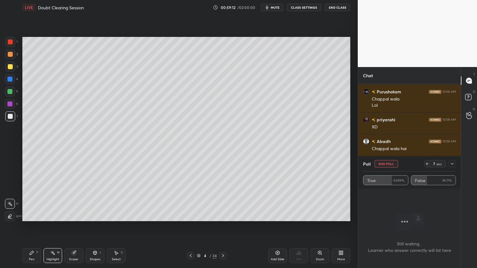
click at [383, 164] on button "End Poll" at bounding box center [386, 163] width 24 height 7
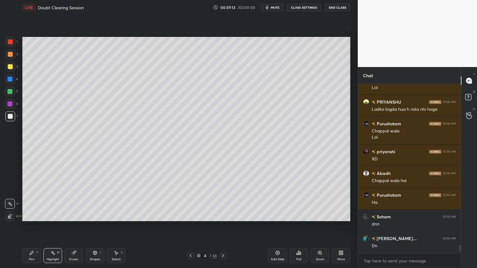
drag, startPoint x: 278, startPoint y: 6, endPoint x: 270, endPoint y: 12, distance: 10.2
click at [279, 7] on span "mute" at bounding box center [275, 7] width 9 height 4
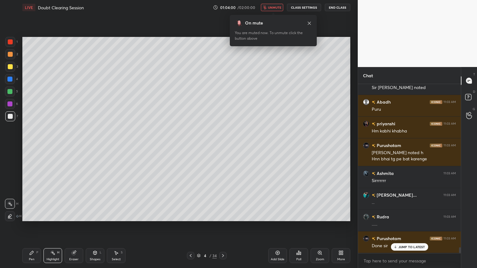
scroll to position [4665, 0]
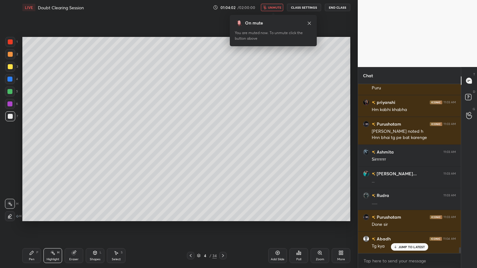
click at [273, 6] on span "unmute" at bounding box center [274, 7] width 13 height 4
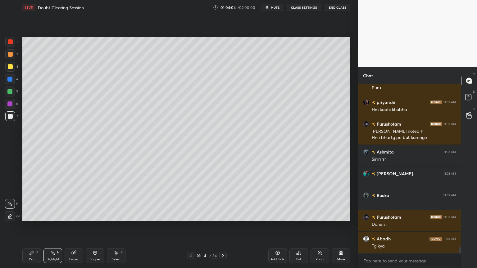
scroll to position [4687, 0]
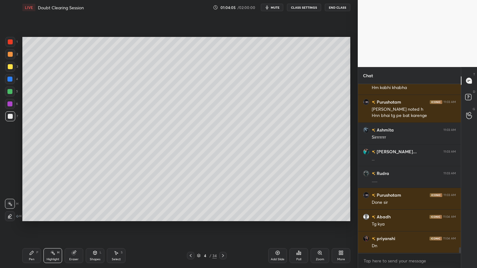
click at [276, 215] on icon at bounding box center [277, 252] width 5 height 5
click at [194, 215] on div at bounding box center [190, 255] width 7 height 7
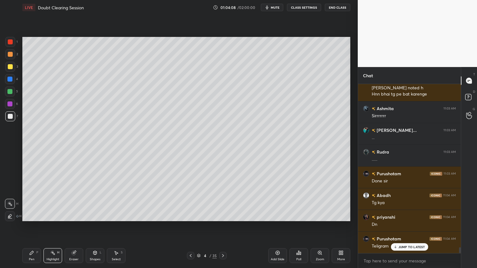
click at [223, 215] on icon at bounding box center [223, 255] width 2 height 3
click at [12, 119] on div at bounding box center [10, 116] width 10 height 10
click at [95, 215] on icon at bounding box center [94, 252] width 5 height 5
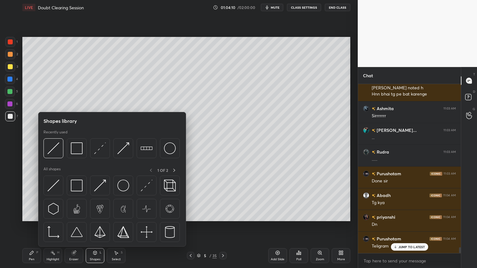
click at [97, 215] on icon at bounding box center [94, 252] width 5 height 5
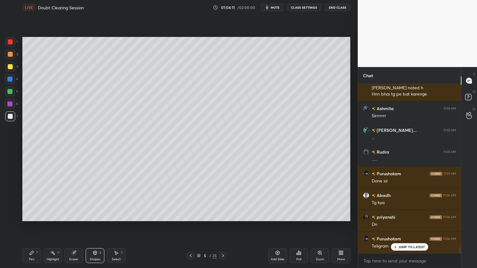
click at [98, 215] on div "Pen P Highlight H Eraser Shapes L Select S 5 / 35 Add Slide Poll Zoom More" at bounding box center [186, 255] width 328 height 25
click at [94, 215] on div "Pen P Highlight H Eraser Shapes L Select S 5 / 35 Add Slide Poll Zoom More" at bounding box center [186, 255] width 328 height 25
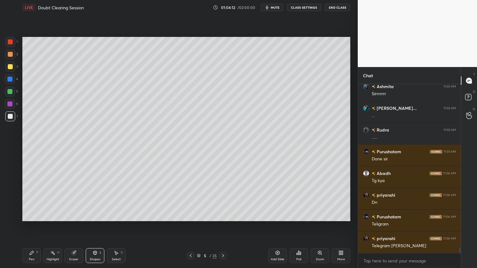
click at [11, 121] on div "7" at bounding box center [11, 117] width 13 height 12
click at [92, 215] on div "Shapes L" at bounding box center [95, 255] width 19 height 15
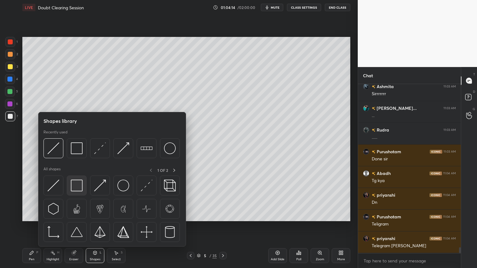
click at [80, 190] on img at bounding box center [77, 186] width 12 height 12
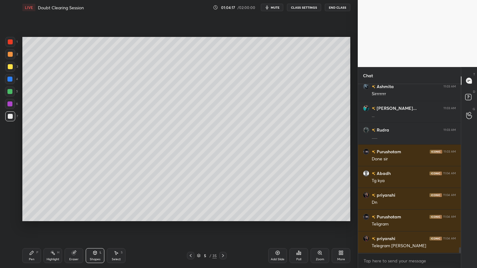
drag, startPoint x: 36, startPoint y: 254, endPoint x: 26, endPoint y: 226, distance: 29.3
click at [34, 215] on div "Pen P" at bounding box center [31, 255] width 19 height 15
click at [10, 57] on div at bounding box center [10, 54] width 10 height 10
click at [9, 60] on div "2" at bounding box center [11, 55] width 13 height 12
drag, startPoint x: 11, startPoint y: 204, endPoint x: 10, endPoint y: 168, distance: 36.0
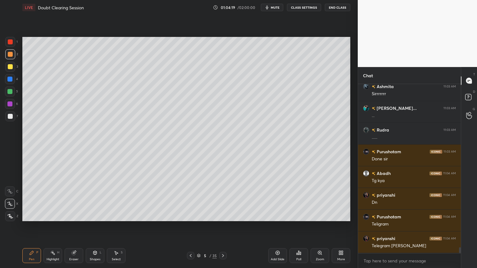
click at [11, 205] on icon at bounding box center [10, 204] width 6 height 4
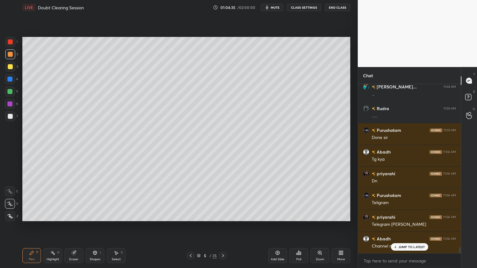
click at [11, 80] on div at bounding box center [9, 79] width 5 height 5
click at [12, 81] on div at bounding box center [10, 79] width 10 height 10
click at [12, 93] on div at bounding box center [9, 91] width 5 height 5
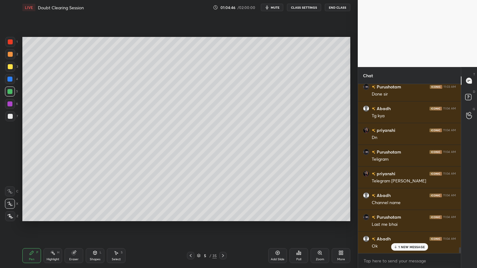
scroll to position [4810, 0]
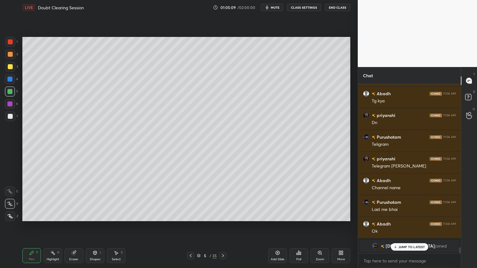
drag, startPoint x: 404, startPoint y: 247, endPoint x: 398, endPoint y: 253, distance: 9.0
click at [404, 215] on p "JUMP TO LATEST" at bounding box center [411, 247] width 27 height 4
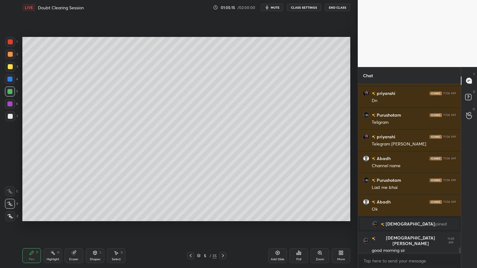
click at [8, 56] on div at bounding box center [10, 54] width 5 height 5
click at [11, 56] on div at bounding box center [10, 54] width 5 height 5
drag, startPoint x: 8, startPoint y: 67, endPoint x: 22, endPoint y: 66, distance: 13.7
click at [9, 67] on div at bounding box center [10, 66] width 5 height 5
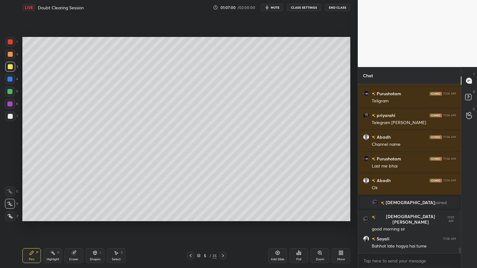
scroll to position [4876, 0]
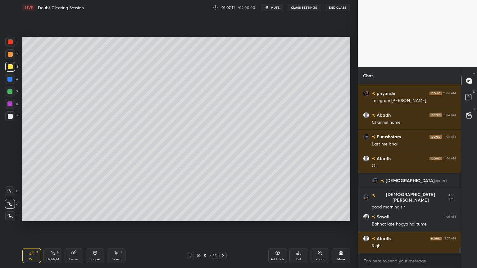
click at [10, 78] on div at bounding box center [9, 79] width 5 height 5
click at [11, 104] on div at bounding box center [9, 103] width 5 height 5
click at [11, 79] on div at bounding box center [9, 79] width 5 height 5
drag, startPoint x: 10, startPoint y: 106, endPoint x: 15, endPoint y: 127, distance: 21.7
click at [10, 107] on div at bounding box center [10, 104] width 10 height 10
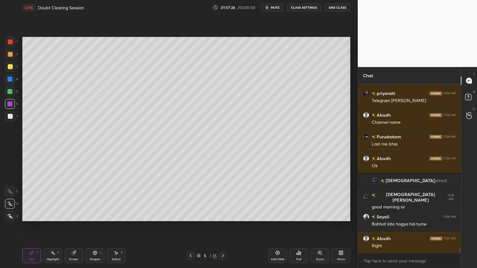
click at [95, 215] on div "Shapes L" at bounding box center [95, 255] width 19 height 15
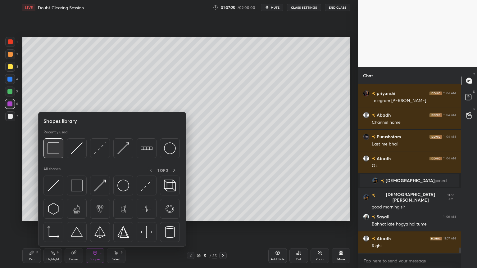
click at [55, 147] on img at bounding box center [53, 148] width 12 height 12
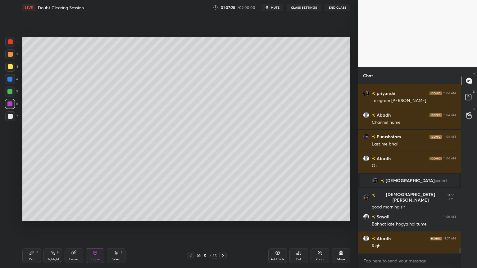
drag, startPoint x: 35, startPoint y: 253, endPoint x: 23, endPoint y: 226, distance: 29.6
click at [35, 215] on div "Pen P" at bounding box center [31, 255] width 19 height 15
drag, startPoint x: 10, startPoint y: 206, endPoint x: 21, endPoint y: 177, distance: 31.1
click at [9, 205] on div at bounding box center [10, 204] width 10 height 10
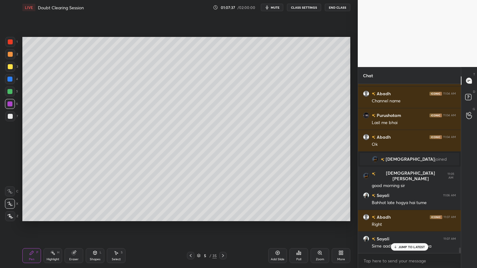
drag, startPoint x: 11, startPoint y: 45, endPoint x: 16, endPoint y: 55, distance: 11.0
click at [11, 45] on div at bounding box center [10, 42] width 10 height 10
click at [11, 92] on div at bounding box center [9, 91] width 5 height 5
drag, startPoint x: 11, startPoint y: 104, endPoint x: 19, endPoint y: 124, distance: 22.0
click at [9, 105] on div at bounding box center [9, 103] width 5 height 5
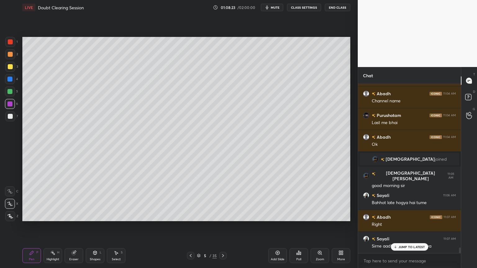
drag, startPoint x: 96, startPoint y: 253, endPoint x: 92, endPoint y: 249, distance: 5.5
click at [96, 215] on icon at bounding box center [94, 253] width 3 height 4
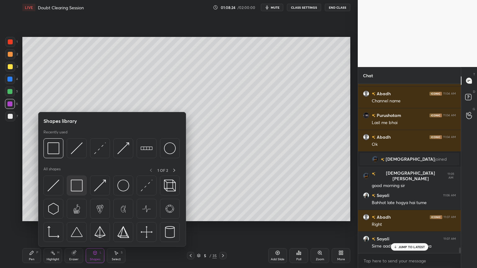
click at [78, 191] on img at bounding box center [77, 186] width 12 height 12
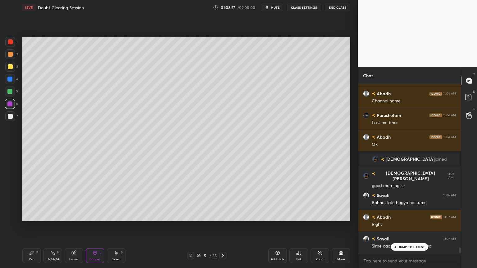
drag, startPoint x: 34, startPoint y: 254, endPoint x: 30, endPoint y: 231, distance: 22.6
click at [34, 215] on icon at bounding box center [31, 252] width 5 height 5
click at [9, 69] on div at bounding box center [10, 67] width 10 height 10
drag, startPoint x: 10, startPoint y: 69, endPoint x: 21, endPoint y: 86, distance: 20.3
click at [10, 70] on div at bounding box center [10, 67] width 10 height 10
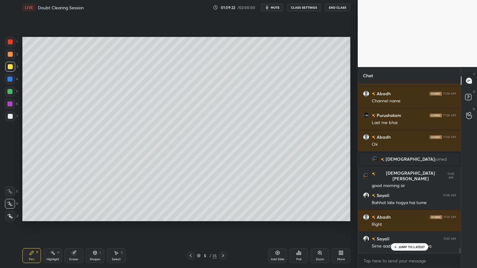
drag, startPoint x: 12, startPoint y: 101, endPoint x: 11, endPoint y: 104, distance: 3.3
click at [11, 103] on div at bounding box center [10, 104] width 10 height 10
click at [96, 215] on div "Shapes" at bounding box center [95, 259] width 11 height 3
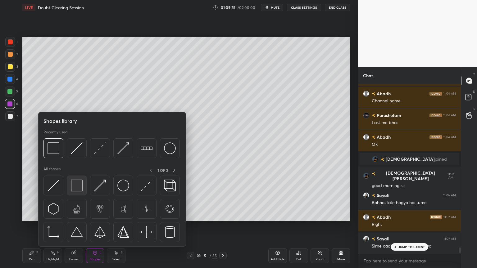
click at [77, 189] on img at bounding box center [77, 186] width 12 height 12
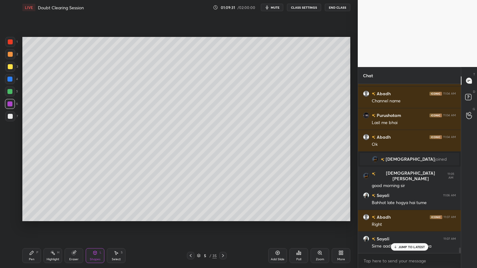
click at [33, 215] on div "Pen P" at bounding box center [31, 255] width 19 height 15
click at [11, 68] on div at bounding box center [10, 66] width 5 height 5
drag, startPoint x: 11, startPoint y: 185, endPoint x: 11, endPoint y: 188, distance: 3.2
click at [10, 187] on div "C" at bounding box center [11, 190] width 13 height 12
click at [12, 201] on div at bounding box center [10, 204] width 10 height 10
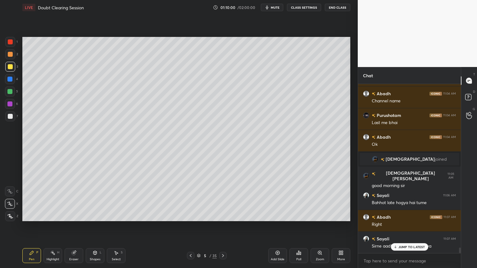
click at [278, 7] on span "mute" at bounding box center [275, 7] width 9 height 4
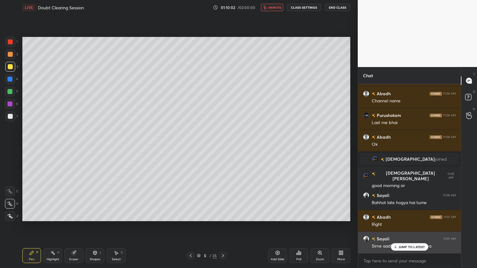
click at [405, 215] on p "JUMP TO LATEST" at bounding box center [411, 247] width 27 height 4
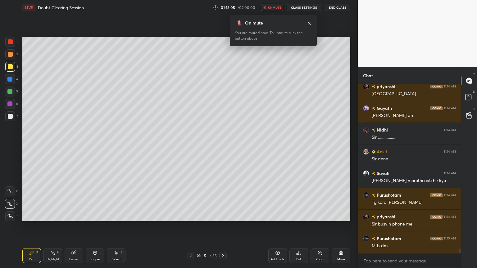
scroll to position [6104, 0]
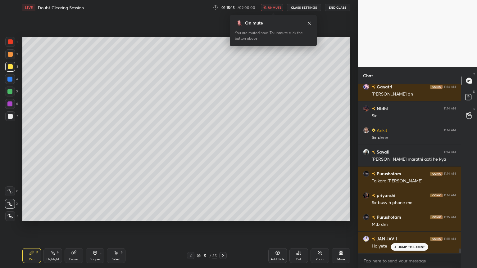
click at [276, 7] on span "unmute" at bounding box center [274, 7] width 13 height 4
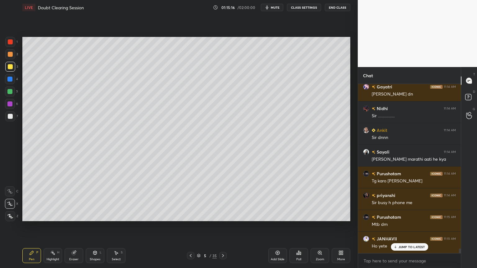
click at [300, 215] on div "Poll" at bounding box center [298, 255] width 19 height 15
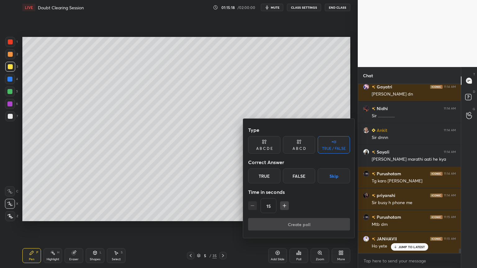
click at [333, 181] on button "Skip" at bounding box center [333, 175] width 32 height 15
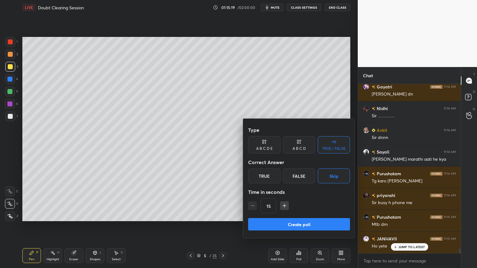
click at [309, 215] on button "Create poll" at bounding box center [299, 224] width 102 height 12
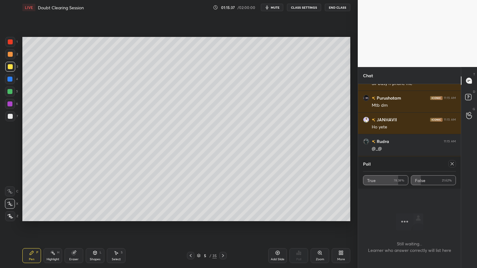
scroll to position [6245, 0]
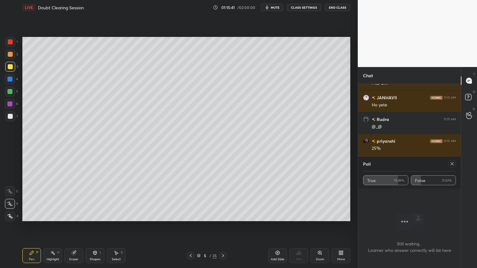
click at [452, 164] on icon at bounding box center [451, 163] width 5 height 5
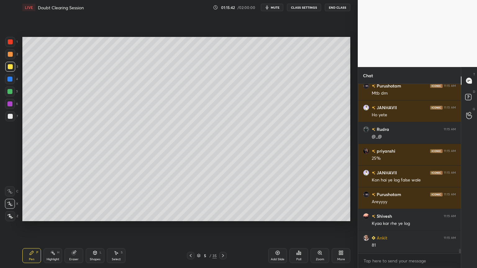
scroll to position [2, 2]
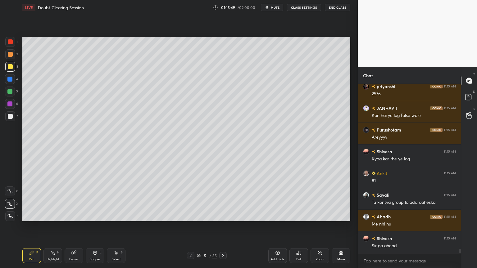
click at [302, 215] on div "Poll" at bounding box center [298, 255] width 19 height 15
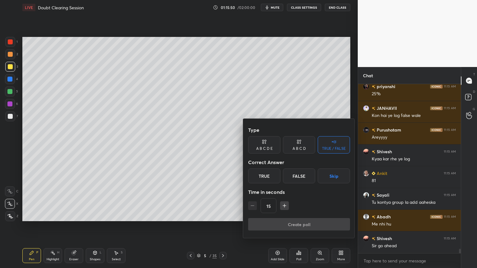
drag, startPoint x: 331, startPoint y: 177, endPoint x: 326, endPoint y: 184, distance: 8.2
click at [331, 177] on button "Skip" at bounding box center [333, 175] width 32 height 15
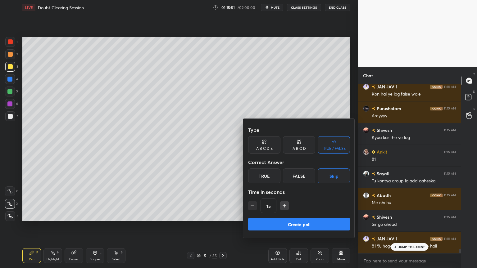
click at [304, 215] on button "Create poll" at bounding box center [299, 224] width 102 height 12
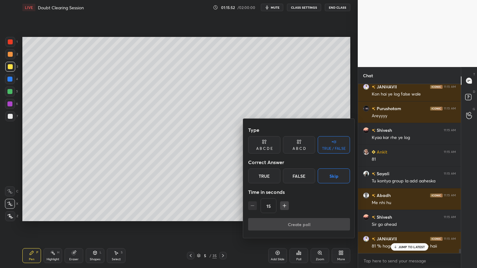
click at [304, 215] on div "Create poll" at bounding box center [299, 225] width 102 height 15
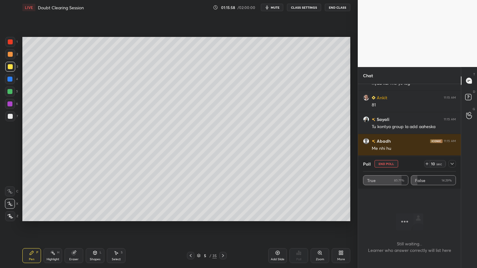
click at [392, 166] on button "End Poll" at bounding box center [386, 163] width 24 height 7
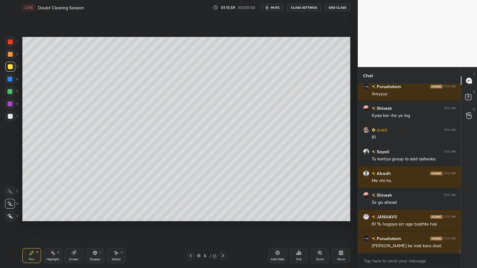
click at [279, 215] on icon at bounding box center [277, 252] width 5 height 5
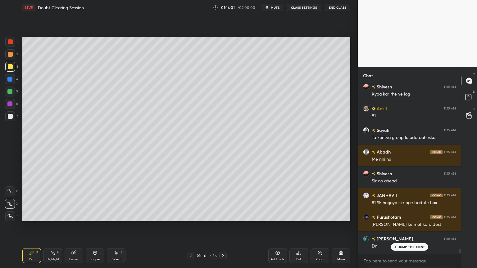
click at [11, 102] on div at bounding box center [9, 103] width 5 height 5
drag, startPoint x: 98, startPoint y: 256, endPoint x: 90, endPoint y: 249, distance: 11.0
click at [98, 215] on div "Shapes L" at bounding box center [95, 255] width 19 height 15
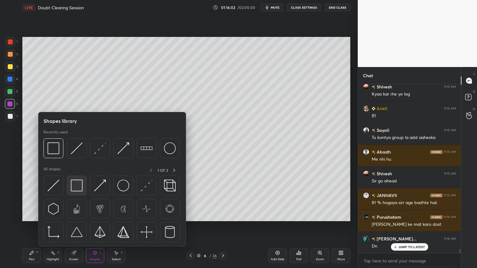
click at [78, 186] on img at bounding box center [77, 186] width 12 height 12
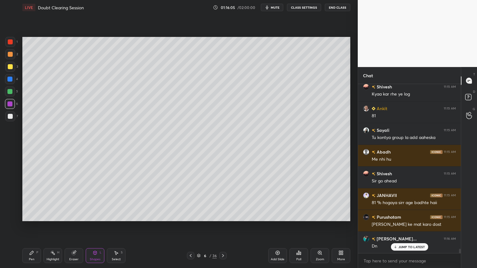
click at [34, 215] on icon at bounding box center [31, 252] width 5 height 5
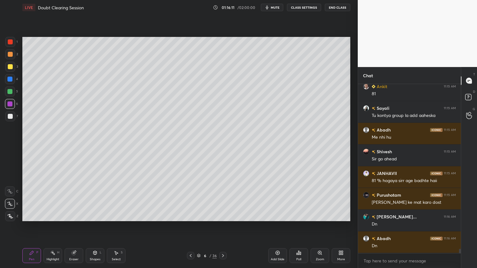
drag, startPoint x: 11, startPoint y: 65, endPoint x: 20, endPoint y: 62, distance: 9.4
click at [11, 65] on div at bounding box center [10, 66] width 5 height 5
drag, startPoint x: 8, startPoint y: 100, endPoint x: 19, endPoint y: 105, distance: 12.2
click at [8, 101] on div at bounding box center [10, 104] width 10 height 10
drag, startPoint x: 93, startPoint y: 253, endPoint x: 96, endPoint y: 256, distance: 3.3
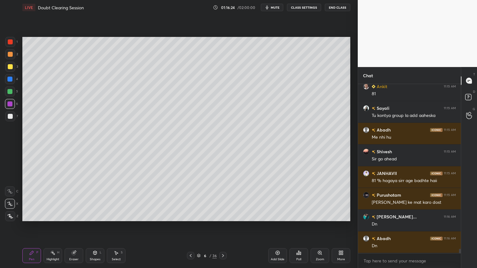
click at [96, 215] on div "Shapes L" at bounding box center [95, 255] width 19 height 15
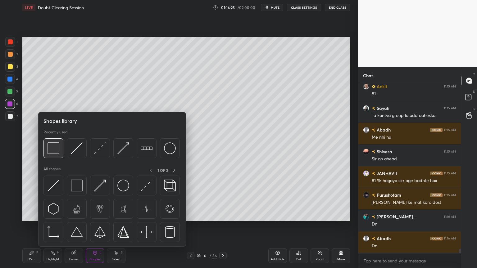
click at [54, 154] on div at bounding box center [53, 148] width 20 height 20
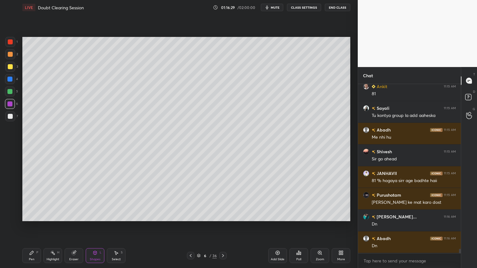
click at [34, 215] on div "Pen P" at bounding box center [31, 255] width 19 height 15
click at [11, 56] on div at bounding box center [10, 54] width 5 height 5
click at [12, 57] on div at bounding box center [10, 54] width 10 height 10
drag, startPoint x: 12, startPoint y: 116, endPoint x: 14, endPoint y: 120, distance: 4.8
click at [11, 117] on div at bounding box center [10, 116] width 10 height 10
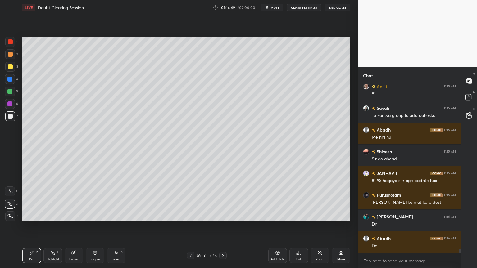
click at [99, 215] on div "Shapes L" at bounding box center [95, 255] width 19 height 15
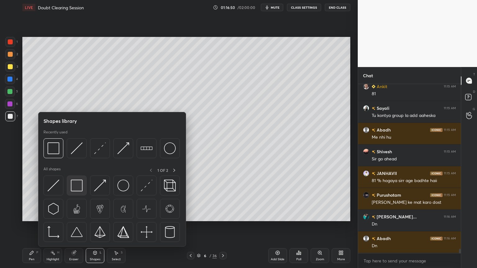
click at [78, 188] on img at bounding box center [77, 186] width 12 height 12
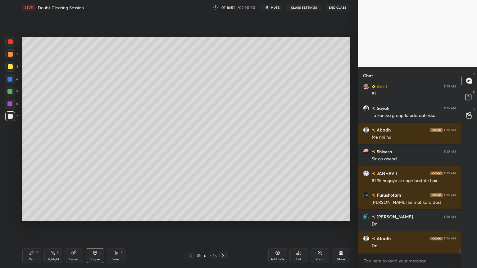
scroll to position [6408, 0]
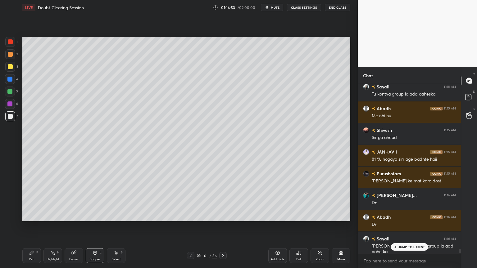
click at [34, 215] on div "Pen P" at bounding box center [31, 255] width 19 height 15
click at [10, 215] on icon at bounding box center [10, 216] width 6 height 4
click at [93, 215] on icon at bounding box center [94, 252] width 5 height 5
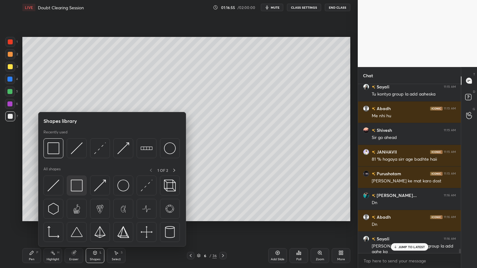
click at [78, 187] on img at bounding box center [77, 186] width 12 height 12
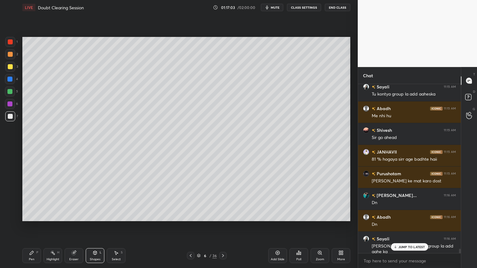
scroll to position [6430, 0]
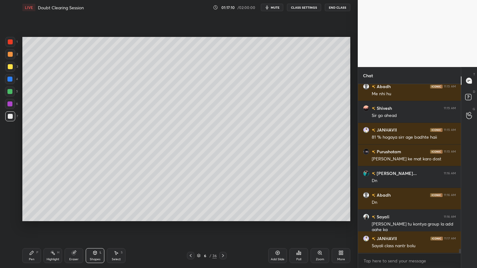
drag, startPoint x: 55, startPoint y: 255, endPoint x: 43, endPoint y: 244, distance: 16.2
click at [54, 215] on div "Highlight H" at bounding box center [52, 255] width 19 height 15
drag, startPoint x: 9, startPoint y: 214, endPoint x: 11, endPoint y: 211, distance: 3.3
click at [10, 214] on icon at bounding box center [9, 216] width 5 height 5
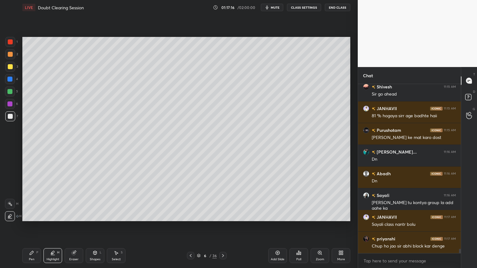
scroll to position [6473, 0]
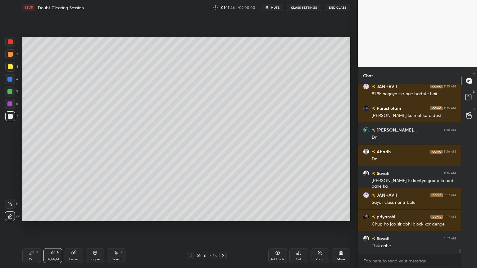
click at [12, 94] on div at bounding box center [10, 92] width 10 height 10
click at [33, 215] on div "Pen" at bounding box center [32, 259] width 6 height 3
click at [32, 215] on div "Pen P" at bounding box center [31, 255] width 19 height 15
click at [12, 201] on div at bounding box center [10, 204] width 10 height 10
drag, startPoint x: 12, startPoint y: 203, endPoint x: 19, endPoint y: 202, distance: 6.3
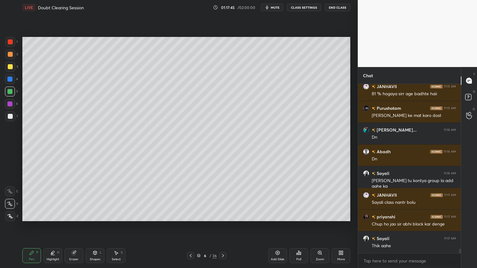
click at [13, 204] on div at bounding box center [10, 204] width 10 height 10
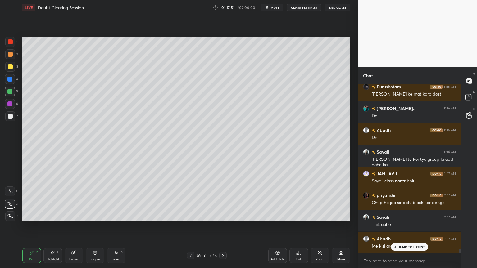
click at [77, 215] on div "Eraser" at bounding box center [74, 255] width 19 height 15
click at [10, 145] on div at bounding box center [10, 146] width 10 height 10
click at [11, 146] on div at bounding box center [10, 146] width 10 height 10
drag, startPoint x: 30, startPoint y: 255, endPoint x: 29, endPoint y: 242, distance: 13.4
click at [30, 215] on div "Pen P" at bounding box center [31, 255] width 19 height 15
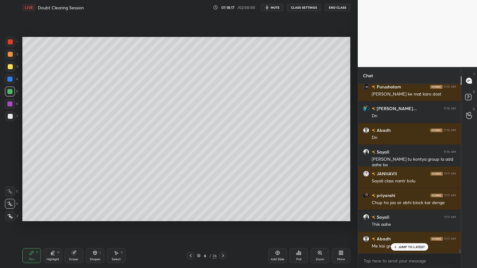
drag, startPoint x: 12, startPoint y: 114, endPoint x: 21, endPoint y: 115, distance: 9.1
click at [15, 115] on div at bounding box center [10, 116] width 10 height 10
click at [77, 215] on div "Eraser" at bounding box center [74, 255] width 19 height 15
drag, startPoint x: 34, startPoint y: 258, endPoint x: 35, endPoint y: 227, distance: 30.4
click at [33, 215] on div "Pen" at bounding box center [32, 259] width 6 height 3
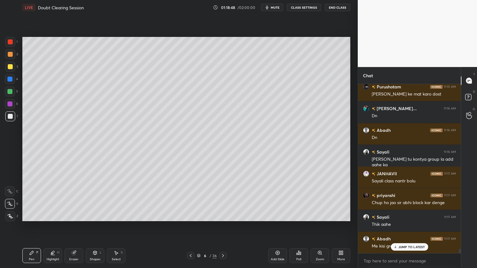
click at [10, 119] on div at bounding box center [10, 116] width 10 height 10
click at [10, 79] on div at bounding box center [9, 79] width 5 height 5
click at [11, 118] on div at bounding box center [10, 116] width 5 height 5
drag, startPoint x: 11, startPoint y: 119, endPoint x: 19, endPoint y: 121, distance: 8.1
click at [13, 120] on div at bounding box center [10, 116] width 10 height 10
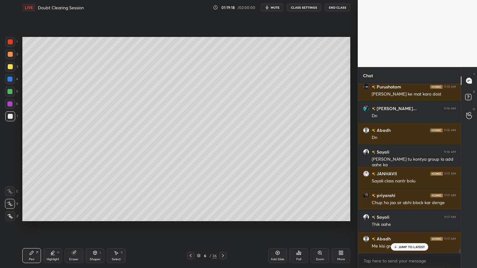
drag, startPoint x: 8, startPoint y: 81, endPoint x: 19, endPoint y: 85, distance: 11.1
click at [7, 82] on div at bounding box center [10, 79] width 10 height 10
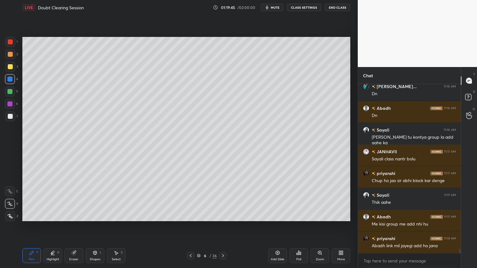
drag, startPoint x: 10, startPoint y: 117, endPoint x: 16, endPoint y: 119, distance: 6.6
click at [13, 118] on div at bounding box center [10, 116] width 10 height 10
click at [13, 79] on div at bounding box center [10, 79] width 10 height 10
drag, startPoint x: 14, startPoint y: 78, endPoint x: 19, endPoint y: 80, distance: 5.3
click at [14, 78] on div at bounding box center [10, 79] width 10 height 10
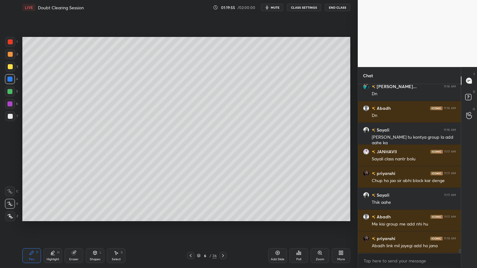
scroll to position [6538, 0]
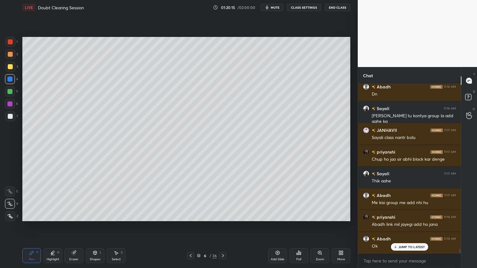
click at [321, 215] on div "Zoom" at bounding box center [319, 255] width 19 height 15
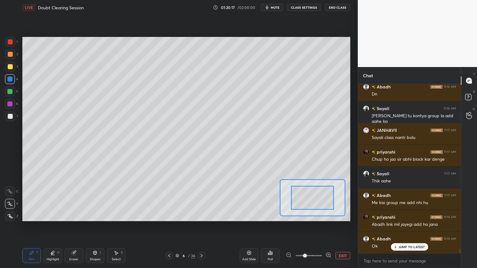
click at [10, 195] on div at bounding box center [10, 191] width 10 height 10
drag, startPoint x: 12, startPoint y: 70, endPoint x: 17, endPoint y: 74, distance: 6.6
click at [11, 71] on div at bounding box center [10, 67] width 10 height 10
click at [14, 117] on div at bounding box center [10, 116] width 10 height 10
drag, startPoint x: 11, startPoint y: 65, endPoint x: 11, endPoint y: 62, distance: 3.4
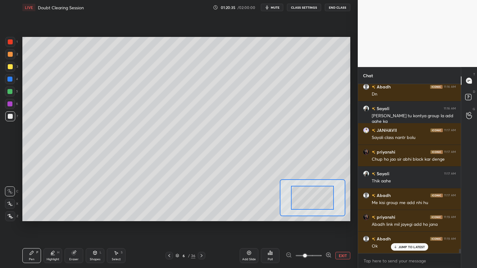
click at [11, 65] on div at bounding box center [10, 66] width 5 height 5
click at [11, 53] on div at bounding box center [10, 54] width 5 height 5
drag, startPoint x: 8, startPoint y: 66, endPoint x: 16, endPoint y: 64, distance: 8.0
click at [10, 66] on div at bounding box center [10, 66] width 5 height 5
drag, startPoint x: 9, startPoint y: 114, endPoint x: 12, endPoint y: 113, distance: 3.7
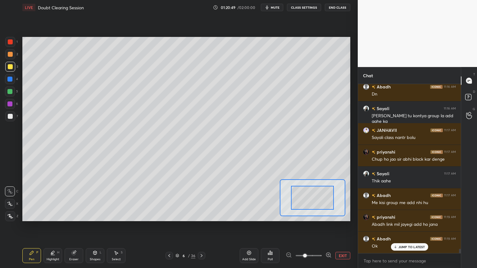
click at [10, 115] on div at bounding box center [10, 116] width 5 height 5
click at [11, 82] on div at bounding box center [10, 79] width 10 height 10
drag, startPoint x: 9, startPoint y: 65, endPoint x: 13, endPoint y: 73, distance: 9.5
click at [9, 66] on div at bounding box center [10, 66] width 5 height 5
drag, startPoint x: 11, startPoint y: 91, endPoint x: 16, endPoint y: 92, distance: 5.5
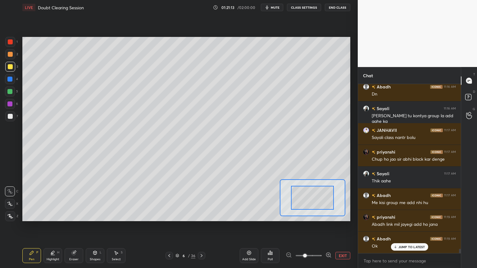
click at [11, 92] on div at bounding box center [9, 91] width 5 height 5
click at [9, 82] on div at bounding box center [10, 79] width 10 height 10
drag, startPoint x: 10, startPoint y: 91, endPoint x: 20, endPoint y: 104, distance: 16.9
click at [11, 93] on div at bounding box center [9, 91] width 5 height 5
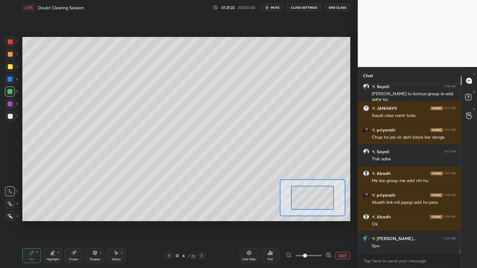
drag, startPoint x: 14, startPoint y: 80, endPoint x: 20, endPoint y: 83, distance: 6.9
click at [15, 81] on div at bounding box center [10, 79] width 10 height 10
drag, startPoint x: 8, startPoint y: 68, endPoint x: 13, endPoint y: 126, distance: 58.2
click at [9, 70] on div at bounding box center [10, 67] width 10 height 10
click at [11, 202] on div at bounding box center [10, 204] width 10 height 10
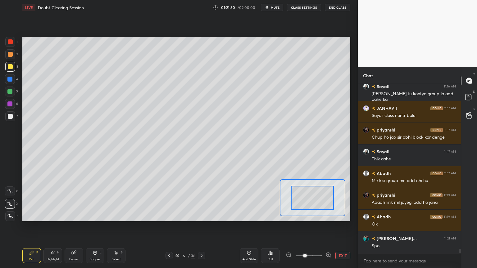
click at [11, 201] on div at bounding box center [10, 204] width 10 height 10
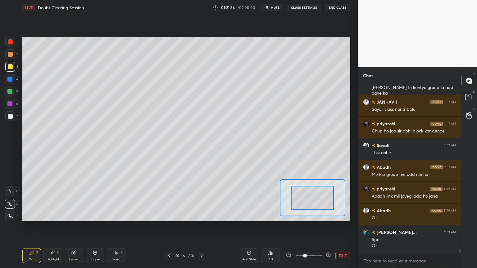
click at [9, 81] on div at bounding box center [9, 79] width 5 height 5
click at [96, 215] on div "Shapes L" at bounding box center [95, 255] width 19 height 15
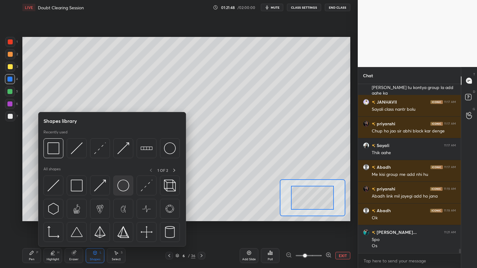
click at [121, 186] on img at bounding box center [123, 186] width 12 height 12
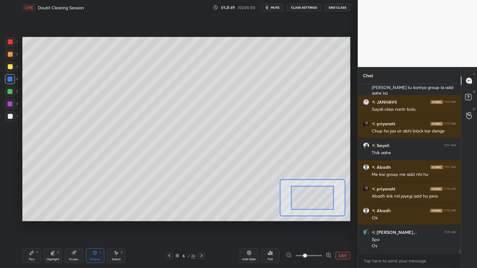
click at [9, 118] on div at bounding box center [10, 116] width 5 height 5
click at [10, 69] on div at bounding box center [10, 67] width 10 height 10
drag, startPoint x: 8, startPoint y: 91, endPoint x: 16, endPoint y: 98, distance: 10.1
click at [9, 93] on div at bounding box center [9, 91] width 5 height 5
click at [7, 96] on div at bounding box center [10, 92] width 10 height 10
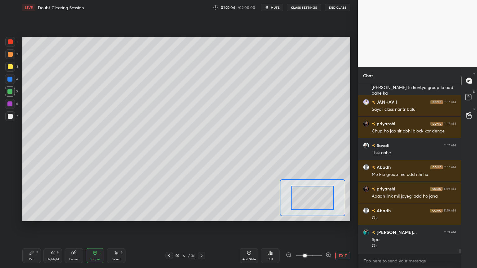
click at [33, 215] on div "Pen P" at bounding box center [31, 255] width 19 height 15
click at [34, 215] on div "Pen P" at bounding box center [31, 255] width 19 height 15
click at [11, 194] on div at bounding box center [10, 191] width 10 height 10
click at [344, 215] on button "EXIT" at bounding box center [342, 255] width 15 height 7
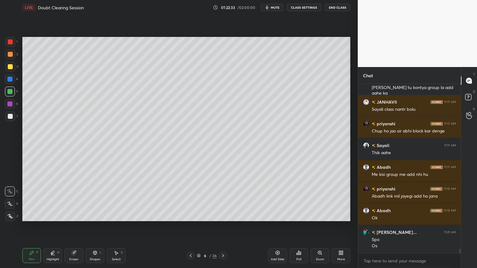
click at [11, 57] on div at bounding box center [10, 54] width 10 height 10
drag, startPoint x: 9, startPoint y: 42, endPoint x: 18, endPoint y: 50, distance: 11.4
click at [9, 43] on div at bounding box center [10, 41] width 5 height 5
click at [15, 215] on div "Z" at bounding box center [11, 216] width 13 height 10
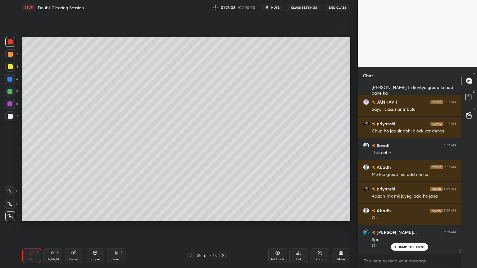
scroll to position [6588, 0]
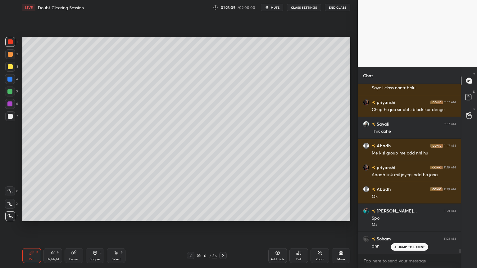
click at [302, 215] on div "Poll" at bounding box center [298, 255] width 19 height 15
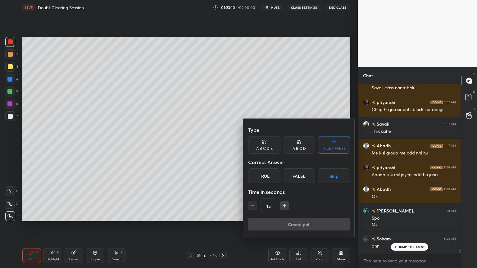
click at [333, 178] on button "Skip" at bounding box center [333, 175] width 32 height 15
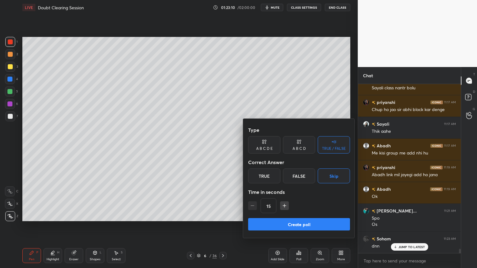
click at [317, 215] on button "Create poll" at bounding box center [299, 224] width 102 height 12
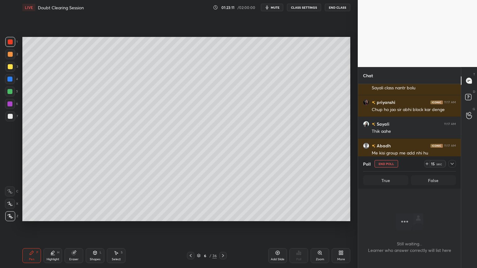
scroll to position [150, 101]
click at [381, 166] on button "End Poll" at bounding box center [386, 163] width 24 height 7
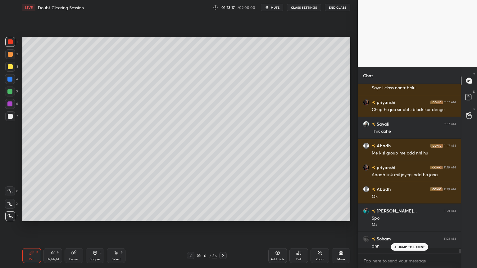
scroll to position [182, 101]
click at [278, 11] on div "LIVE Doubt Clearing Session 01:23:18 / 02:00:00 mute CLASS SETTINGS End Class" at bounding box center [186, 7] width 328 height 15
click at [278, 9] on span "mute" at bounding box center [275, 7] width 9 height 4
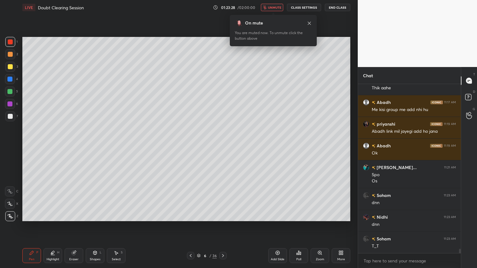
scroll to position [6653, 0]
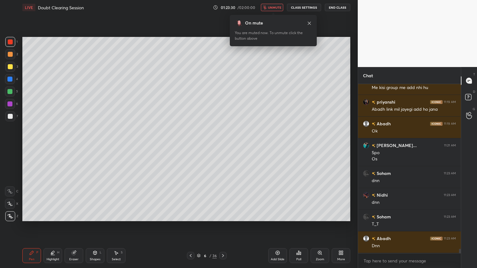
click at [277, 5] on button "unmute" at bounding box center [272, 7] width 22 height 7
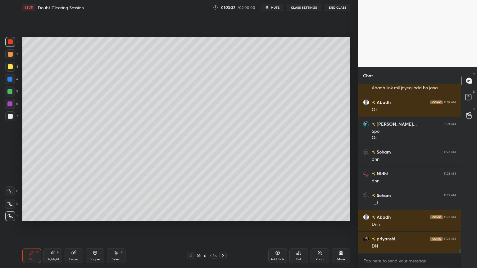
scroll to position [6697, 0]
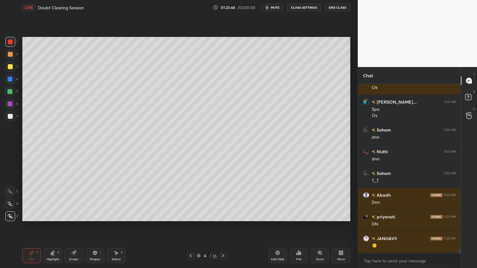
click at [278, 7] on span "mute" at bounding box center [275, 7] width 9 height 4
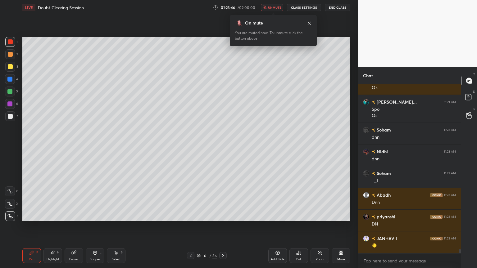
click at [221, 31] on div "Setting up your live class Poll for secs No correct answer Start poll" at bounding box center [186, 129] width 333 height 228
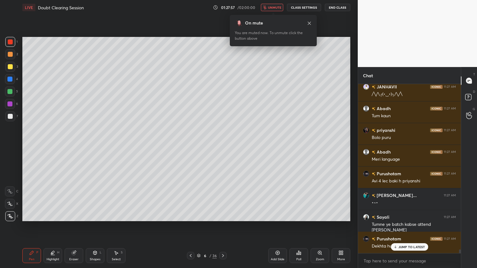
scroll to position [7317, 0]
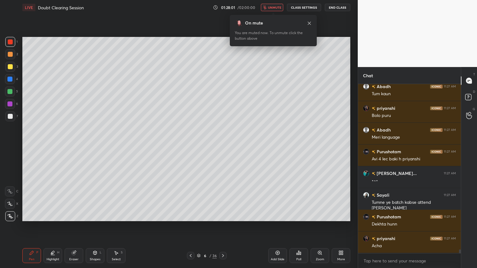
click at [273, 8] on span "unmute" at bounding box center [274, 7] width 13 height 4
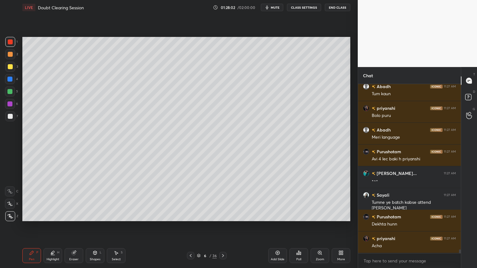
click at [299, 215] on div "Poll" at bounding box center [298, 255] width 19 height 15
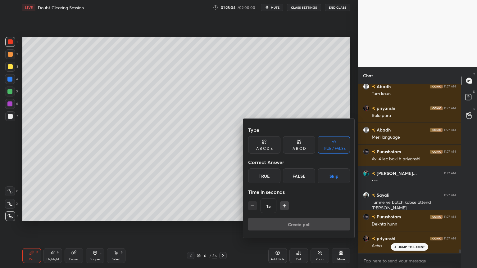
scroll to position [7338, 0]
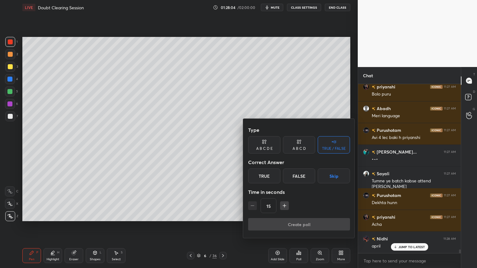
drag, startPoint x: 332, startPoint y: 177, endPoint x: 329, endPoint y: 180, distance: 4.7
click at [331, 178] on button "Skip" at bounding box center [333, 175] width 32 height 15
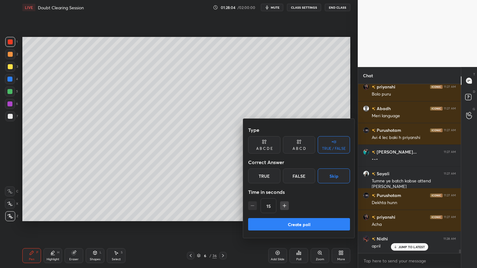
click at [310, 215] on button "Create poll" at bounding box center [299, 224] width 102 height 12
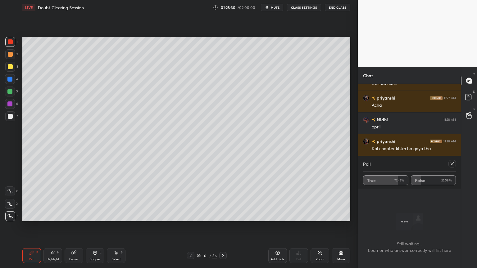
scroll to position [7480, 0]
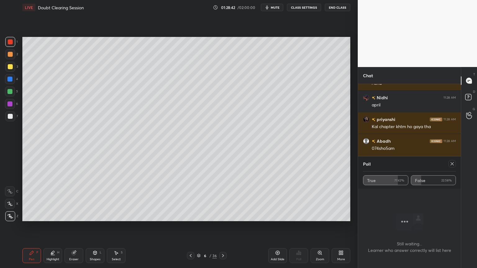
click at [453, 162] on icon at bounding box center [451, 163] width 5 height 5
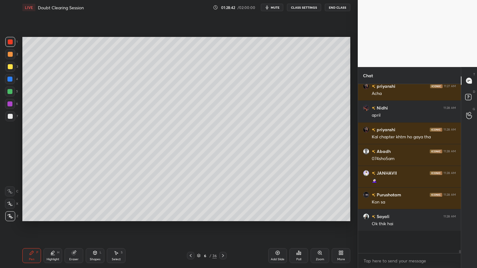
scroll to position [7466, 0]
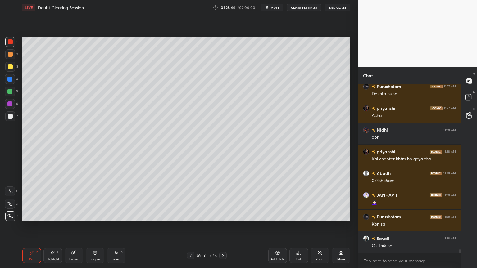
drag, startPoint x: 298, startPoint y: 251, endPoint x: 300, endPoint y: 254, distance: 3.7
click at [300, 215] on icon at bounding box center [298, 252] width 5 height 5
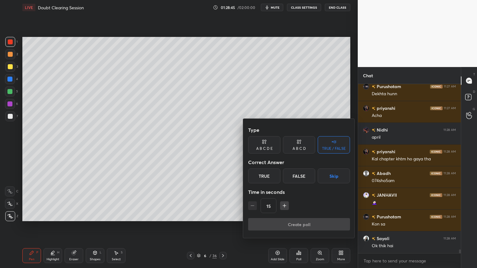
drag, startPoint x: 336, startPoint y: 178, endPoint x: 333, endPoint y: 180, distance: 3.5
click at [335, 178] on button "Skip" at bounding box center [333, 175] width 32 height 15
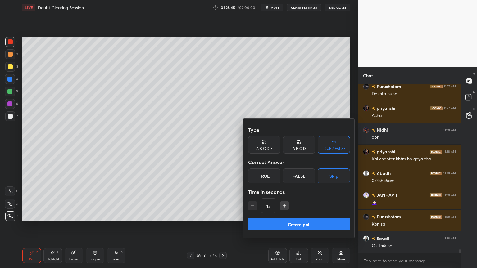
drag, startPoint x: 308, startPoint y: 225, endPoint x: 300, endPoint y: 223, distance: 7.5
click at [307, 215] on button "Create poll" at bounding box center [299, 224] width 102 height 12
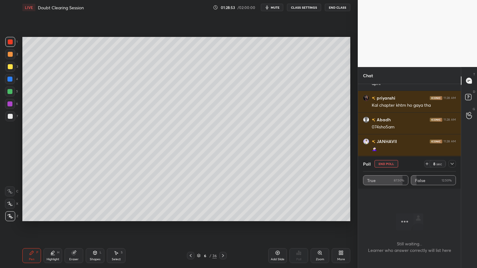
click at [389, 164] on button "End Poll" at bounding box center [386, 163] width 24 height 7
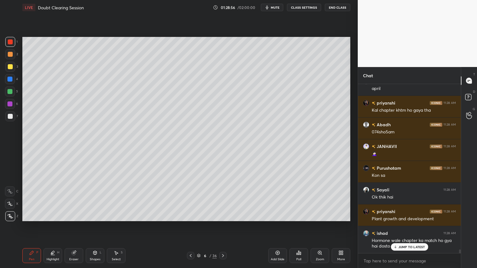
click at [10, 44] on div at bounding box center [10, 41] width 5 height 5
drag, startPoint x: 10, startPoint y: 44, endPoint x: 12, endPoint y: 47, distance: 3.4
click at [11, 45] on div at bounding box center [10, 42] width 10 height 10
click at [11, 215] on icon at bounding box center [10, 216] width 6 height 4
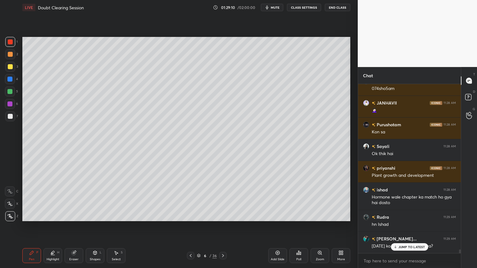
click at [278, 215] on icon at bounding box center [277, 252] width 5 height 5
drag, startPoint x: 13, startPoint y: 110, endPoint x: 14, endPoint y: 168, distance: 57.1
click at [11, 112] on div "1 2 3 4 5 6 7" at bounding box center [11, 80] width 13 height 87
click at [12, 194] on div at bounding box center [10, 191] width 10 height 10
click at [12, 192] on icon at bounding box center [10, 191] width 6 height 4
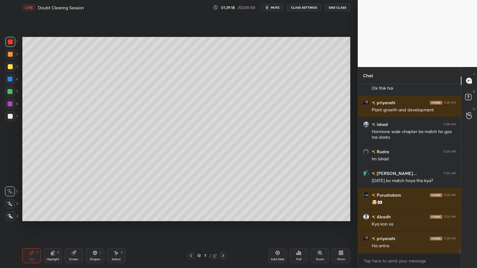
drag, startPoint x: 11, startPoint y: 117, endPoint x: 20, endPoint y: 112, distance: 10.0
click at [11, 117] on div at bounding box center [10, 116] width 10 height 10
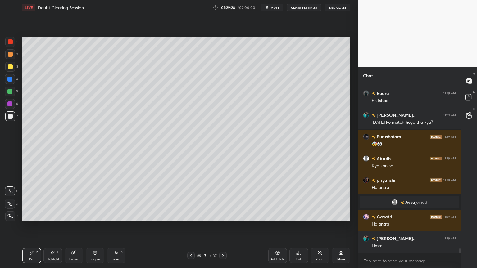
drag, startPoint x: 96, startPoint y: 252, endPoint x: 91, endPoint y: 249, distance: 6.1
click at [96, 215] on icon at bounding box center [94, 253] width 3 height 4
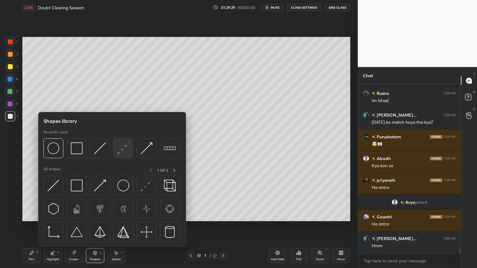
click at [117, 150] on div at bounding box center [123, 148] width 20 height 20
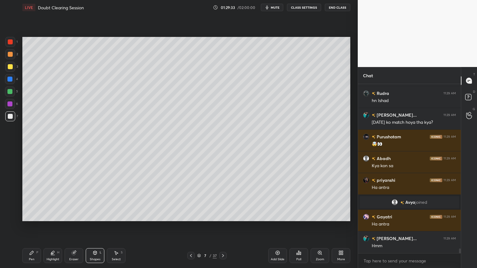
drag, startPoint x: 33, startPoint y: 255, endPoint x: 29, endPoint y: 228, distance: 27.4
click at [33, 215] on div "Pen P" at bounding box center [31, 255] width 19 height 15
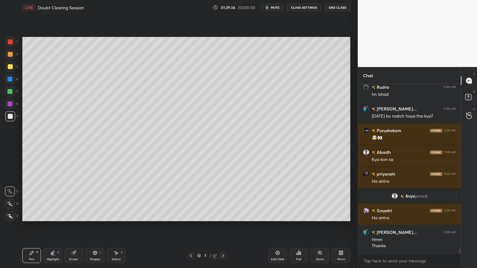
click at [10, 42] on div at bounding box center [10, 41] width 5 height 5
drag, startPoint x: 12, startPoint y: 41, endPoint x: 12, endPoint y: 45, distance: 3.8
click at [12, 43] on div at bounding box center [10, 41] width 5 height 5
click at [11, 215] on icon at bounding box center [10, 216] width 5 height 4
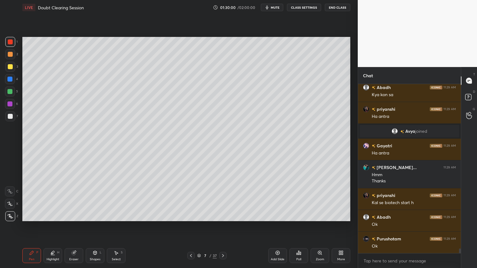
scroll to position [5954, 0]
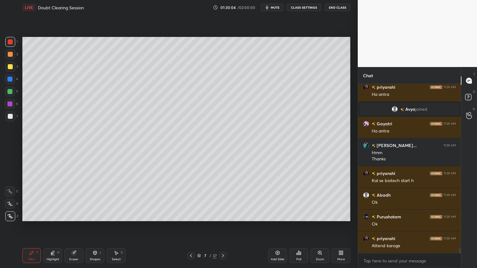
click at [349, 161] on div "Setting up your live class Poll for secs No correct answer Start poll" at bounding box center [186, 129] width 333 height 228
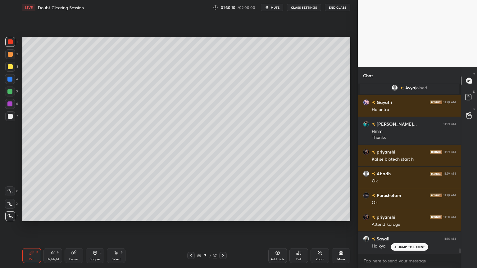
click at [6, 115] on div at bounding box center [10, 116] width 10 height 10
click at [78, 215] on div "Eraser" at bounding box center [73, 259] width 9 height 3
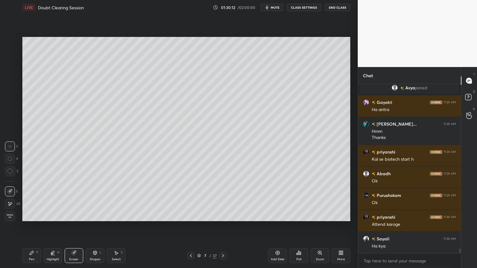
scroll to position [5998, 0]
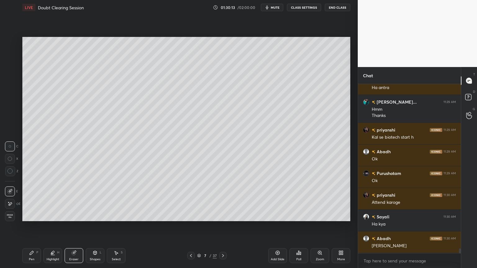
click at [53, 215] on icon at bounding box center [52, 252] width 5 height 5
click at [30, 215] on div "Pen P" at bounding box center [31, 255] width 19 height 15
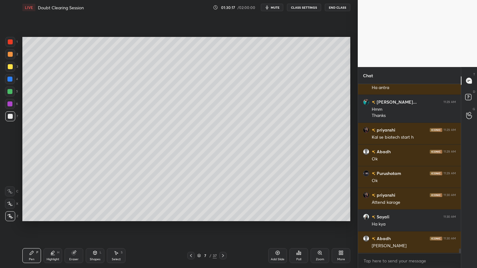
drag, startPoint x: 11, startPoint y: 94, endPoint x: 13, endPoint y: 89, distance: 4.9
click at [11, 93] on div at bounding box center [9, 91] width 5 height 5
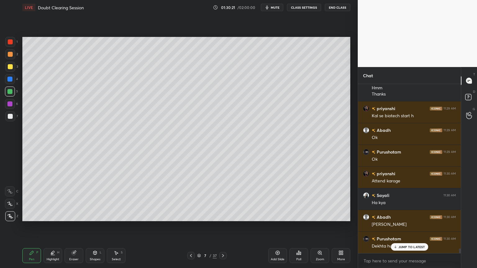
click at [10, 117] on div at bounding box center [10, 116] width 5 height 5
click at [10, 191] on icon at bounding box center [10, 191] width 6 height 4
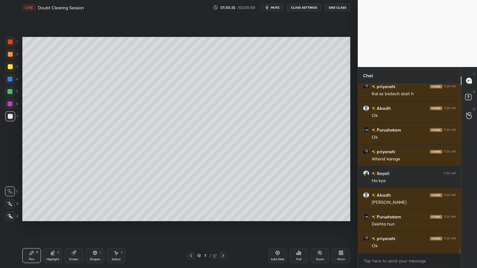
drag, startPoint x: 9, startPoint y: 56, endPoint x: 20, endPoint y: 74, distance: 21.0
click at [8, 56] on div at bounding box center [10, 54] width 5 height 5
click at [12, 80] on div at bounding box center [9, 79] width 5 height 5
click at [13, 79] on div at bounding box center [10, 79] width 10 height 10
drag, startPoint x: 11, startPoint y: 80, endPoint x: 19, endPoint y: 110, distance: 31.2
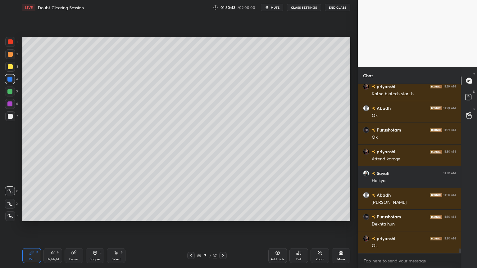
click at [11, 82] on div at bounding box center [10, 79] width 10 height 10
click at [11, 205] on icon at bounding box center [10, 204] width 6 height 4
click at [10, 204] on icon at bounding box center [10, 204] width 6 height 4
drag, startPoint x: 81, startPoint y: 257, endPoint x: 82, endPoint y: 245, distance: 11.2
click at [80, 215] on div "Eraser" at bounding box center [74, 255] width 19 height 15
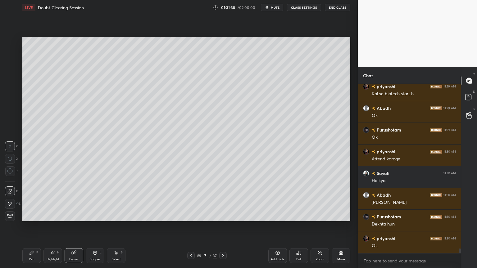
drag, startPoint x: 26, startPoint y: 252, endPoint x: 26, endPoint y: 248, distance: 4.0
click at [27, 215] on div "Pen P" at bounding box center [31, 255] width 19 height 15
drag, startPoint x: 10, startPoint y: 45, endPoint x: 11, endPoint y: 57, distance: 12.5
click at [11, 49] on div "1" at bounding box center [11, 43] width 12 height 12
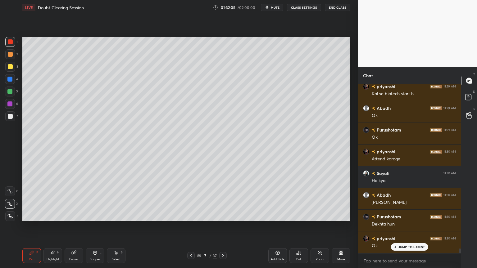
scroll to position [6063, 0]
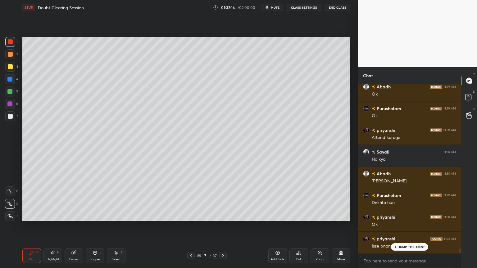
drag, startPoint x: 11, startPoint y: 80, endPoint x: 6, endPoint y: 88, distance: 9.7
click at [10, 81] on div at bounding box center [9, 79] width 5 height 5
click at [11, 91] on div at bounding box center [10, 92] width 10 height 10
click at [13, 92] on div at bounding box center [10, 92] width 10 height 10
click at [56, 215] on div "Highlight H" at bounding box center [52, 255] width 19 height 15
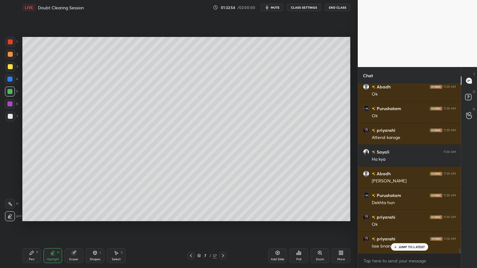
click at [13, 215] on div at bounding box center [10, 216] width 10 height 10
drag, startPoint x: 76, startPoint y: 258, endPoint x: 73, endPoint y: 257, distance: 3.3
click at [74, 215] on div "Eraser" at bounding box center [73, 259] width 9 height 3
click at [11, 159] on icon at bounding box center [10, 159] width 4 height 4
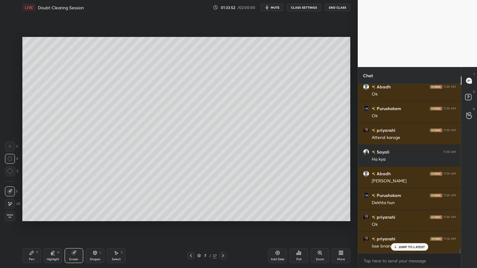
click at [12, 158] on icon at bounding box center [10, 159] width 4 height 4
drag, startPoint x: 10, startPoint y: 172, endPoint x: 21, endPoint y: 163, distance: 15.0
click at [11, 173] on icon at bounding box center [10, 171] width 6 height 6
click at [29, 215] on icon at bounding box center [31, 252] width 5 height 5
drag, startPoint x: 11, startPoint y: 43, endPoint x: 13, endPoint y: 46, distance: 4.0
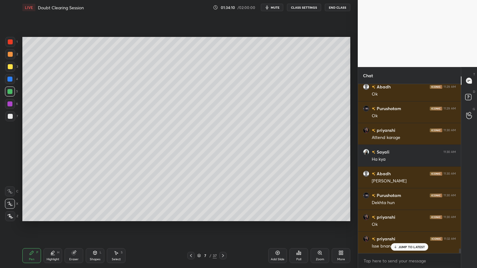
click at [11, 43] on div at bounding box center [10, 41] width 5 height 5
click at [10, 79] on div at bounding box center [9, 79] width 5 height 5
click at [11, 95] on div at bounding box center [10, 92] width 10 height 10
drag, startPoint x: 96, startPoint y: 255, endPoint x: 92, endPoint y: 249, distance: 7.4
click at [95, 215] on div "Shapes L" at bounding box center [95, 255] width 19 height 15
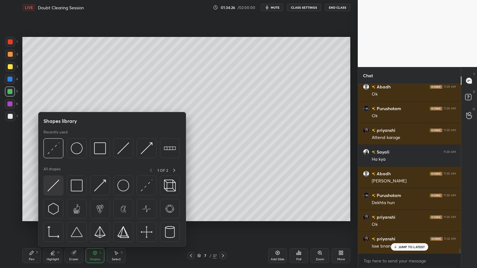
click at [60, 186] on div at bounding box center [53, 186] width 20 height 20
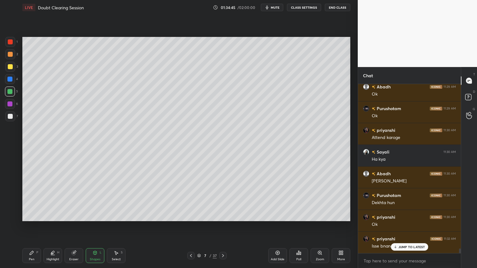
click at [12, 81] on div at bounding box center [10, 79] width 10 height 10
click at [11, 81] on div at bounding box center [10, 79] width 10 height 10
click at [31, 215] on div "Pen P" at bounding box center [31, 255] width 19 height 15
click at [33, 215] on div "Pen P" at bounding box center [31, 255] width 19 height 15
click at [9, 214] on icon at bounding box center [10, 216] width 6 height 4
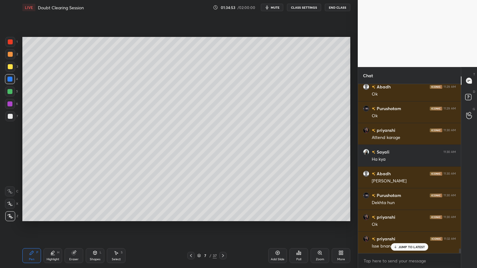
drag, startPoint x: 11, startPoint y: 42, endPoint x: 16, endPoint y: 45, distance: 6.0
click at [10, 44] on div at bounding box center [10, 41] width 5 height 5
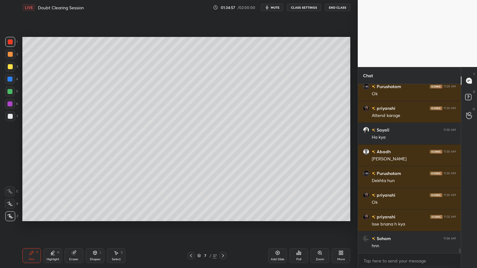
click at [10, 115] on div at bounding box center [10, 116] width 10 height 10
click at [16, 116] on div "7" at bounding box center [11, 116] width 13 height 10
click at [11, 191] on icon at bounding box center [10, 191] width 6 height 4
drag, startPoint x: 78, startPoint y: 253, endPoint x: 83, endPoint y: 227, distance: 26.6
click at [79, 215] on div "Eraser" at bounding box center [74, 255] width 19 height 15
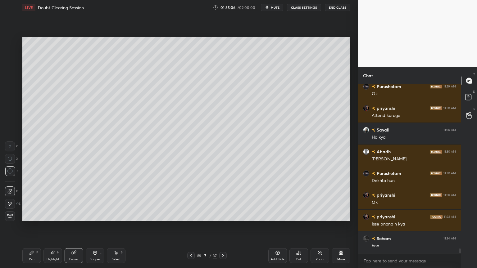
click at [11, 148] on div at bounding box center [10, 146] width 10 height 10
drag, startPoint x: 11, startPoint y: 147, endPoint x: 19, endPoint y: 145, distance: 8.2
click at [12, 147] on div at bounding box center [10, 146] width 10 height 10
click at [33, 215] on div "Pen P" at bounding box center [31, 255] width 19 height 15
drag, startPoint x: 10, startPoint y: 92, endPoint x: 14, endPoint y: 101, distance: 10.0
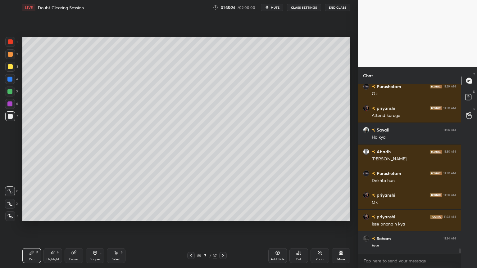
click at [10, 94] on div at bounding box center [10, 92] width 10 height 10
click at [10, 203] on icon at bounding box center [10, 204] width 6 height 4
click at [11, 204] on icon at bounding box center [10, 204] width 6 height 4
drag, startPoint x: 10, startPoint y: 92, endPoint x: 14, endPoint y: 137, distance: 44.9
click at [10, 96] on div at bounding box center [10, 92] width 10 height 10
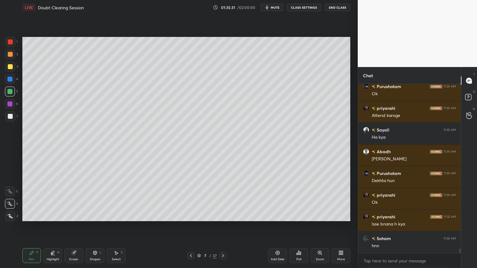
click at [10, 214] on icon at bounding box center [10, 216] width 6 height 4
click at [10, 114] on div at bounding box center [10, 116] width 10 height 10
click at [10, 205] on icon at bounding box center [10, 204] width 6 height 4
drag, startPoint x: 10, startPoint y: 65, endPoint x: 16, endPoint y: 75, distance: 11.3
click at [10, 68] on div at bounding box center [10, 66] width 5 height 5
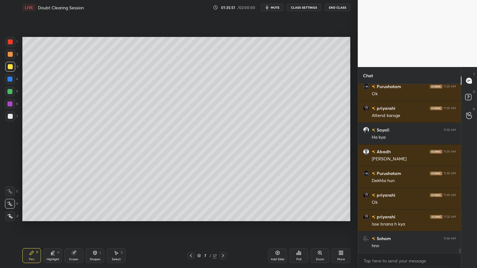
click at [10, 117] on div at bounding box center [10, 116] width 5 height 5
click at [10, 118] on div at bounding box center [10, 116] width 5 height 5
click at [9, 54] on div at bounding box center [10, 54] width 5 height 5
click at [10, 54] on div at bounding box center [10, 54] width 5 height 5
click at [350, 111] on div "Setting up your live class Poll for secs No correct answer Start poll" at bounding box center [186, 129] width 333 height 228
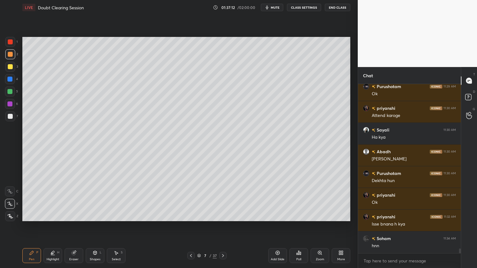
click at [352, 110] on div "Setting up your live class Poll for secs No correct answer Start poll" at bounding box center [186, 129] width 333 height 228
click at [351, 112] on div "Setting up your live class Poll for secs No correct answer Start poll" at bounding box center [186, 129] width 333 height 228
click at [350, 114] on div "Setting up your live class Poll for secs No correct answer Start poll" at bounding box center [186, 129] width 333 height 228
drag, startPoint x: 11, startPoint y: 78, endPoint x: 20, endPoint y: 84, distance: 11.1
click at [12, 78] on div at bounding box center [9, 79] width 5 height 5
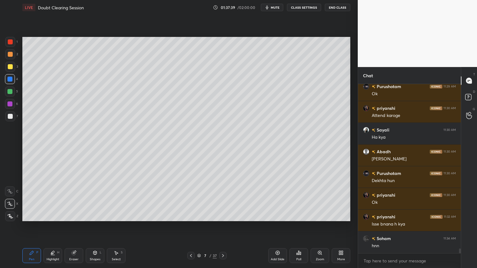
scroll to position [6100, 0]
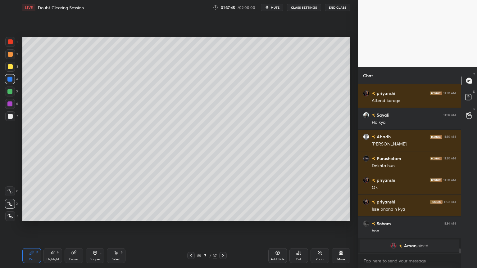
click at [13, 193] on div at bounding box center [10, 191] width 10 height 10
click at [13, 191] on div at bounding box center [10, 191] width 10 height 10
click at [14, 53] on div "1 2 3 4 5 6 7 C X Z C X Z E E Erase all H H" at bounding box center [10, 129] width 20 height 184
click at [12, 53] on div at bounding box center [10, 54] width 10 height 10
click at [10, 117] on div at bounding box center [10, 116] width 5 height 5
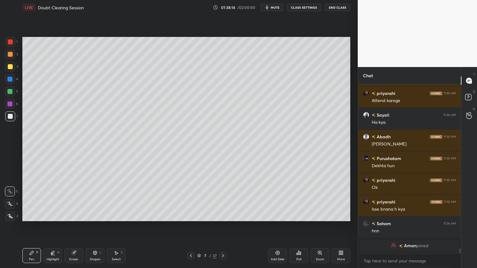
scroll to position [6029, 0]
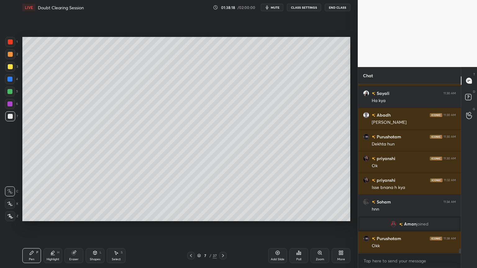
click at [278, 8] on span "mute" at bounding box center [275, 7] width 9 height 4
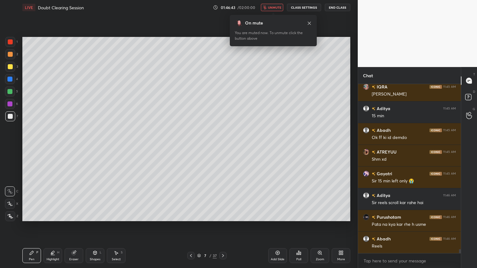
scroll to position [7047, 0]
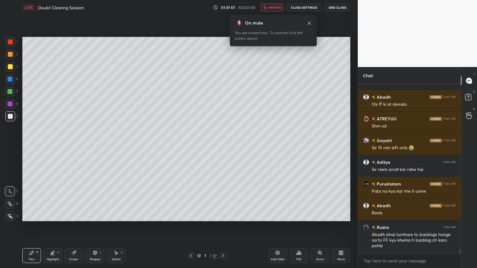
drag, startPoint x: 280, startPoint y: 7, endPoint x: 284, endPoint y: 7, distance: 4.1
click at [280, 6] on span "unmute" at bounding box center [274, 7] width 13 height 4
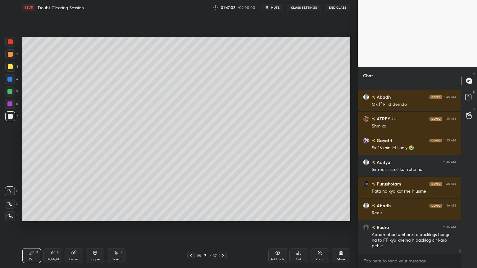
click at [299, 215] on div "Poll" at bounding box center [298, 255] width 19 height 15
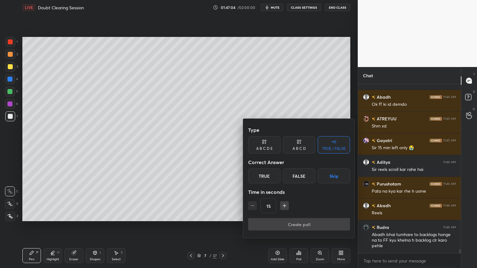
click at [329, 176] on button "Skip" at bounding box center [333, 175] width 32 height 15
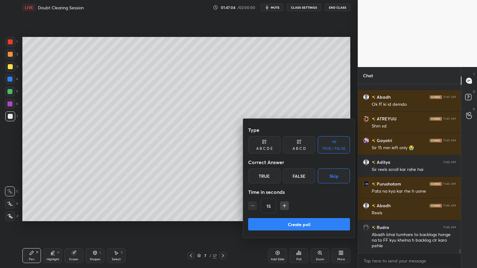
click at [307, 215] on button "Create poll" at bounding box center [299, 224] width 102 height 12
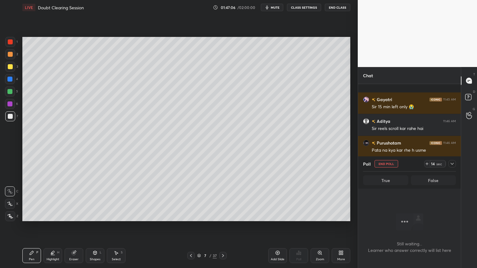
scroll to position [7122, 0]
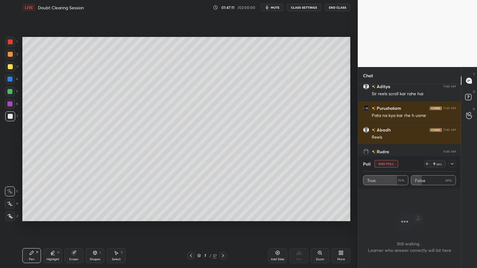
click at [389, 164] on button "End Poll" at bounding box center [386, 163] width 24 height 7
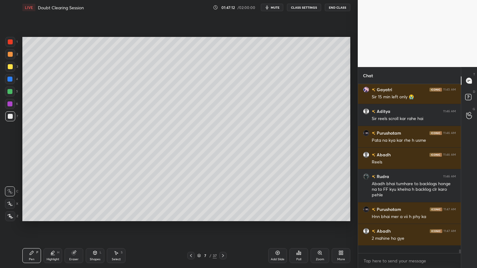
scroll to position [2, 2]
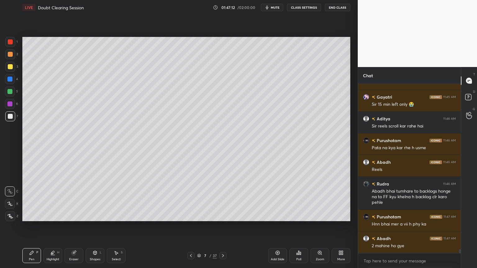
click at [277, 7] on span "mute" at bounding box center [275, 7] width 9 height 4
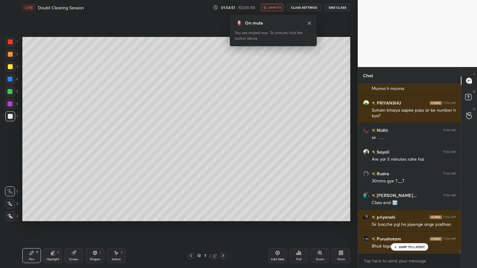
scroll to position [8567, 0]
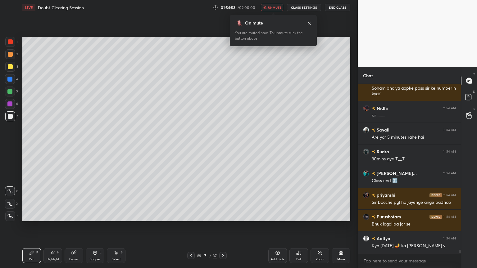
click at [276, 7] on span "unmute" at bounding box center [274, 7] width 13 height 4
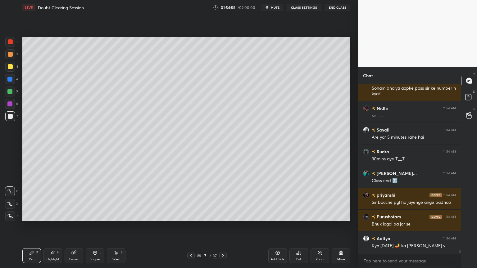
click at [312, 9] on button "CLASS SETTINGS" at bounding box center [304, 7] width 34 height 7
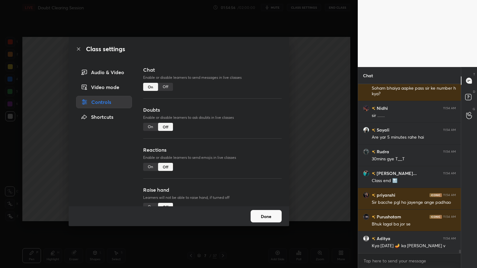
click at [150, 126] on div "On" at bounding box center [150, 127] width 15 height 8
click at [149, 166] on div "On" at bounding box center [150, 167] width 15 height 8
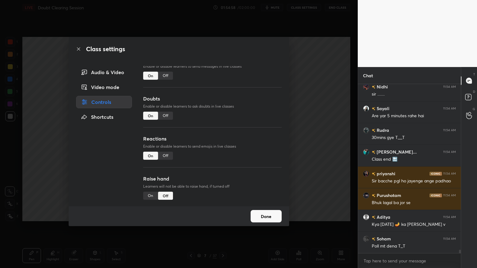
scroll to position [22, 0]
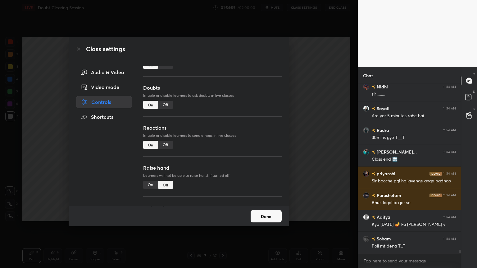
click at [148, 186] on div "On" at bounding box center [150, 185] width 15 height 8
click at [263, 215] on button "Done" at bounding box center [265, 216] width 31 height 12
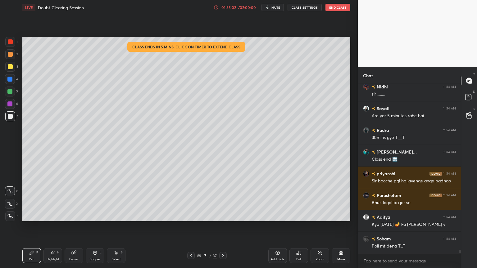
click at [249, 7] on div "/ 02:00:00" at bounding box center [246, 8] width 19 height 4
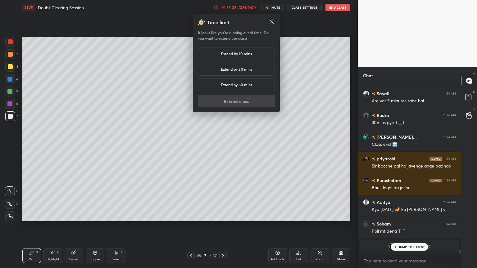
drag, startPoint x: 237, startPoint y: 53, endPoint x: 240, endPoint y: 64, distance: 10.8
click at [237, 54] on h5 "Extend by 10 mins" at bounding box center [236, 54] width 31 height 6
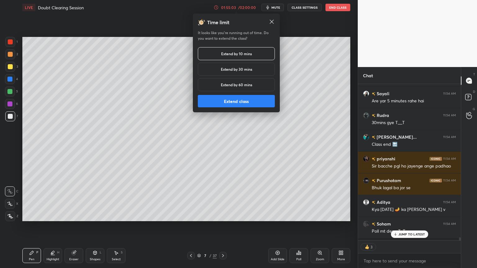
click at [239, 104] on button "Extend class" at bounding box center [236, 101] width 77 height 12
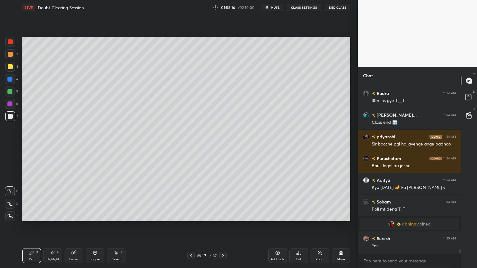
scroll to position [167, 101]
click at [51, 215] on icon at bounding box center [52, 252] width 5 height 5
click at [11, 40] on div at bounding box center [10, 42] width 10 height 10
click at [11, 40] on div at bounding box center [10, 41] width 5 height 5
drag, startPoint x: 7, startPoint y: 207, endPoint x: 9, endPoint y: 204, distance: 4.2
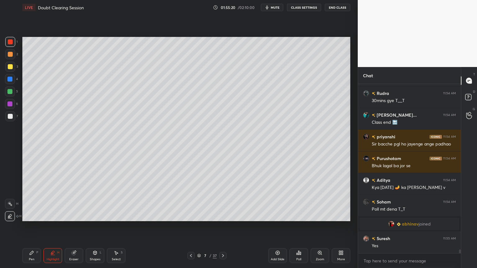
click at [6, 206] on div at bounding box center [10, 204] width 10 height 10
click at [10, 204] on icon at bounding box center [10, 204] width 1 height 1
drag, startPoint x: 7, startPoint y: 114, endPoint x: 9, endPoint y: 111, distance: 4.2
click at [7, 113] on div at bounding box center [10, 116] width 10 height 10
drag, startPoint x: 29, startPoint y: 255, endPoint x: 14, endPoint y: 234, distance: 26.2
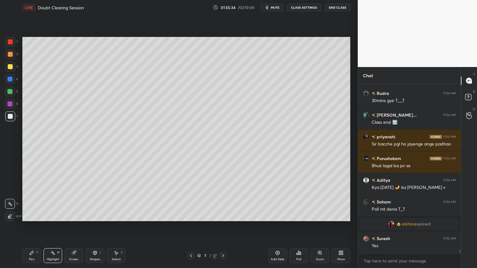
click at [28, 215] on div "Pen P" at bounding box center [31, 255] width 19 height 15
click at [9, 81] on div at bounding box center [9, 79] width 5 height 5
click at [7, 189] on div at bounding box center [10, 191] width 10 height 10
drag, startPoint x: 48, startPoint y: 253, endPoint x: 49, endPoint y: 249, distance: 4.4
click at [49, 215] on div "Highlight H" at bounding box center [52, 255] width 19 height 15
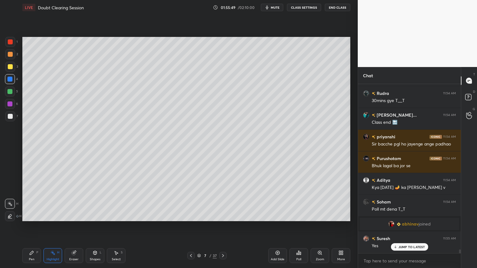
scroll to position [7845, 0]
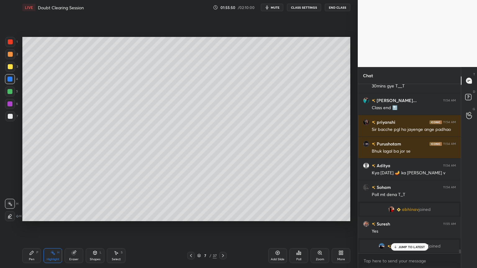
drag, startPoint x: 9, startPoint y: 101, endPoint x: 9, endPoint y: 106, distance: 5.3
click at [10, 103] on div at bounding box center [10, 104] width 10 height 10
drag, startPoint x: 34, startPoint y: 254, endPoint x: 35, endPoint y: 257, distance: 3.3
click at [34, 215] on div "Pen P" at bounding box center [31, 255] width 19 height 15
click at [322, 215] on div "Zoom" at bounding box center [319, 255] width 19 height 15
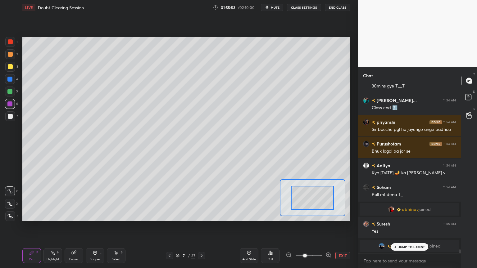
click at [321, 215] on div at bounding box center [308, 255] width 46 height 7
drag, startPoint x: 10, startPoint y: 214, endPoint x: 9, endPoint y: 217, distance: 3.2
click at [9, 215] on icon at bounding box center [10, 216] width 5 height 4
click at [9, 70] on div at bounding box center [10, 67] width 10 height 10
drag, startPoint x: 12, startPoint y: 54, endPoint x: 7, endPoint y: 72, distance: 18.5
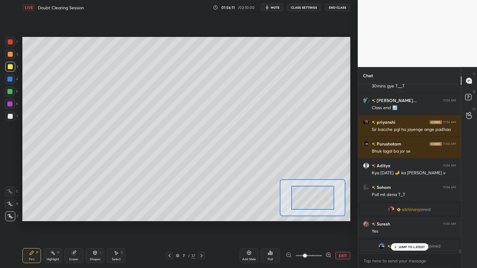
click at [11, 55] on div at bounding box center [10, 54] width 5 height 5
click at [9, 198] on div "X" at bounding box center [11, 202] width 13 height 12
click at [9, 193] on div at bounding box center [10, 191] width 10 height 10
click at [11, 192] on icon at bounding box center [9, 192] width 5 height 4
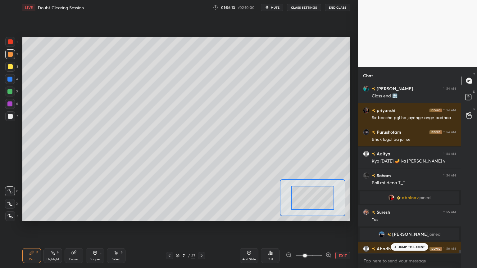
scroll to position [7855, 0]
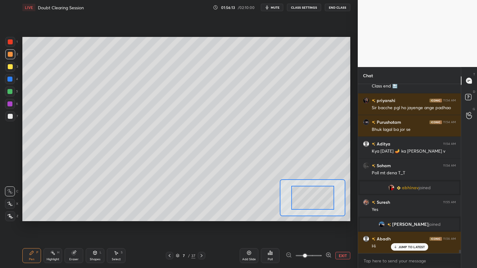
drag, startPoint x: 10, startPoint y: 47, endPoint x: 22, endPoint y: 62, distance: 18.6
click at [11, 53] on div "1 2 3 4 5 6 7" at bounding box center [11, 80] width 13 height 87
click at [12, 106] on div at bounding box center [10, 104] width 10 height 10
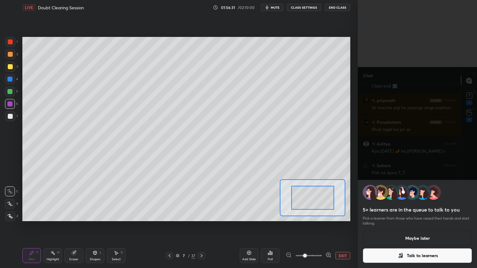
drag, startPoint x: 391, startPoint y: 254, endPoint x: 389, endPoint y: 257, distance: 3.2
click at [390, 215] on button "Talk to learners" at bounding box center [416, 255] width 109 height 15
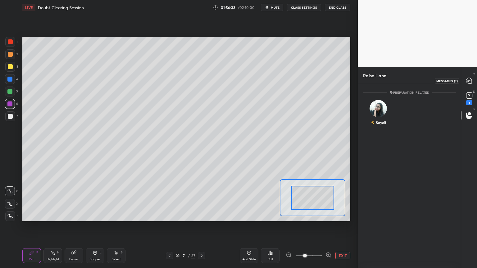
click at [471, 79] on icon at bounding box center [468, 81] width 7 height 7
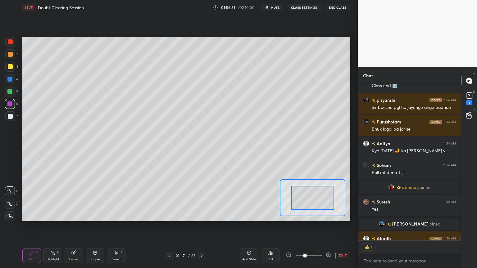
scroll to position [155, 101]
click at [343, 215] on button "EXIT" at bounding box center [342, 255] width 15 height 7
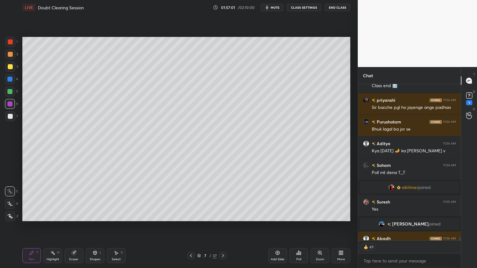
scroll to position [7898, 0]
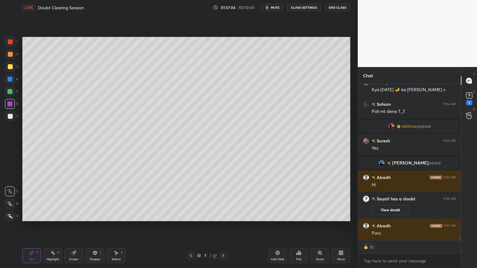
click at [279, 215] on icon at bounding box center [277, 252] width 5 height 5
click at [10, 78] on div at bounding box center [9, 79] width 5 height 5
drag, startPoint x: 12, startPoint y: 77, endPoint x: 20, endPoint y: 70, distance: 10.5
click at [14, 78] on div at bounding box center [10, 79] width 10 height 10
click at [10, 104] on div at bounding box center [9, 103] width 5 height 5
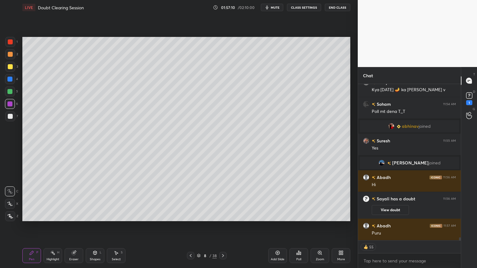
click at [11, 204] on icon at bounding box center [10, 204] width 6 height 4
drag, startPoint x: 11, startPoint y: 205, endPoint x: 9, endPoint y: 199, distance: 5.7
click at [11, 205] on icon at bounding box center [10, 204] width 6 height 4
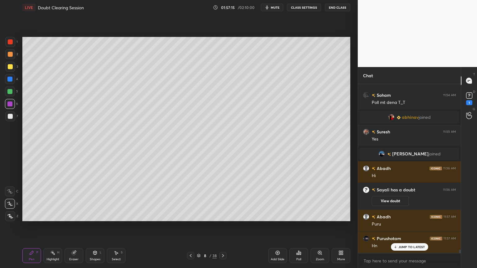
scroll to position [2, 2]
click at [94, 215] on div "Shapes" at bounding box center [95, 259] width 11 height 3
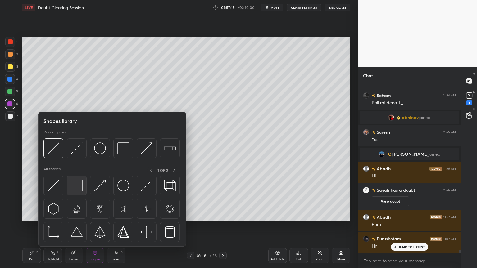
click at [77, 186] on img at bounding box center [77, 186] width 12 height 12
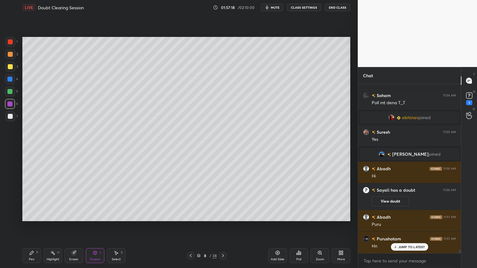
click at [10, 55] on div at bounding box center [10, 54] width 5 height 5
click at [33, 215] on icon at bounding box center [31, 252] width 5 height 5
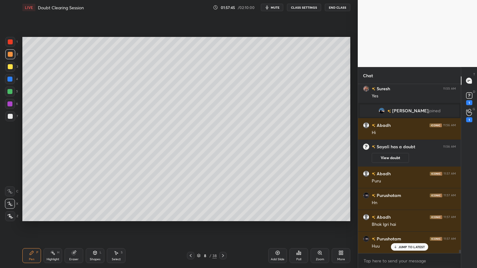
scroll to position [7972, 0]
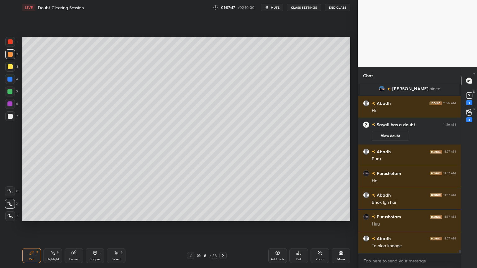
drag, startPoint x: 99, startPoint y: 255, endPoint x: 93, endPoint y: 248, distance: 9.6
click at [98, 215] on div "Shapes L" at bounding box center [95, 255] width 19 height 15
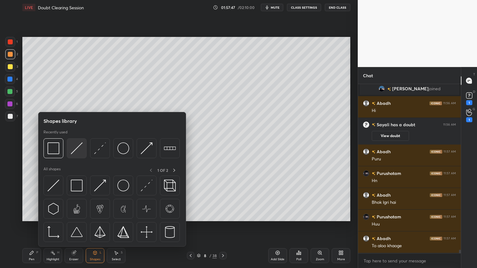
click at [76, 152] on img at bounding box center [77, 148] width 12 height 12
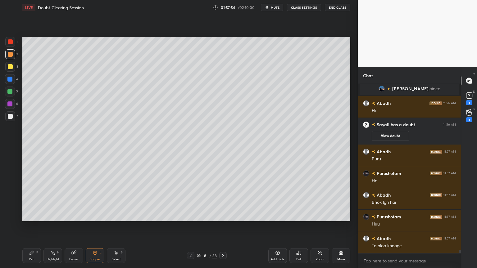
click at [30, 215] on div "Pen P" at bounding box center [31, 255] width 19 height 15
click at [31, 215] on icon at bounding box center [32, 253] width 4 height 4
click at [11, 206] on icon at bounding box center [9, 204] width 5 height 4
click at [9, 65] on div at bounding box center [10, 66] width 5 height 5
click at [10, 66] on div at bounding box center [10, 66] width 5 height 5
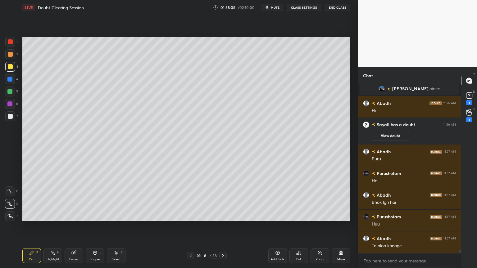
scroll to position [7994, 0]
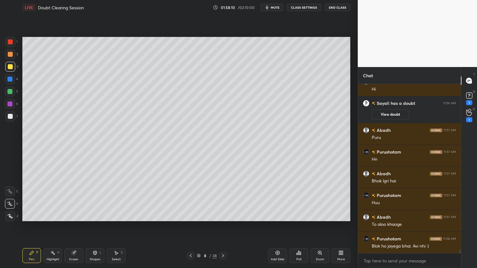
drag, startPoint x: 10, startPoint y: 43, endPoint x: 18, endPoint y: 43, distance: 8.1
click at [11, 43] on div at bounding box center [10, 41] width 5 height 5
click at [11, 68] on div at bounding box center [10, 66] width 5 height 5
drag, startPoint x: 10, startPoint y: 79, endPoint x: 14, endPoint y: 84, distance: 5.7
click at [10, 81] on div at bounding box center [9, 79] width 5 height 5
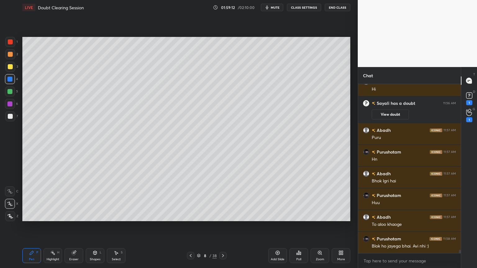
click at [12, 69] on div at bounding box center [10, 67] width 10 height 10
click at [276, 8] on span "mute" at bounding box center [275, 7] width 9 height 4
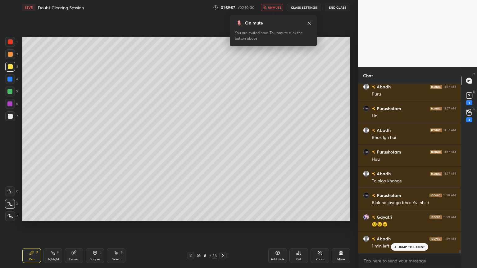
scroll to position [8059, 0]
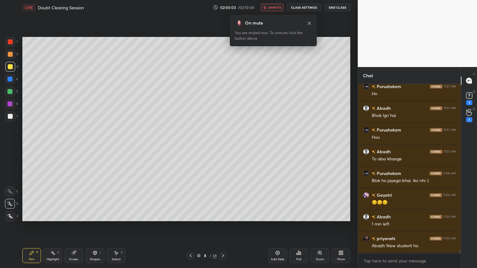
click at [273, 5] on span "unmute" at bounding box center [274, 7] width 13 height 4
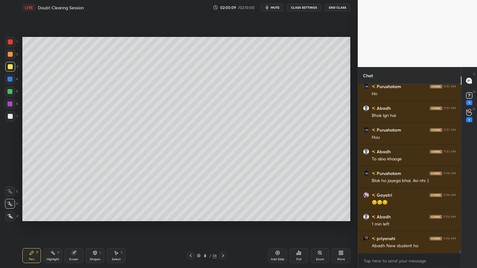
click at [10, 103] on div at bounding box center [9, 103] width 5 height 5
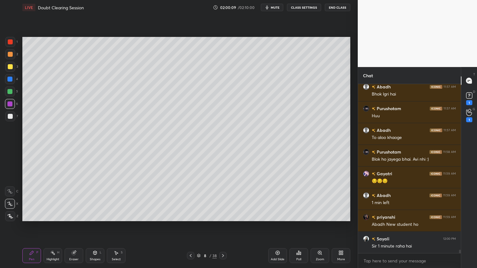
click at [10, 103] on div at bounding box center [9, 103] width 5 height 5
click at [96, 215] on icon at bounding box center [94, 252] width 3 height 1
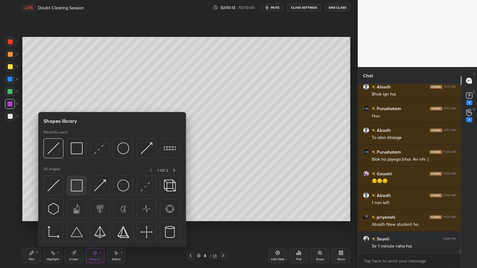
click at [76, 187] on img at bounding box center [77, 186] width 12 height 12
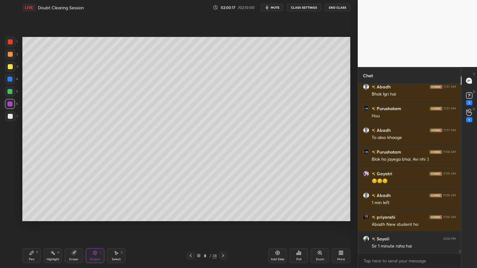
scroll to position [8103, 0]
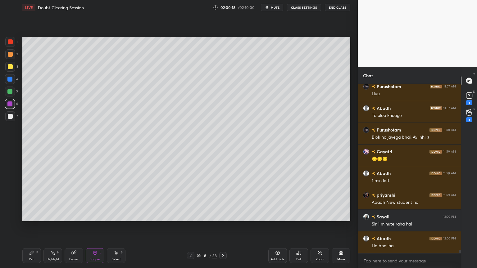
drag, startPoint x: 11, startPoint y: 80, endPoint x: 13, endPoint y: 83, distance: 4.4
click at [9, 78] on div at bounding box center [9, 79] width 5 height 5
click at [34, 215] on div "Pen P" at bounding box center [31, 255] width 19 height 15
drag, startPoint x: 8, startPoint y: 92, endPoint x: 19, endPoint y: 99, distance: 12.2
click at [7, 94] on div at bounding box center [10, 92] width 10 height 10
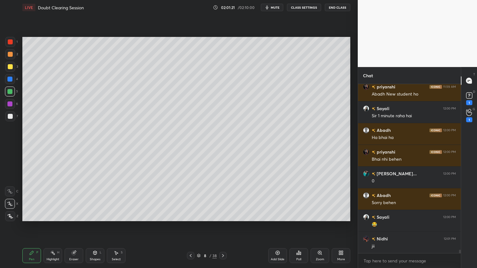
scroll to position [8233, 0]
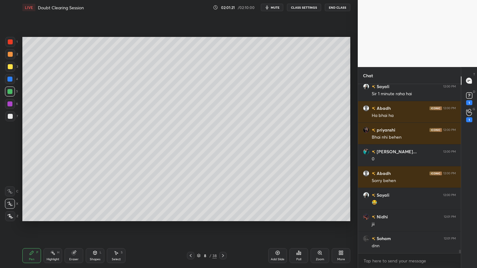
click at [301, 215] on icon at bounding box center [298, 252] width 5 height 5
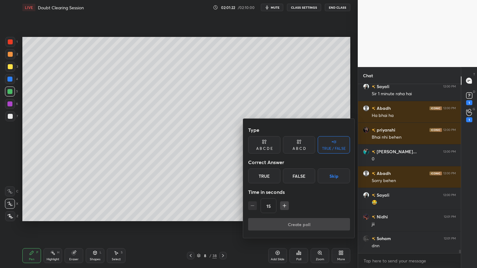
click at [333, 178] on button "Skip" at bounding box center [333, 175] width 32 height 15
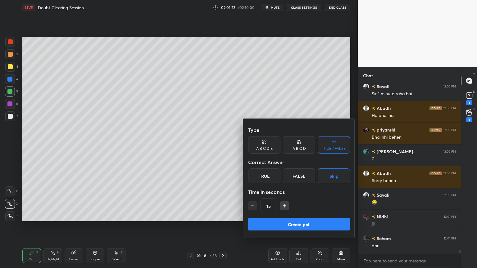
scroll to position [8254, 0]
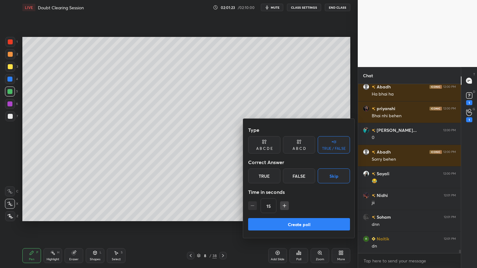
click at [320, 215] on button "Create poll" at bounding box center [299, 224] width 102 height 12
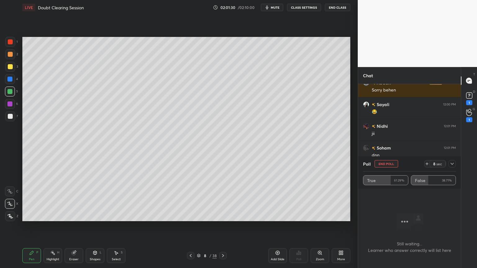
scroll to position [8218, 0]
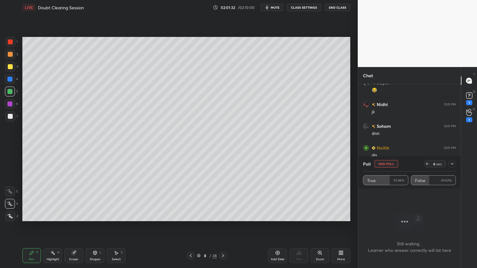
drag, startPoint x: 389, startPoint y: 165, endPoint x: 386, endPoint y: 168, distance: 3.7
click at [389, 165] on button "End Poll" at bounding box center [386, 163] width 24 height 7
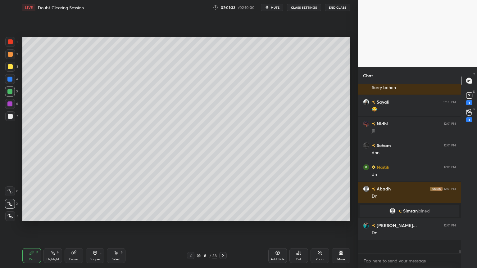
scroll to position [2, 2]
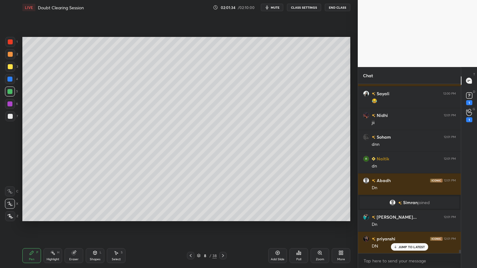
click at [279, 7] on span "mute" at bounding box center [275, 7] width 9 height 4
click at [469, 114] on div "1" at bounding box center [469, 115] width 6 height 13
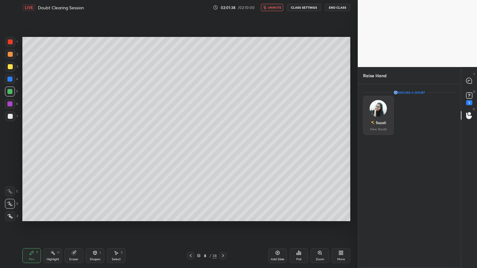
click at [385, 116] on div "Sayali View Doubt" at bounding box center [378, 115] width 31 height 39
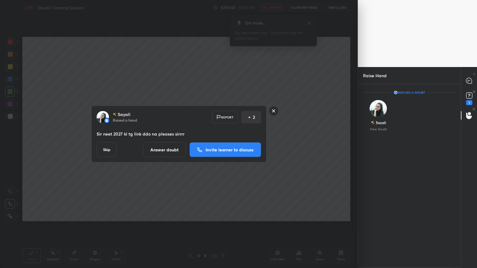
click at [274, 110] on rect at bounding box center [274, 111] width 10 height 10
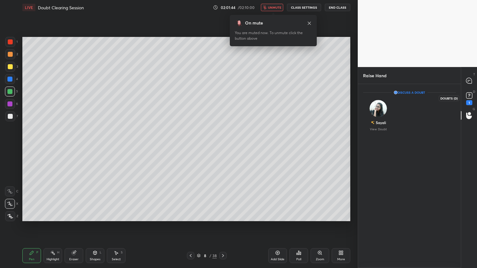
click at [465, 98] on icon at bounding box center [468, 95] width 9 height 9
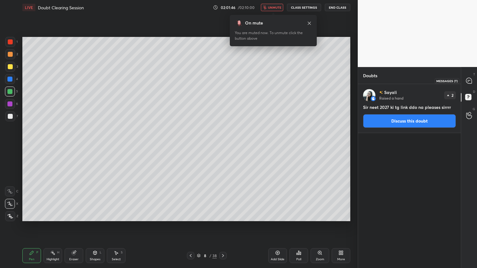
click at [466, 83] on icon at bounding box center [468, 81] width 7 height 7
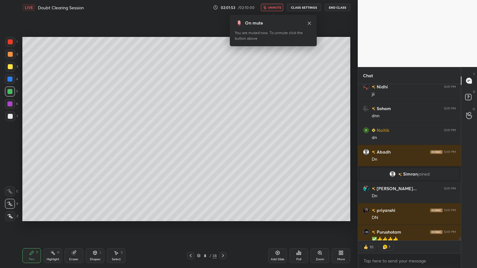
click at [275, 8] on span "unmute" at bounding box center [274, 7] width 13 height 4
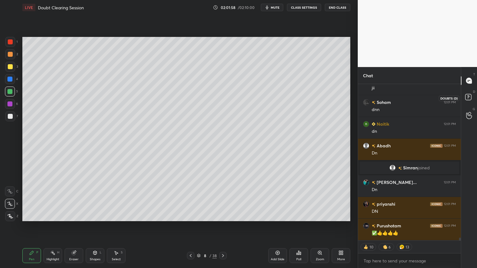
click at [468, 96] on icon at bounding box center [468, 97] width 2 height 2
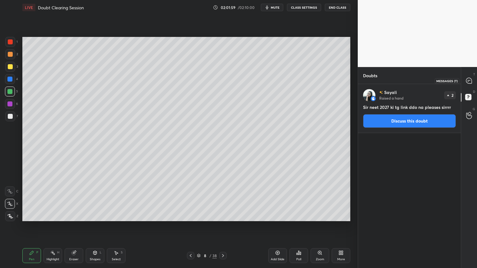
click at [469, 81] on icon at bounding box center [469, 81] width 6 height 6
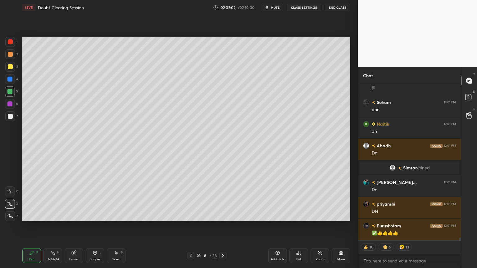
click at [296, 215] on div "Poll" at bounding box center [298, 259] width 5 height 3
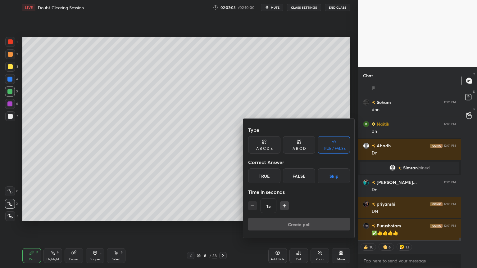
click at [331, 179] on button "Skip" at bounding box center [333, 175] width 32 height 15
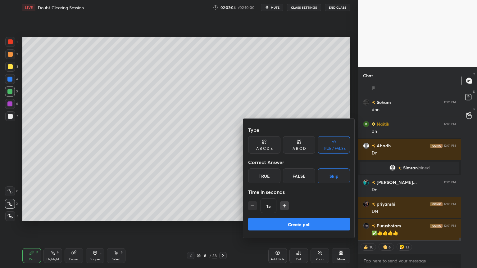
drag, startPoint x: 314, startPoint y: 224, endPoint x: 292, endPoint y: 245, distance: 29.8
click at [313, 215] on button "Create poll" at bounding box center [299, 224] width 102 height 12
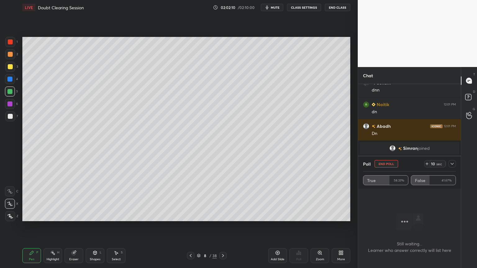
drag, startPoint x: 393, startPoint y: 165, endPoint x: 388, endPoint y: 167, distance: 5.0
click at [392, 165] on button "End Poll" at bounding box center [386, 163] width 24 height 7
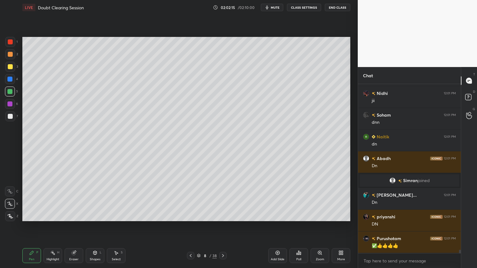
click at [280, 4] on button "mute" at bounding box center [272, 7] width 22 height 7
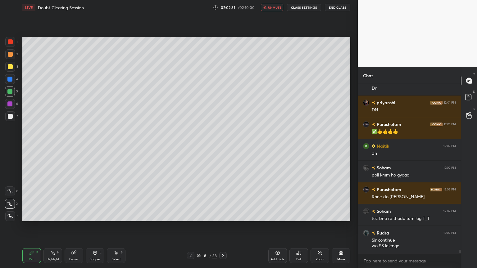
click at [281, 8] on button "unmute" at bounding box center [272, 7] width 22 height 7
click at [300, 215] on div "Poll" at bounding box center [298, 255] width 19 height 15
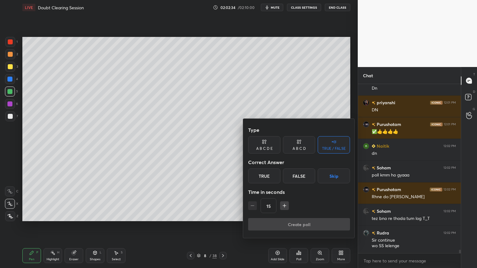
click at [330, 177] on button "Skip" at bounding box center [333, 175] width 32 height 15
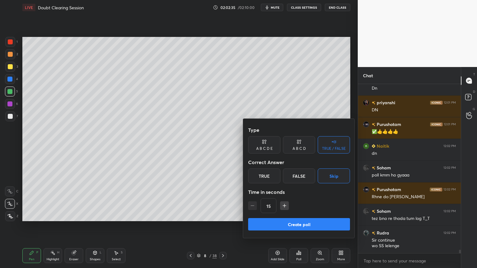
click at [316, 215] on button "Create poll" at bounding box center [299, 224] width 102 height 12
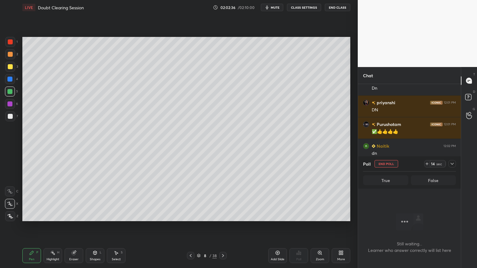
click at [278, 7] on span "mute" at bounding box center [275, 7] width 9 height 4
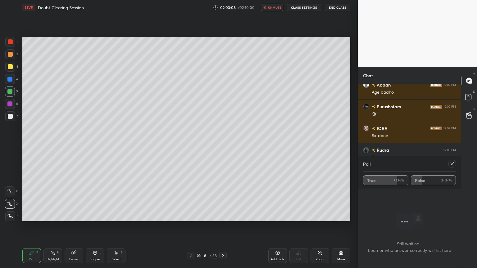
click at [452, 164] on icon at bounding box center [451, 163] width 5 height 5
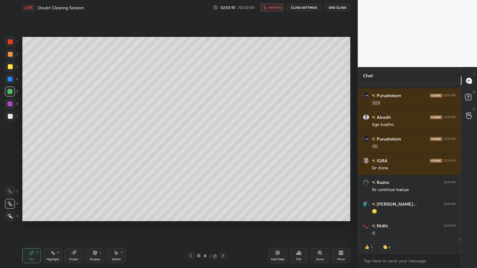
click at [277, 8] on span "unmute" at bounding box center [274, 7] width 13 height 4
click at [283, 215] on div "Add Slide" at bounding box center [277, 255] width 19 height 15
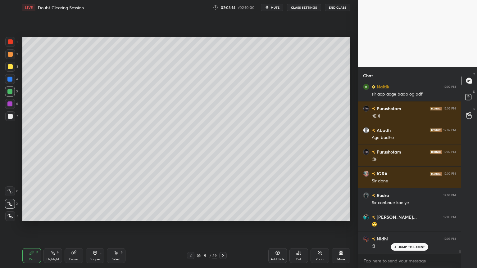
click at [11, 104] on div at bounding box center [10, 104] width 10 height 10
click at [190, 215] on div at bounding box center [190, 255] width 7 height 7
click at [224, 215] on icon at bounding box center [222, 255] width 5 height 5
click at [272, 9] on span "mute" at bounding box center [275, 7] width 9 height 4
click at [97, 215] on div "Shapes" at bounding box center [95, 259] width 11 height 3
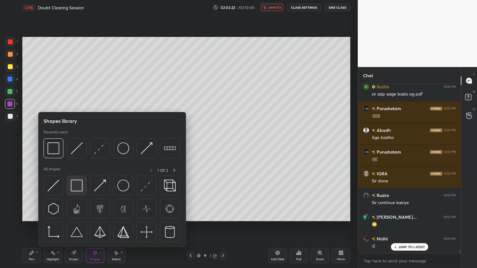
click at [78, 186] on img at bounding box center [77, 186] width 12 height 12
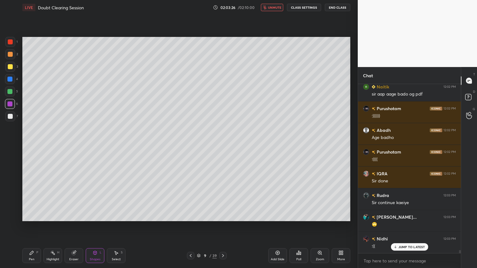
click at [11, 112] on div at bounding box center [10, 116] width 10 height 10
drag, startPoint x: 10, startPoint y: 65, endPoint x: 14, endPoint y: 175, distance: 110.2
click at [9, 68] on div at bounding box center [10, 66] width 5 height 5
drag, startPoint x: 33, startPoint y: 251, endPoint x: 34, endPoint y: 247, distance: 4.6
click at [33, 215] on icon at bounding box center [32, 253] width 4 height 4
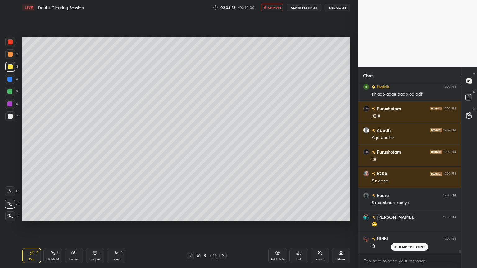
click at [12, 205] on icon at bounding box center [10, 204] width 6 height 4
click at [275, 8] on span "unmute" at bounding box center [274, 7] width 13 height 4
click at [10, 58] on div at bounding box center [10, 54] width 10 height 10
drag, startPoint x: 274, startPoint y: 7, endPoint x: 263, endPoint y: 12, distance: 11.4
click at [272, 7] on span "mute" at bounding box center [275, 7] width 9 height 4
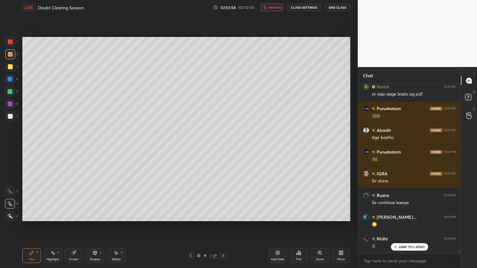
click at [271, 7] on span "unmute" at bounding box center [274, 7] width 13 height 4
click at [10, 80] on div at bounding box center [9, 79] width 5 height 5
click at [9, 55] on div at bounding box center [10, 54] width 5 height 5
drag, startPoint x: 9, startPoint y: 77, endPoint x: 13, endPoint y: 81, distance: 5.5
click at [10, 80] on div at bounding box center [9, 79] width 5 height 5
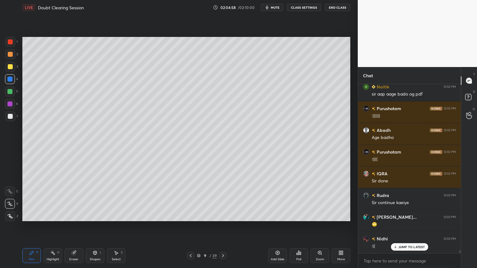
click at [11, 67] on div at bounding box center [10, 66] width 5 height 5
click at [11, 56] on div at bounding box center [10, 54] width 5 height 5
click at [10, 102] on div at bounding box center [10, 104] width 10 height 10
drag, startPoint x: 95, startPoint y: 256, endPoint x: 90, endPoint y: 250, distance: 7.9
click at [95, 215] on div "Shapes L" at bounding box center [95, 255] width 19 height 15
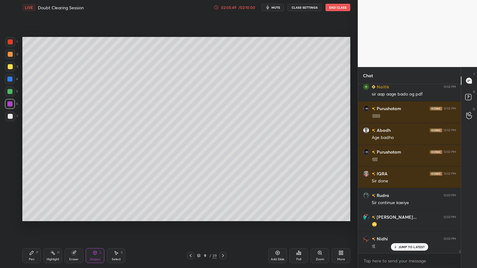
scroll to position [155, 101]
click at [34, 215] on div "Pen" at bounding box center [32, 259] width 6 height 3
drag, startPoint x: 10, startPoint y: 92, endPoint x: 20, endPoint y: 105, distance: 16.7
click at [10, 91] on div at bounding box center [9, 91] width 5 height 5
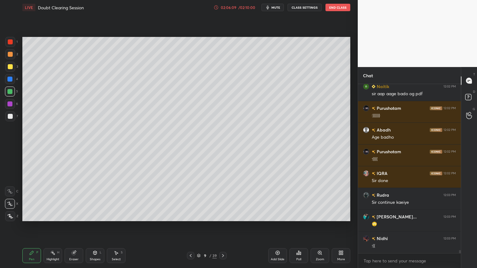
click at [9, 58] on div at bounding box center [10, 54] width 10 height 10
drag, startPoint x: 11, startPoint y: 66, endPoint x: 21, endPoint y: 76, distance: 14.0
click at [11, 68] on div at bounding box center [10, 67] width 10 height 10
click at [309, 9] on button "CLASS SETTINGS" at bounding box center [304, 7] width 34 height 7
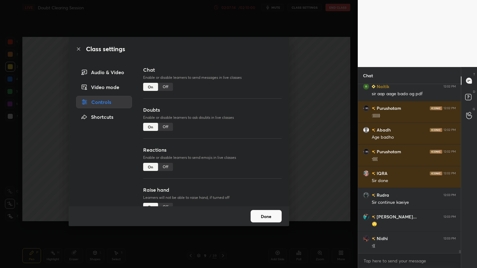
drag, startPoint x: 280, startPoint y: 220, endPoint x: 284, endPoint y: 217, distance: 4.2
click at [280, 215] on button "Done" at bounding box center [265, 216] width 31 height 12
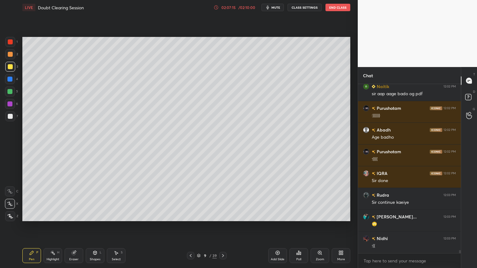
click at [467, 113] on icon at bounding box center [469, 115] width 6 height 7
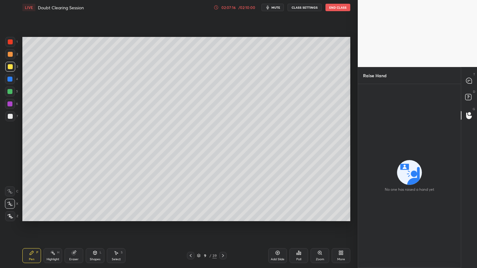
click at [465, 96] on rect at bounding box center [468, 97] width 6 height 6
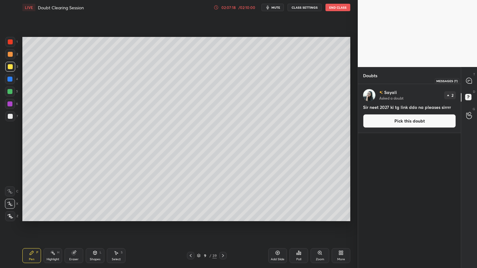
click at [468, 80] on icon at bounding box center [469, 81] width 6 height 6
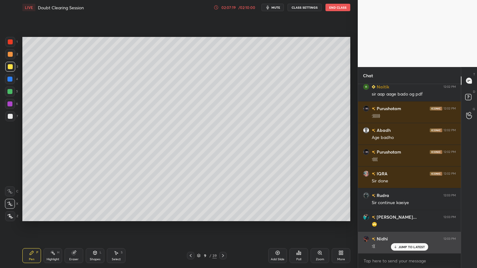
click at [400, 215] on p "JUMP TO LATEST" at bounding box center [411, 247] width 27 height 4
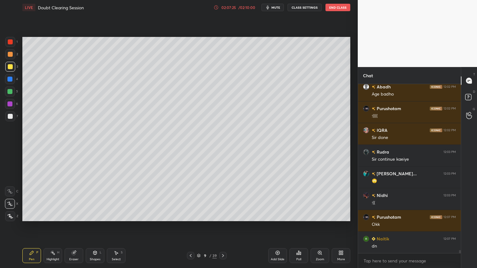
scroll to position [8739, 0]
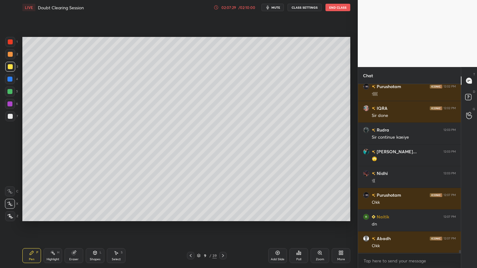
drag, startPoint x: 8, startPoint y: 105, endPoint x: 11, endPoint y: 108, distance: 4.6
click at [8, 105] on div at bounding box center [9, 103] width 5 height 5
click at [94, 215] on div "Shapes L" at bounding box center [95, 255] width 19 height 15
click at [31, 215] on div "Pen P" at bounding box center [31, 255] width 19 height 15
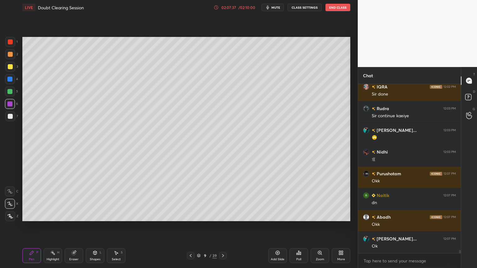
scroll to position [8783, 0]
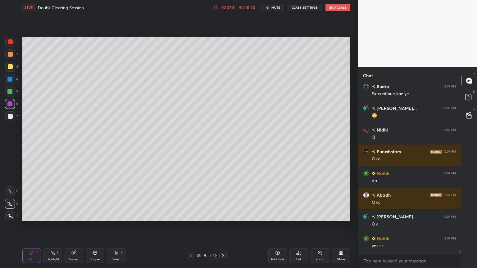
click at [13, 42] on div at bounding box center [10, 42] width 10 height 10
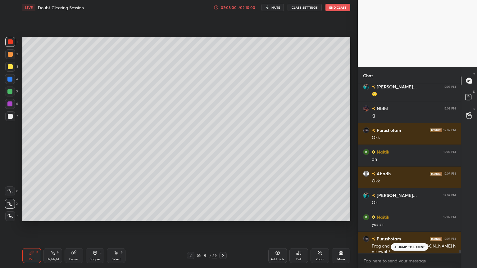
click at [12, 105] on div at bounding box center [10, 104] width 10 height 10
drag, startPoint x: 407, startPoint y: 248, endPoint x: 404, endPoint y: 258, distance: 10.5
click at [406, 215] on p "JUMP TO LATEST" at bounding box center [411, 247] width 27 height 4
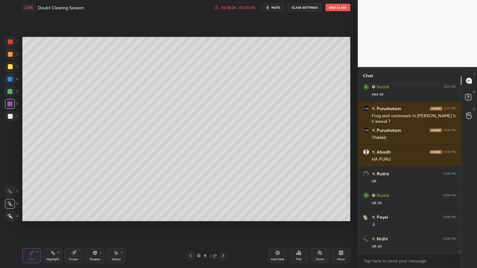
scroll to position [8957, 0]
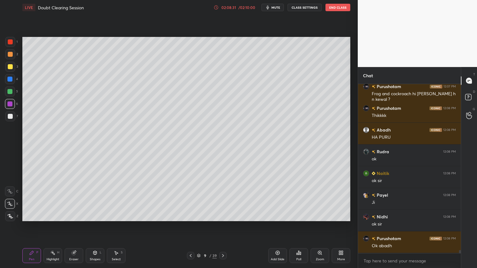
click at [301, 215] on div "Poll" at bounding box center [298, 255] width 19 height 15
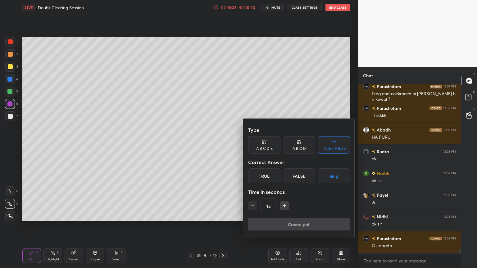
click at [330, 179] on button "Skip" at bounding box center [333, 175] width 32 height 15
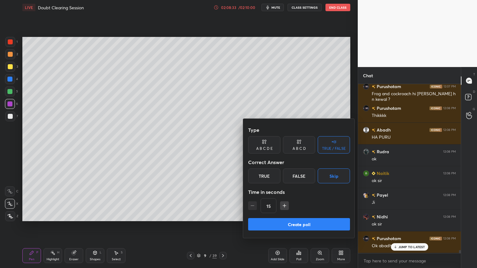
scroll to position [8978, 0]
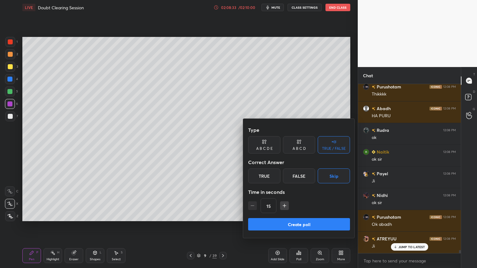
drag, startPoint x: 316, startPoint y: 220, endPoint x: 312, endPoint y: 231, distance: 11.3
click at [315, 215] on button "Create poll" at bounding box center [299, 224] width 102 height 12
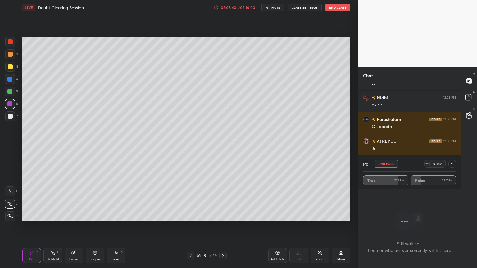
scroll to position [9097, 0]
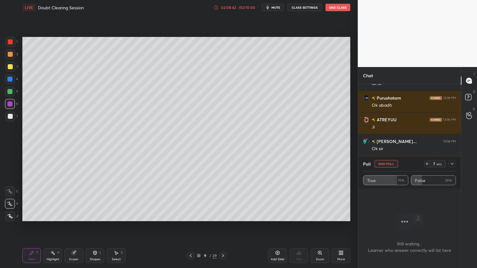
click at [393, 164] on button "End Poll" at bounding box center [386, 163] width 24 height 7
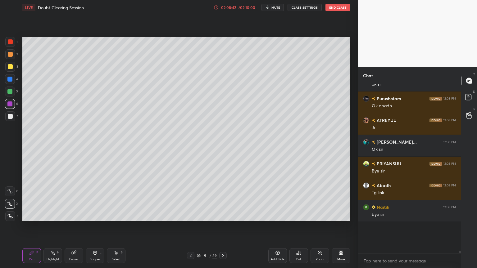
scroll to position [9090, 0]
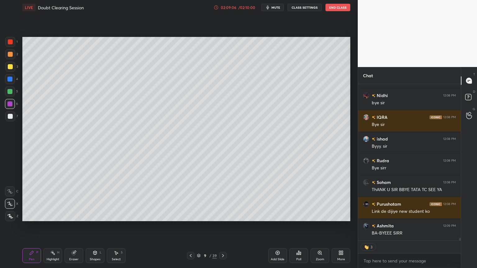
type textarea "x"
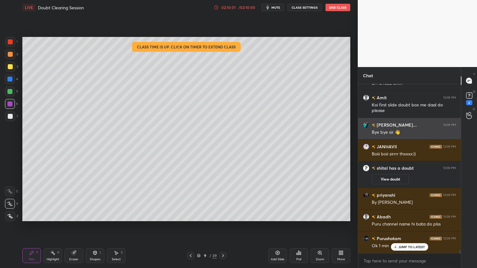
scroll to position [8982, 0]
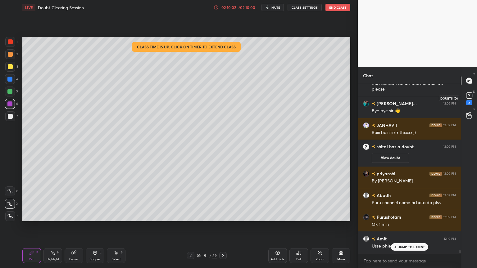
click at [474, 102] on div "2" at bounding box center [469, 97] width 12 height 11
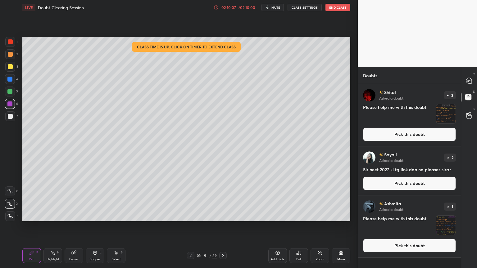
click at [345, 6] on button "End Class" at bounding box center [337, 7] width 25 height 7
